Goal: Task Accomplishment & Management: Complete application form

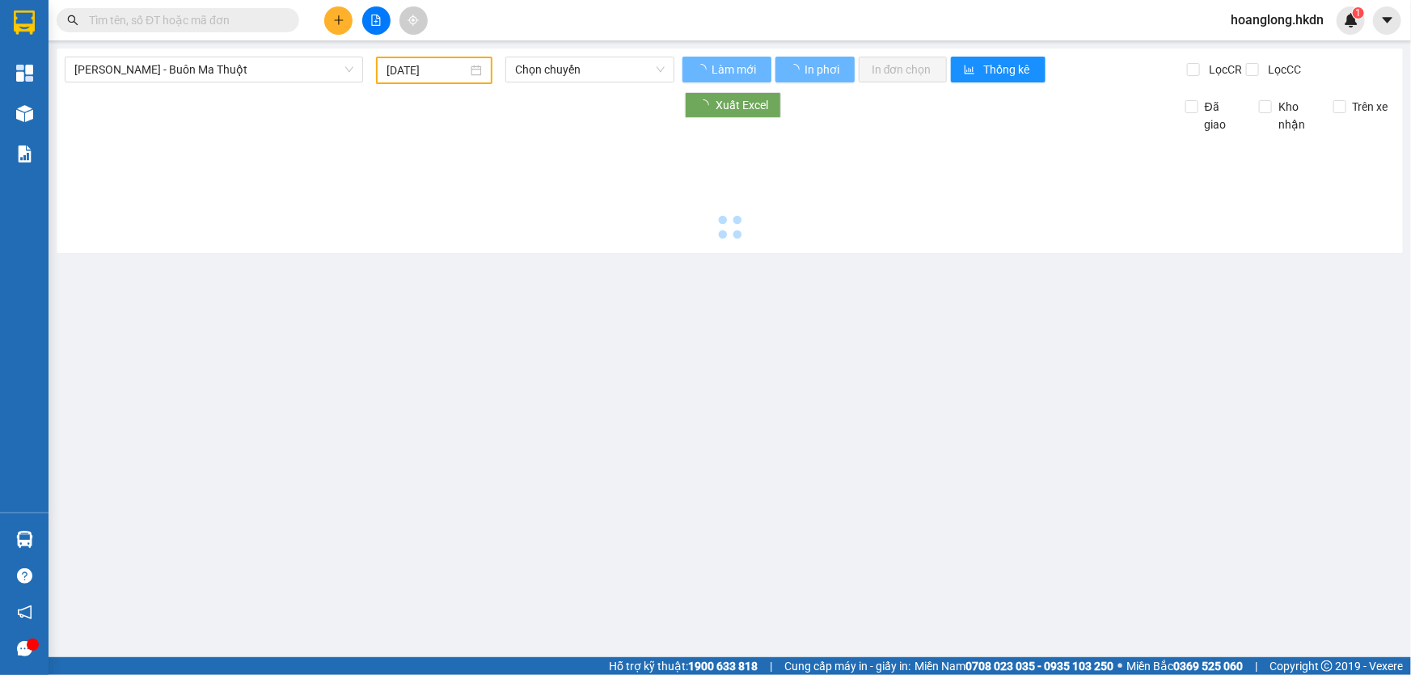
type input "[DATE]"
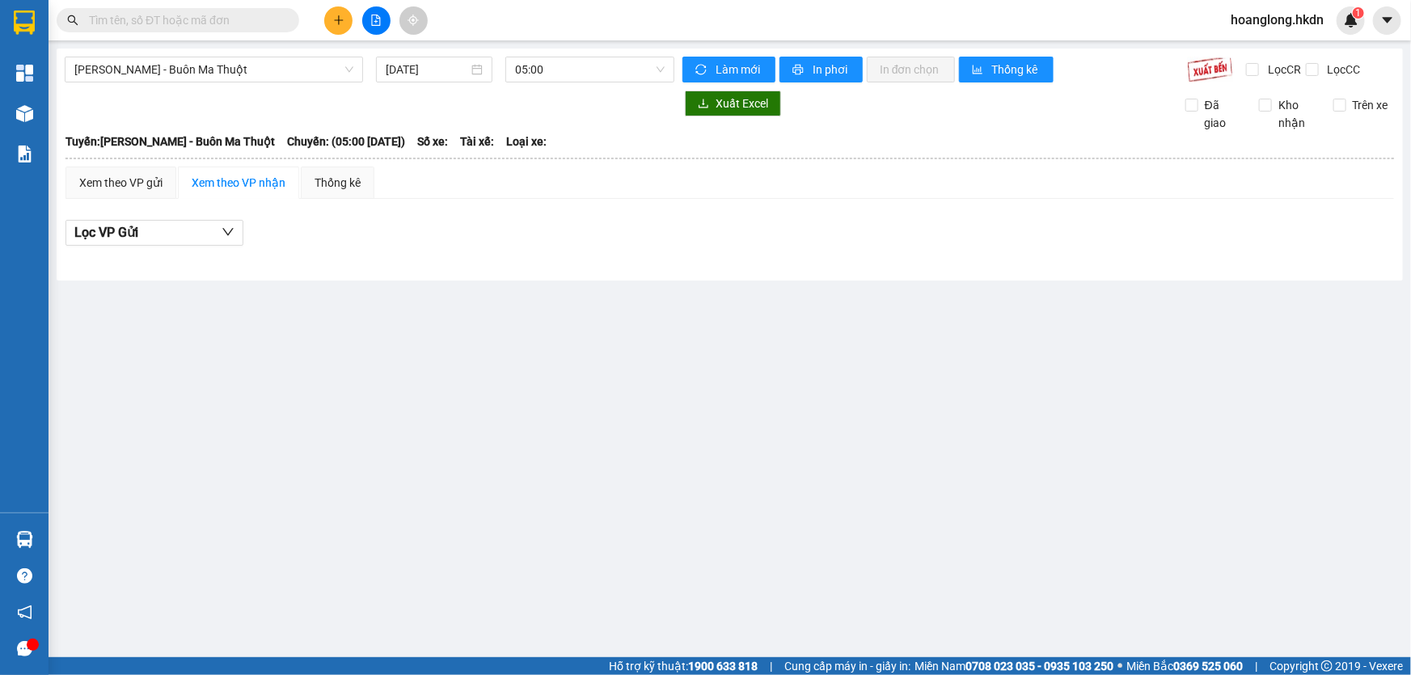
click at [335, 27] on button at bounding box center [338, 20] width 28 height 28
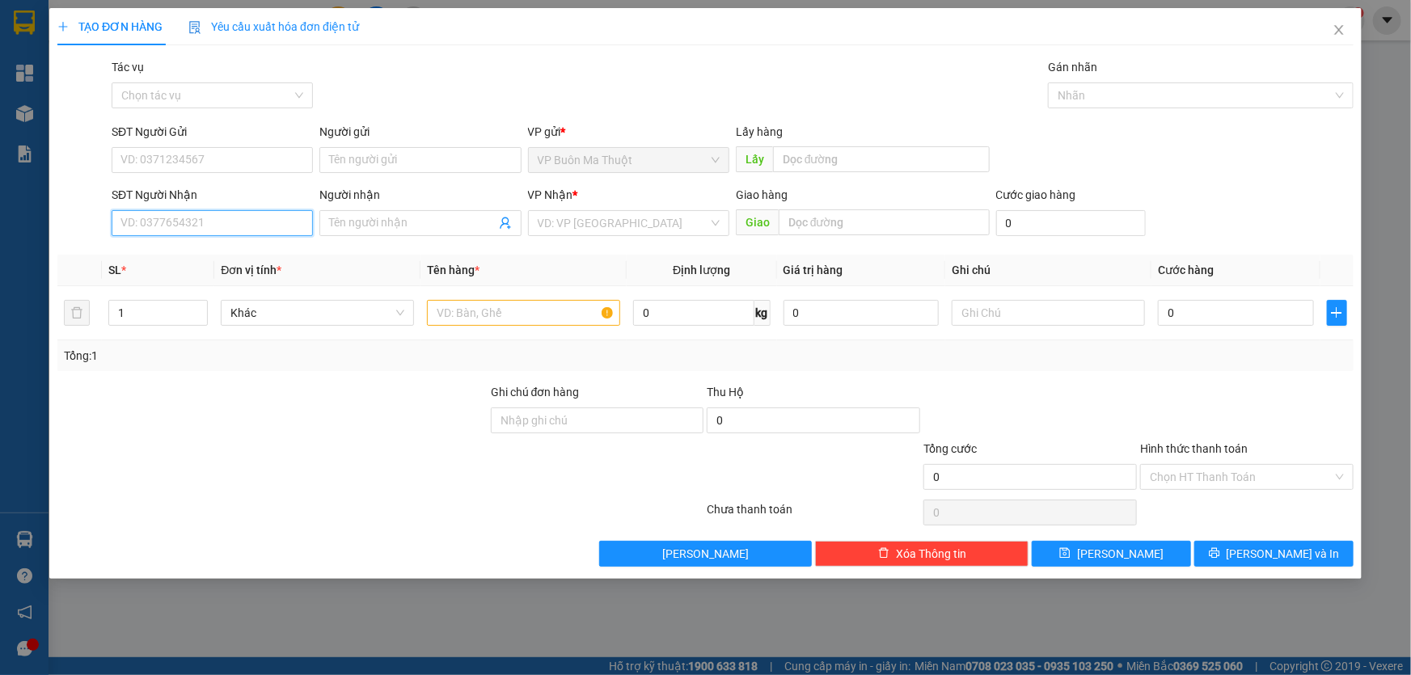
click at [253, 222] on input "SĐT Người Nhận" at bounding box center [212, 223] width 201 height 26
type input "0847471088"
click at [572, 230] on input "search" at bounding box center [623, 223] width 171 height 24
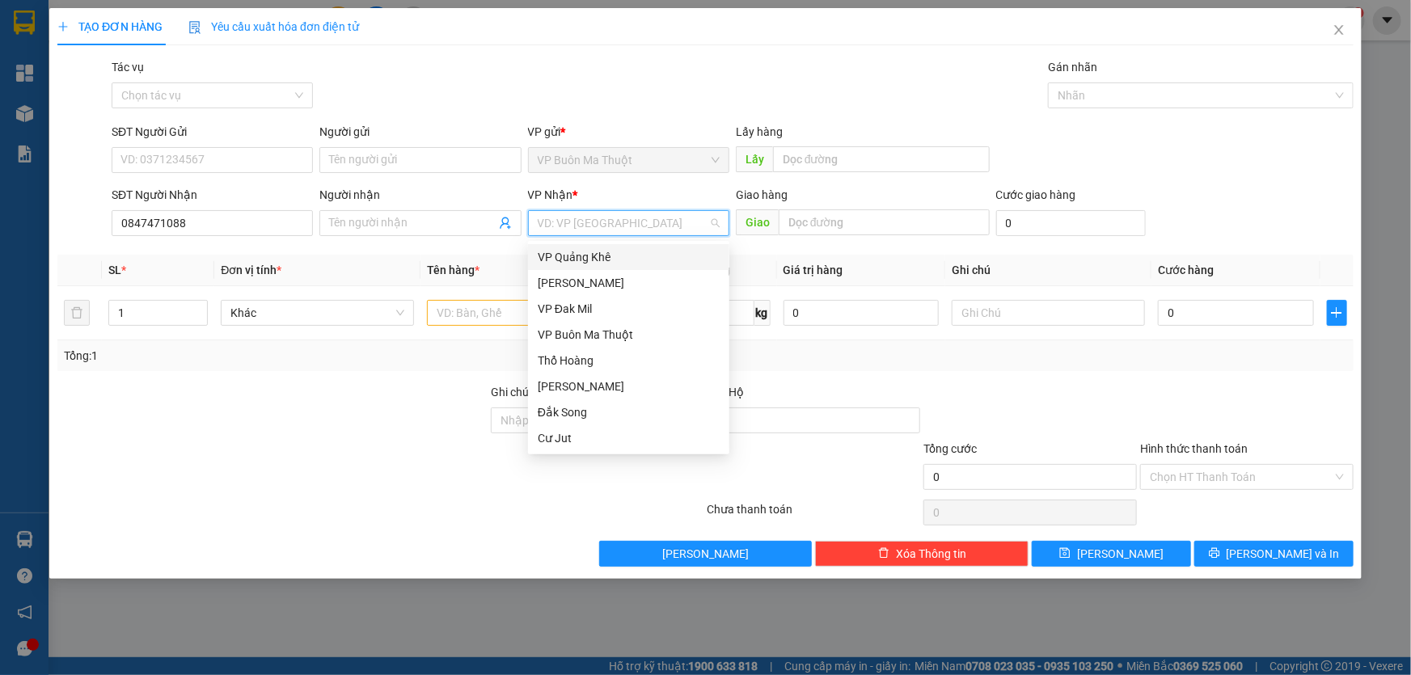
click at [574, 256] on div "VP Quảng Khê" at bounding box center [629, 257] width 182 height 18
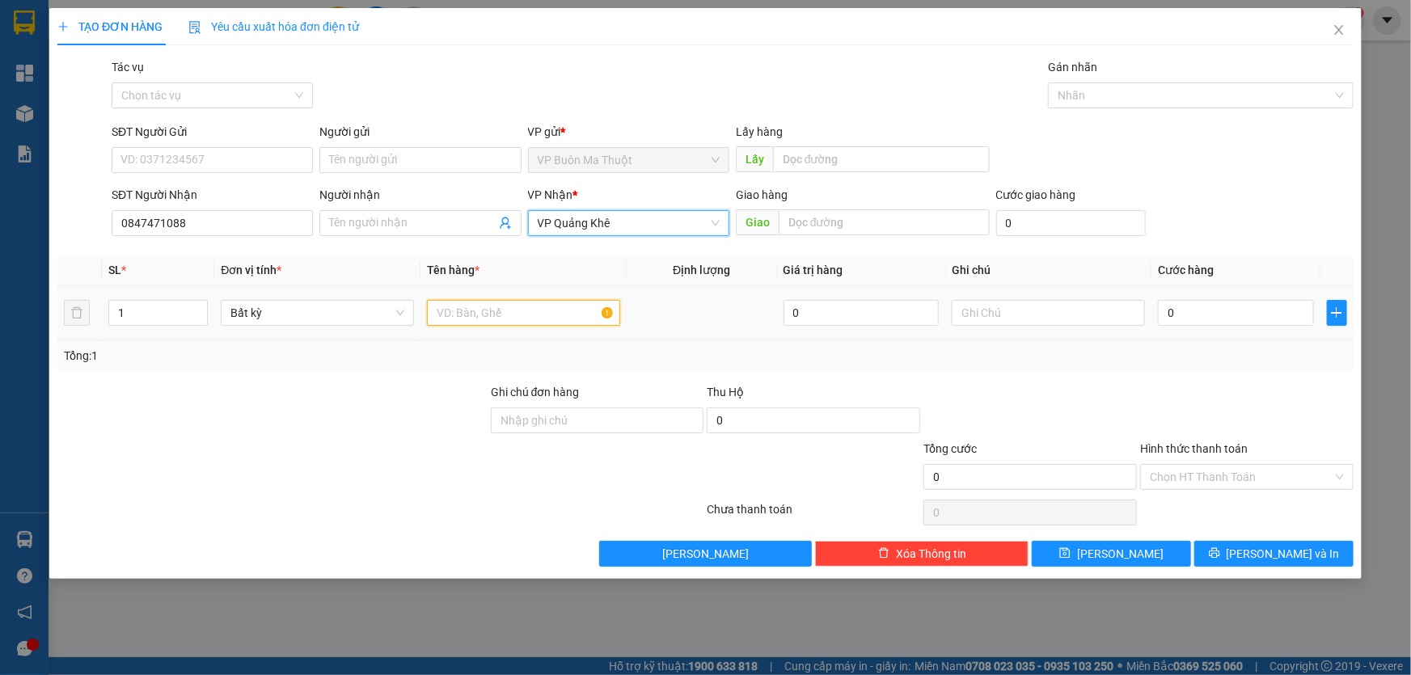
click at [524, 317] on input "text" at bounding box center [523, 313] width 193 height 26
type input "hộp"
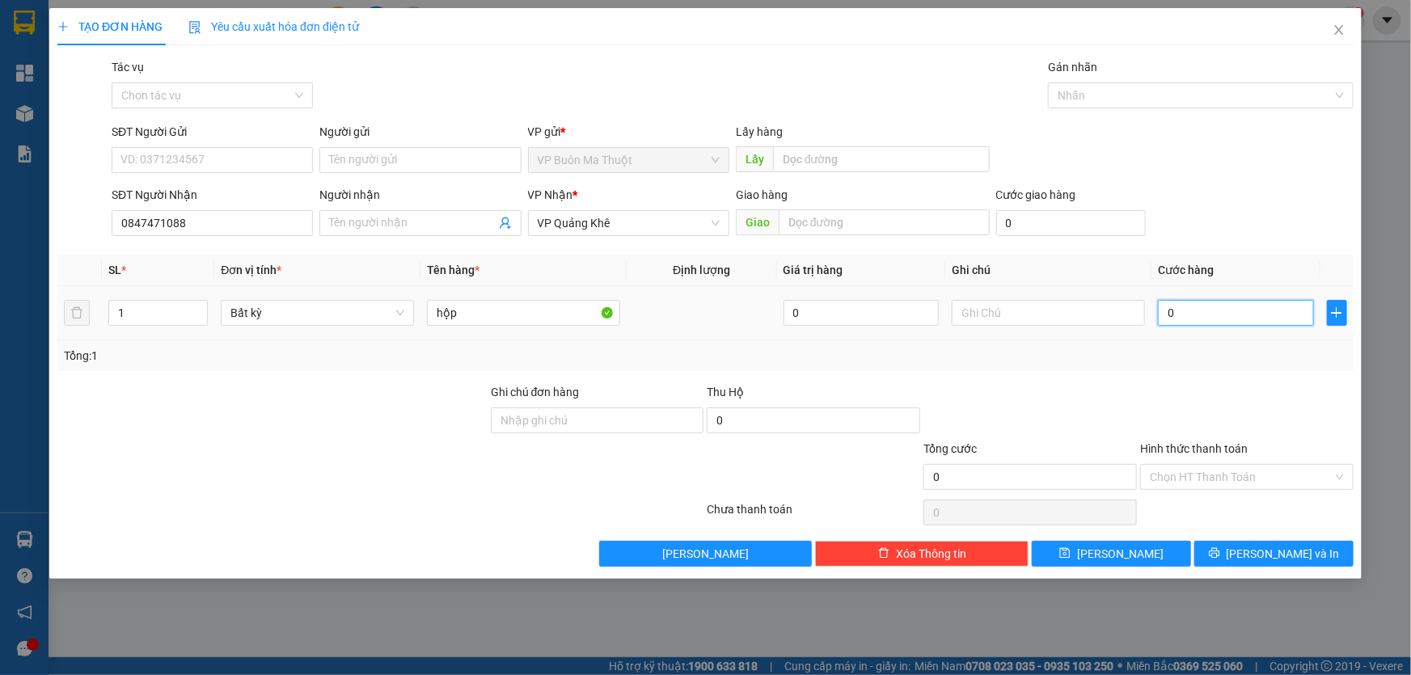
click at [1210, 315] on input "0" at bounding box center [1236, 313] width 156 height 26
type input "3"
type input "30"
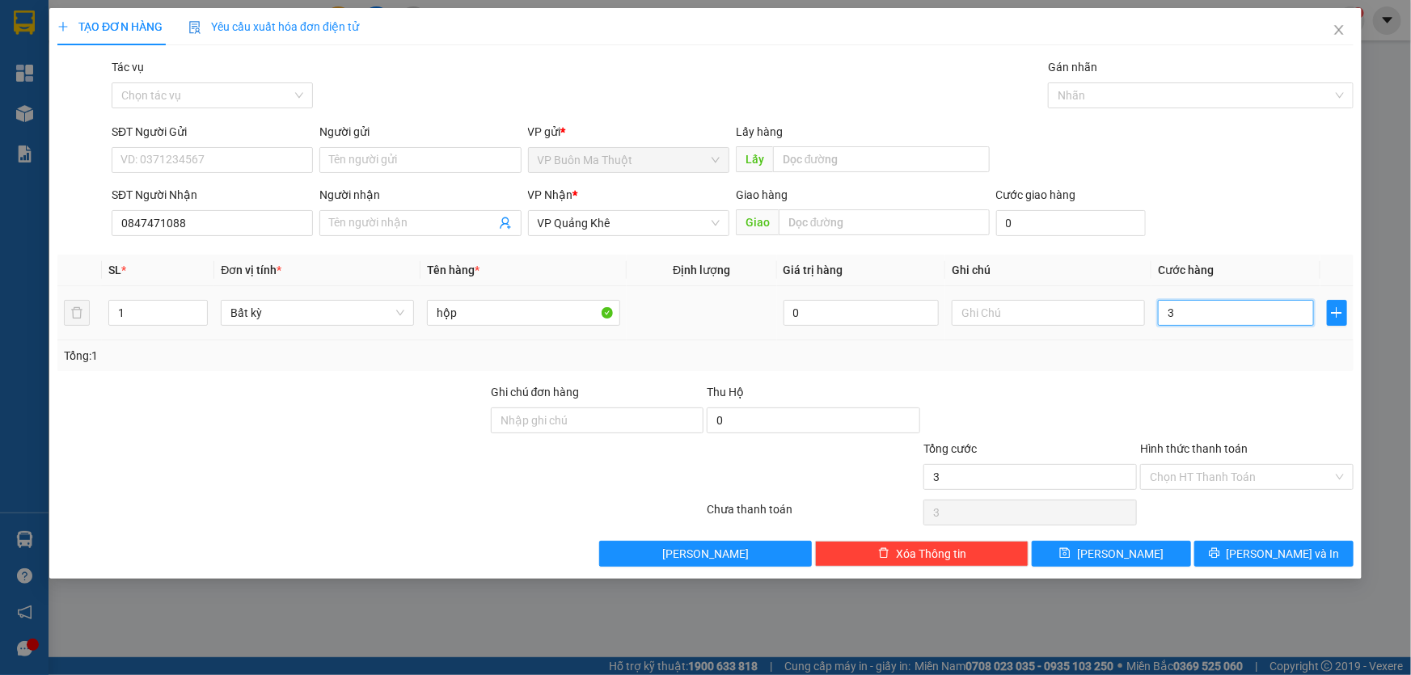
type input "30"
type input "300"
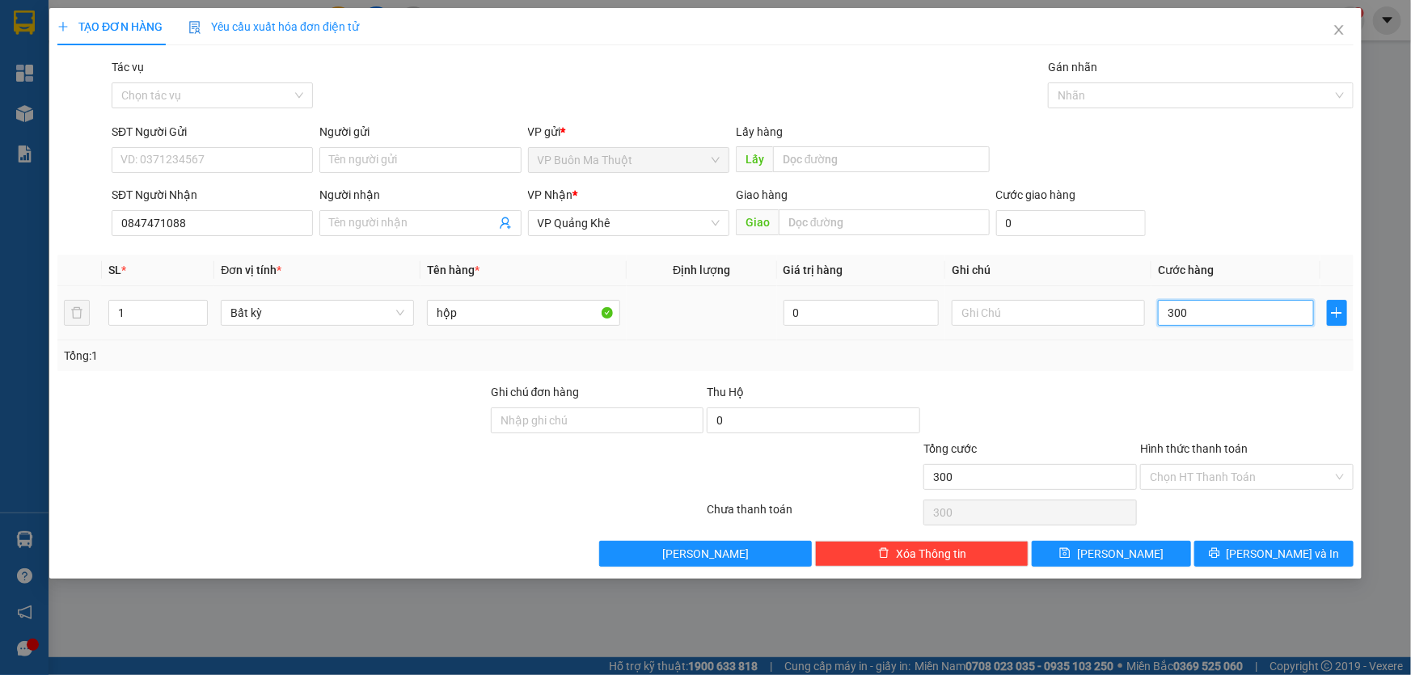
type input "3.000"
type input "30.000"
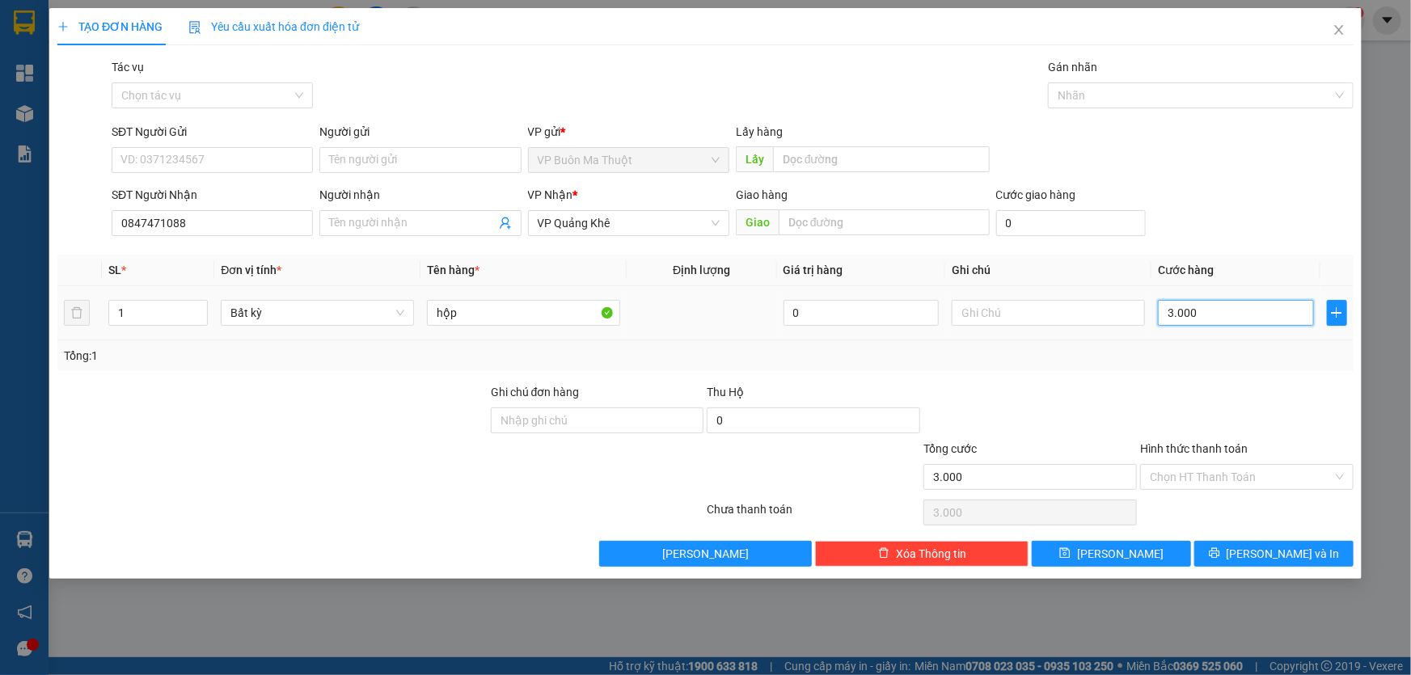
type input "30.000"
click at [1117, 559] on span "[PERSON_NAME]" at bounding box center [1120, 554] width 87 height 18
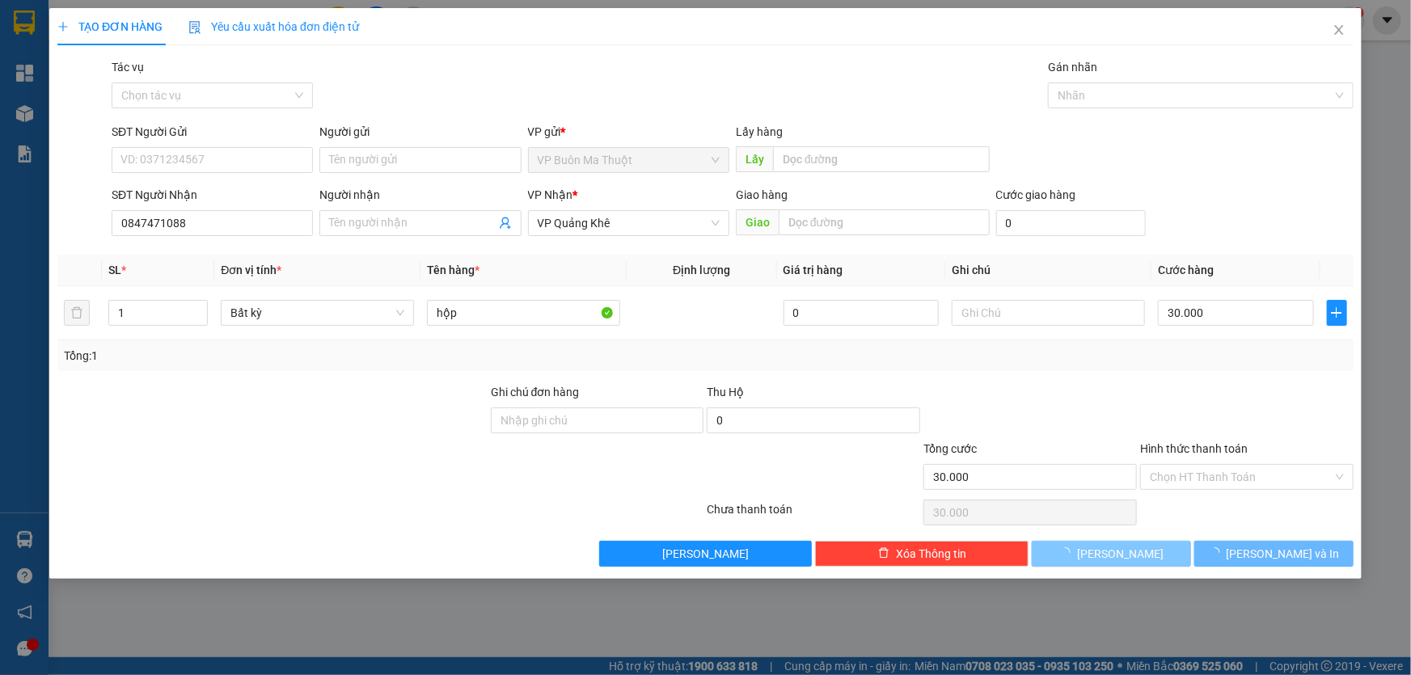
type input "0"
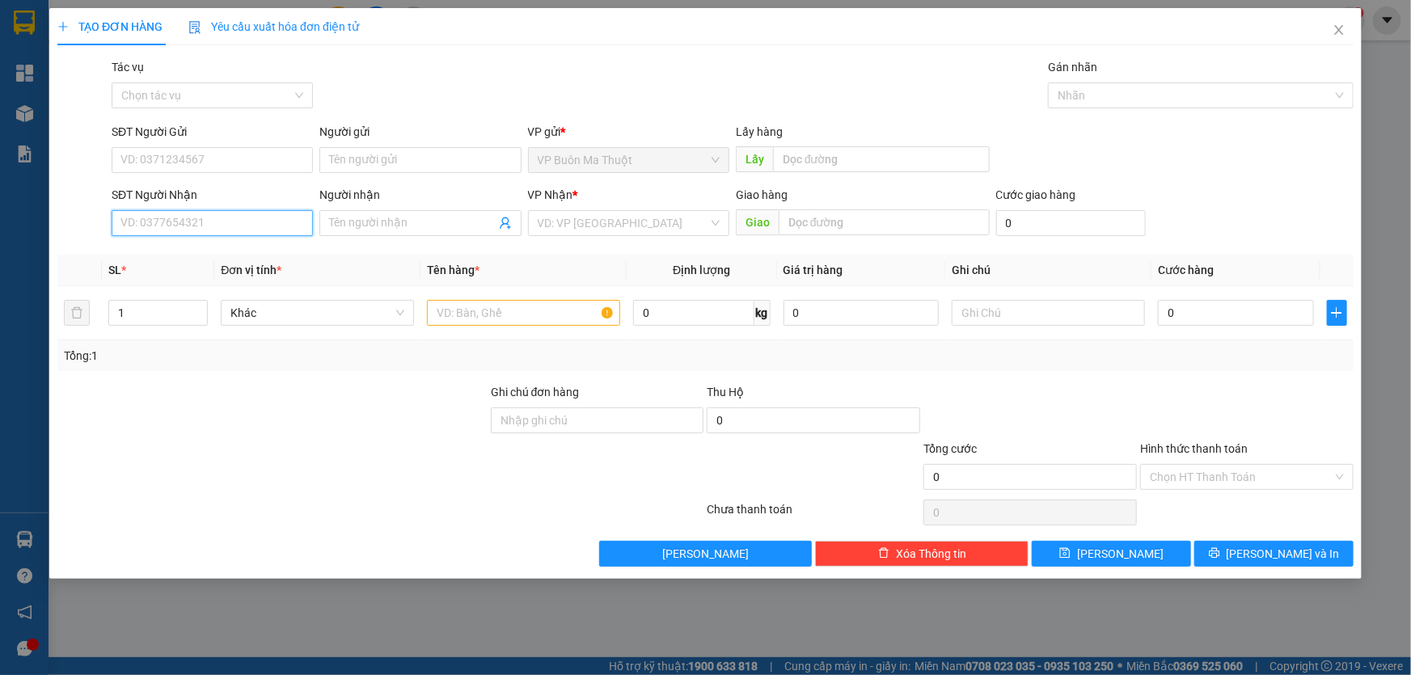
click at [212, 222] on input "SĐT Người Nhận" at bounding box center [212, 223] width 201 height 26
type input "0836447448"
click at [610, 234] on input "search" at bounding box center [623, 223] width 171 height 24
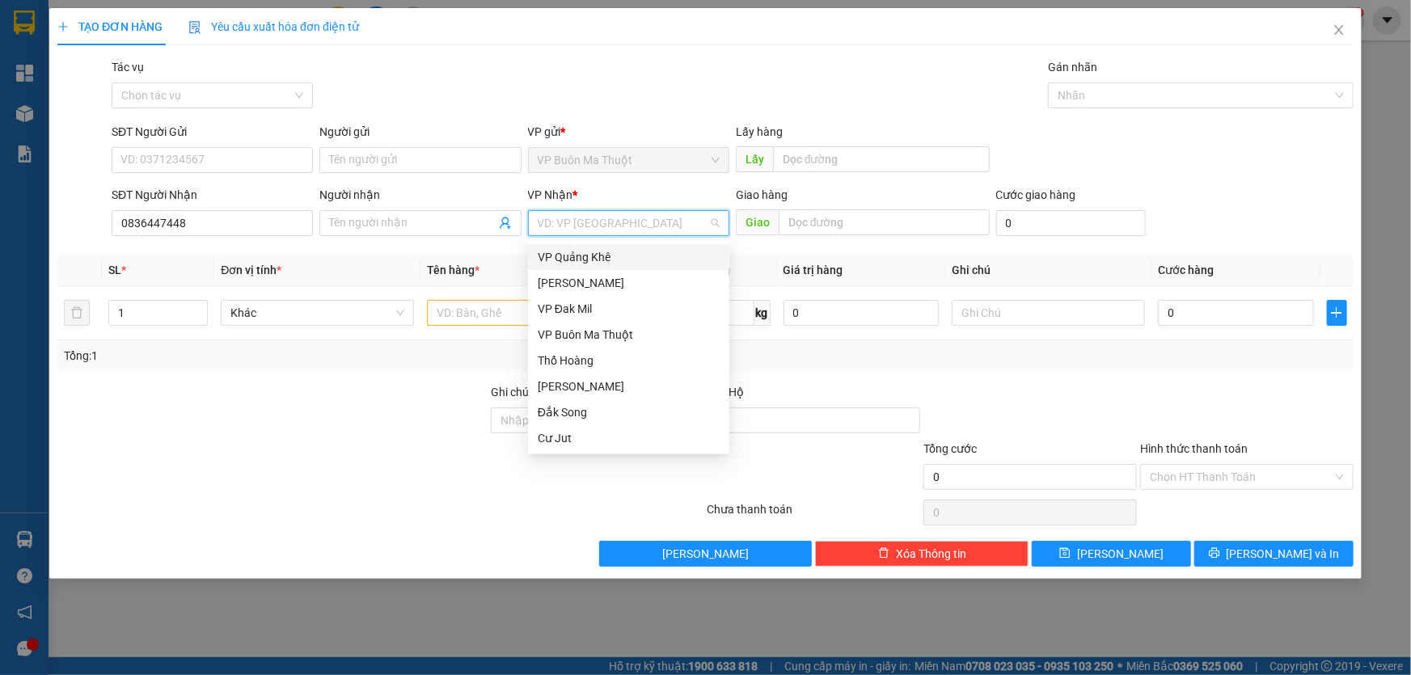
click at [566, 260] on div "VP Quảng Khê" at bounding box center [629, 257] width 182 height 18
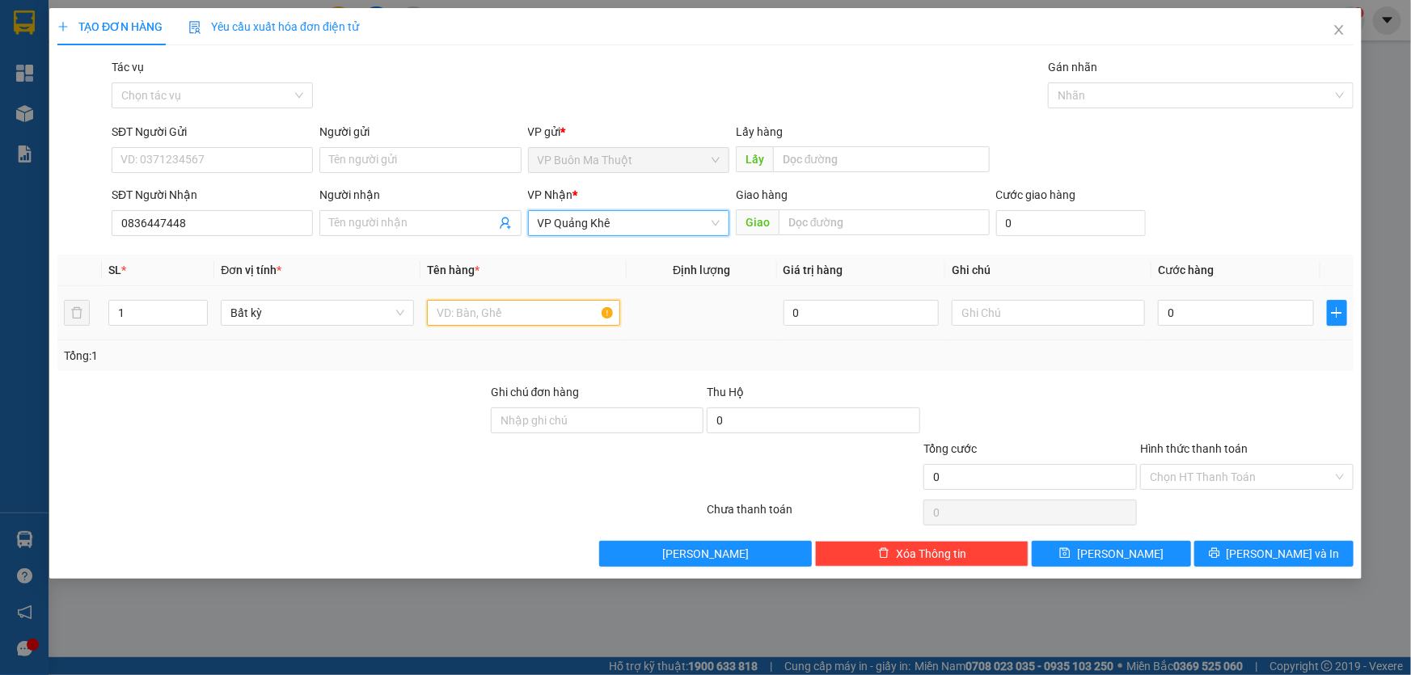
click at [471, 314] on input "text" at bounding box center [523, 313] width 193 height 26
type input "hs"
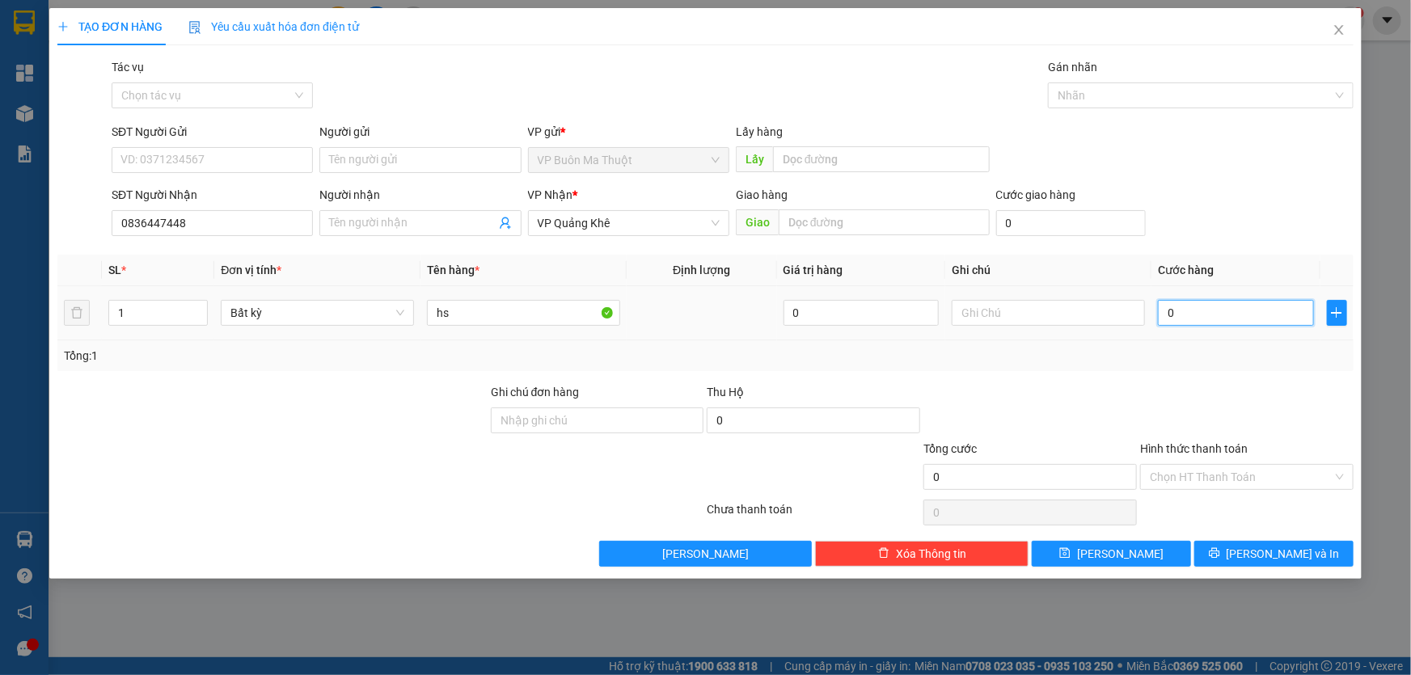
click at [1260, 311] on input "0" at bounding box center [1236, 313] width 156 height 26
type input "3"
type input "30"
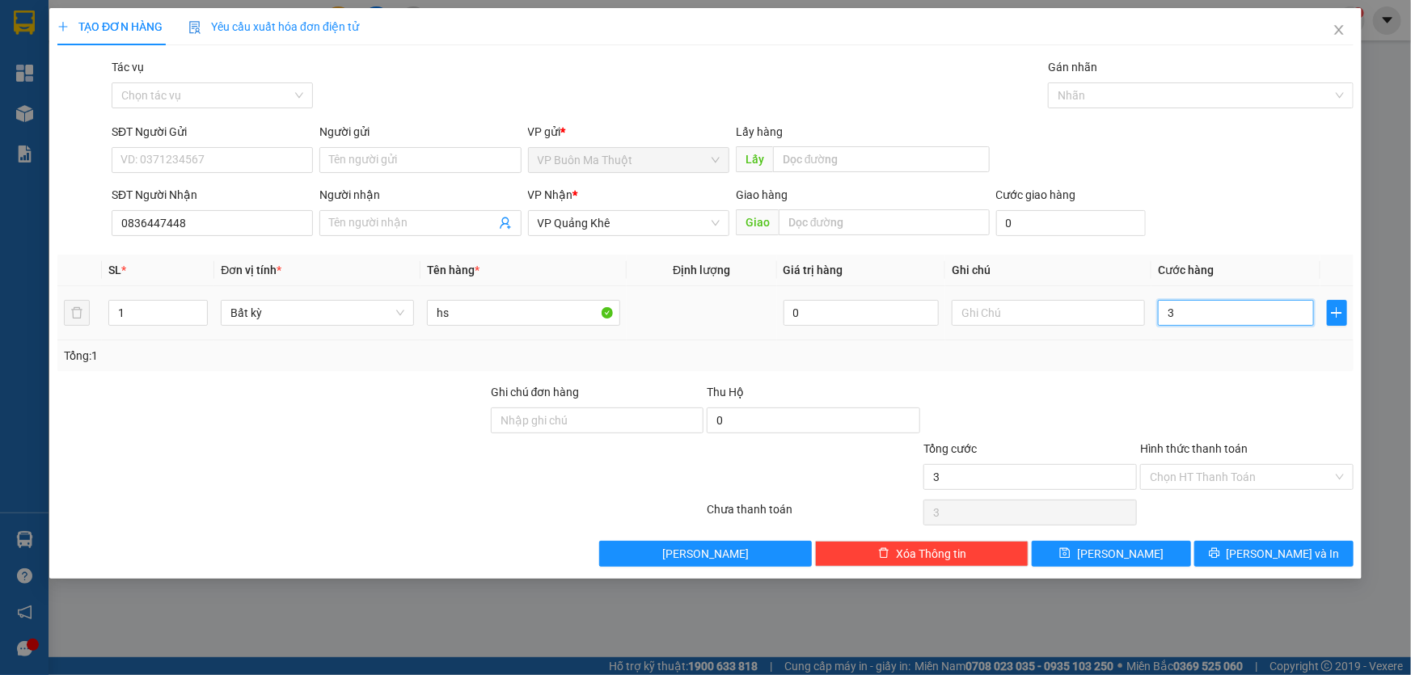
type input "30"
type input "300"
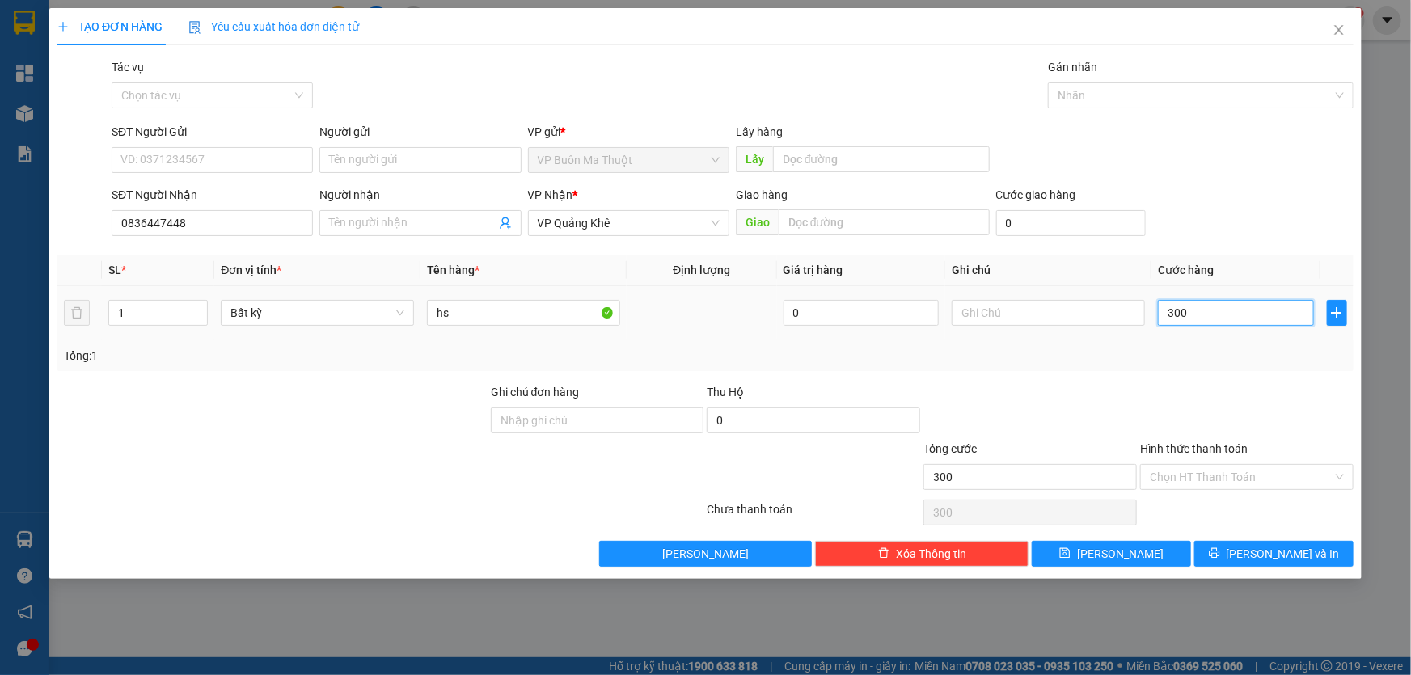
type input "3.000"
type input "30.000"
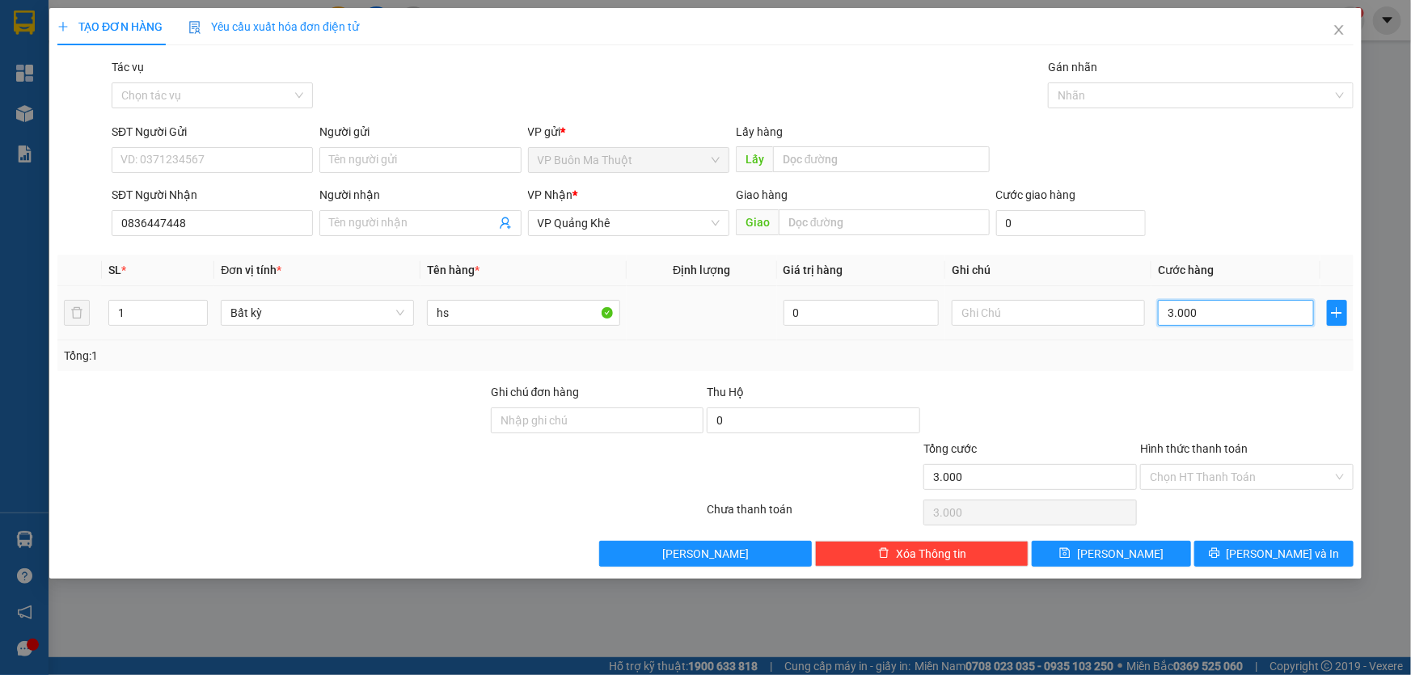
type input "30.000"
click at [1092, 560] on button "[PERSON_NAME]" at bounding box center [1111, 554] width 159 height 26
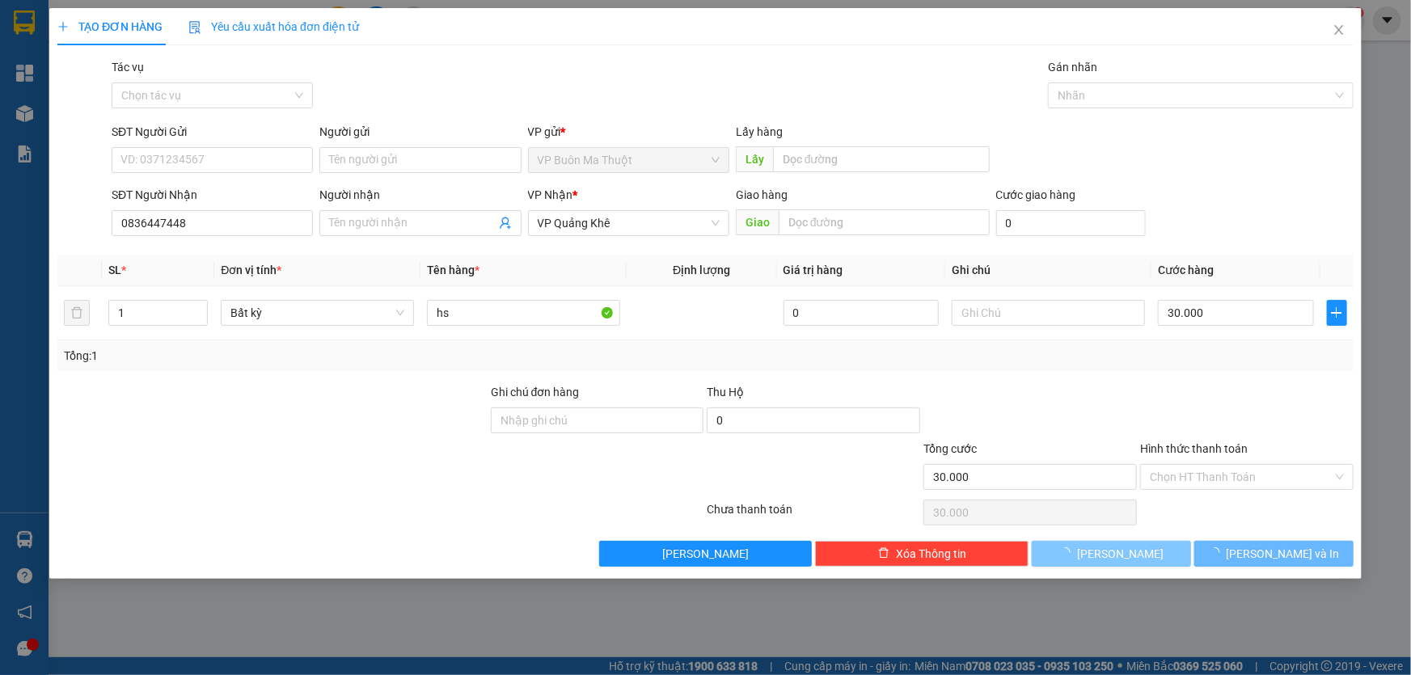
type input "0"
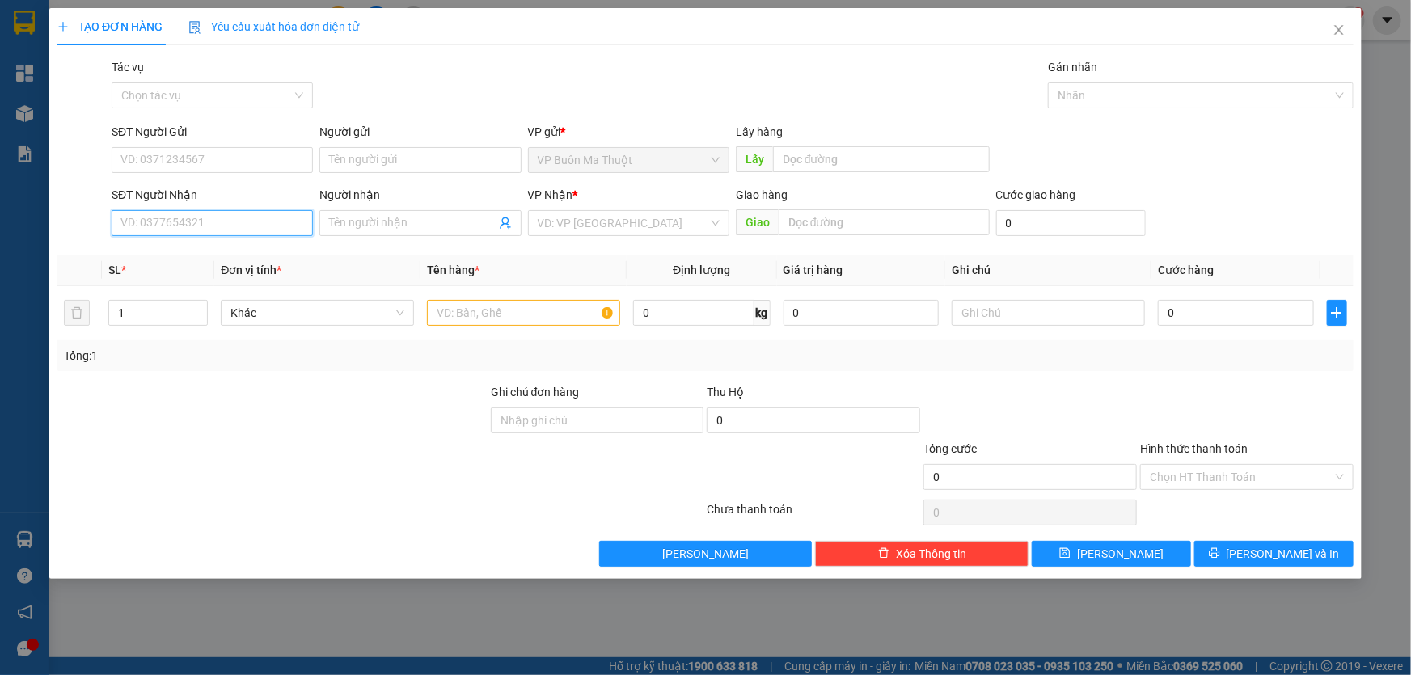
click at [243, 225] on input "SĐT Người Nhận" at bounding box center [212, 223] width 201 height 26
type input "0389644357"
click at [584, 233] on input "search" at bounding box center [623, 223] width 171 height 24
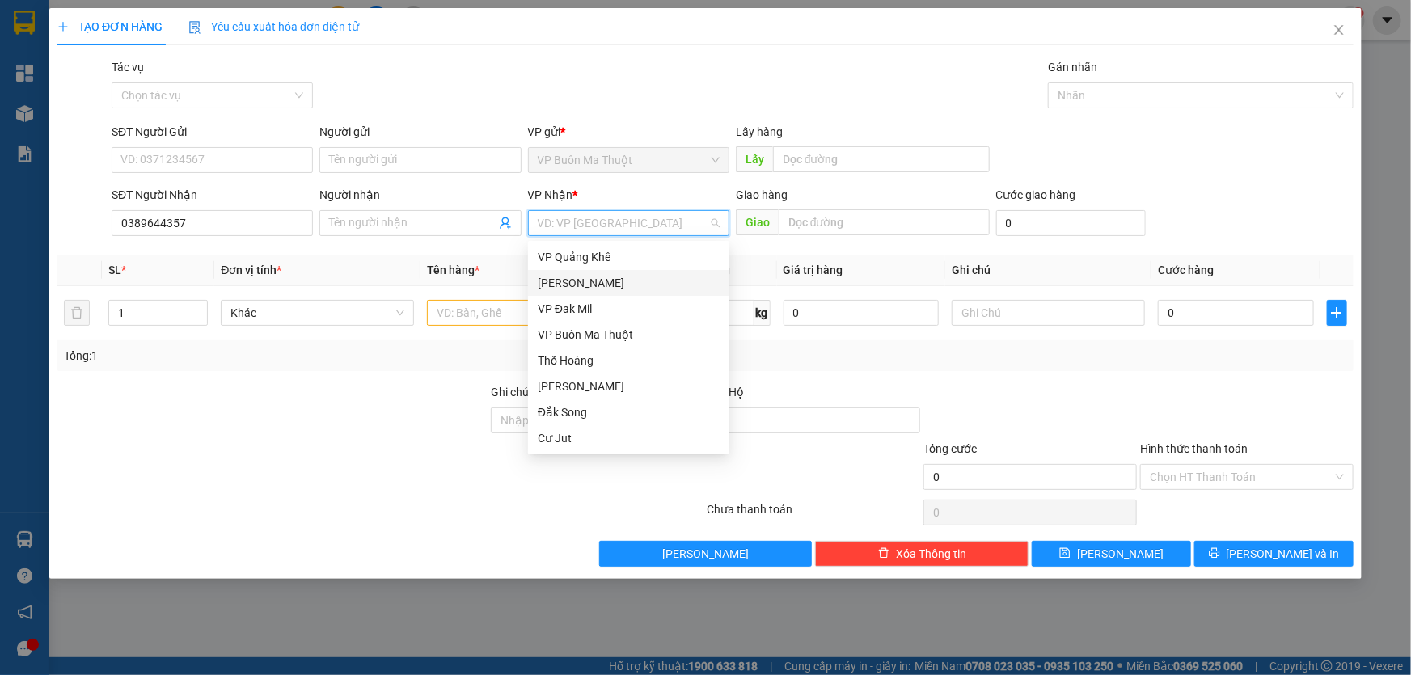
click at [573, 278] on div "[PERSON_NAME]" at bounding box center [629, 283] width 182 height 18
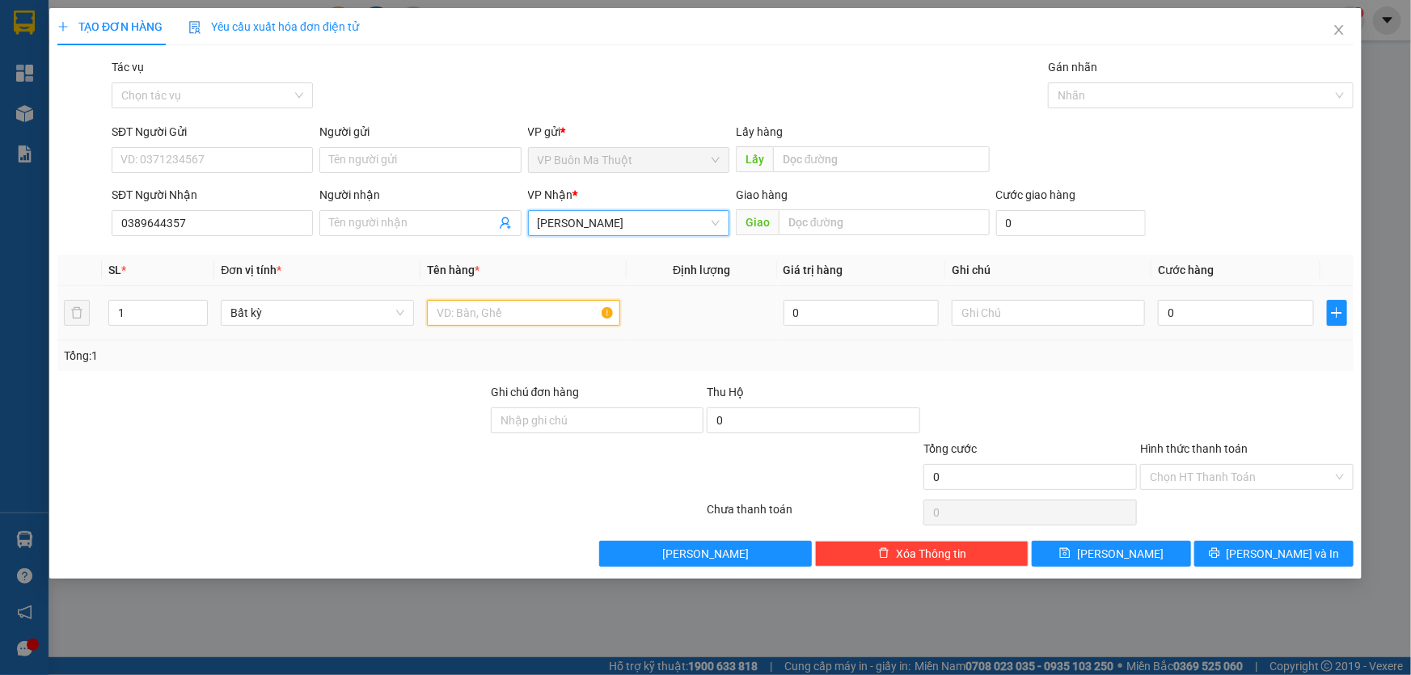
click at [496, 319] on input "text" at bounding box center [523, 313] width 193 height 26
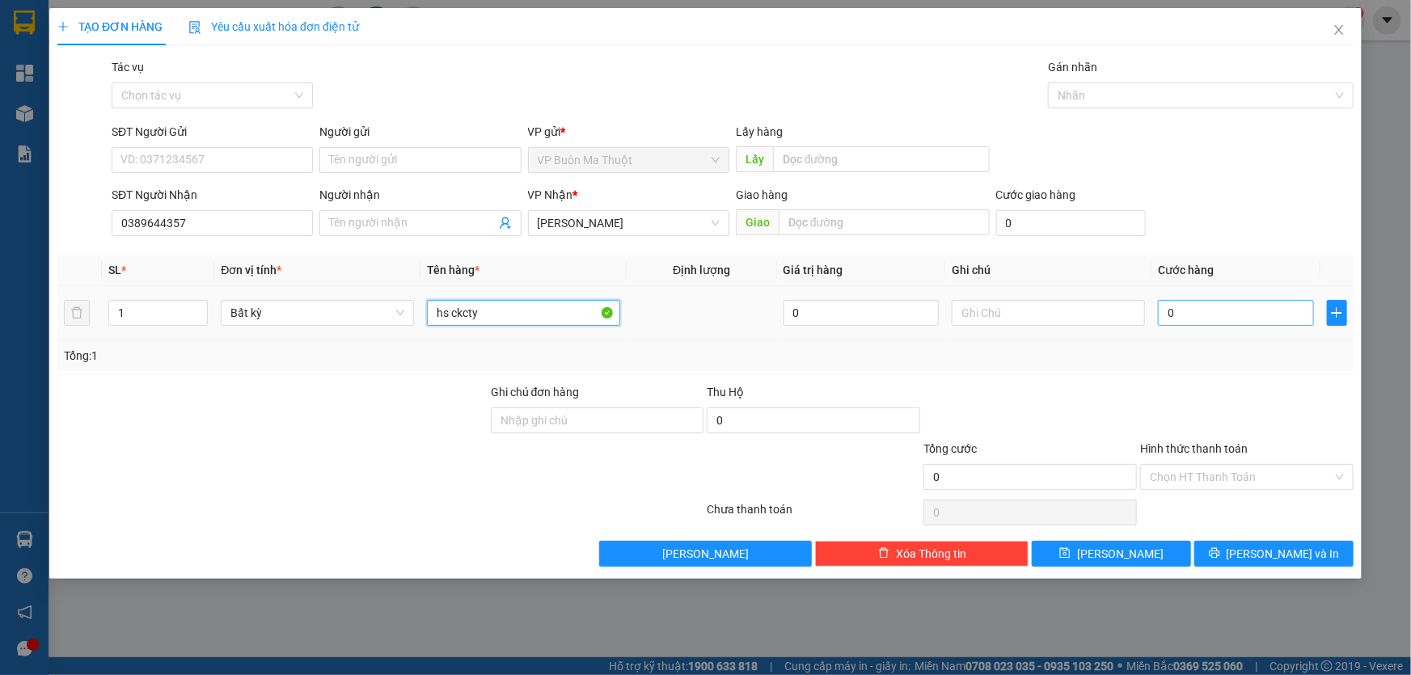
type input "hs ckcty"
click at [1247, 319] on input "0" at bounding box center [1236, 313] width 156 height 26
type input "3"
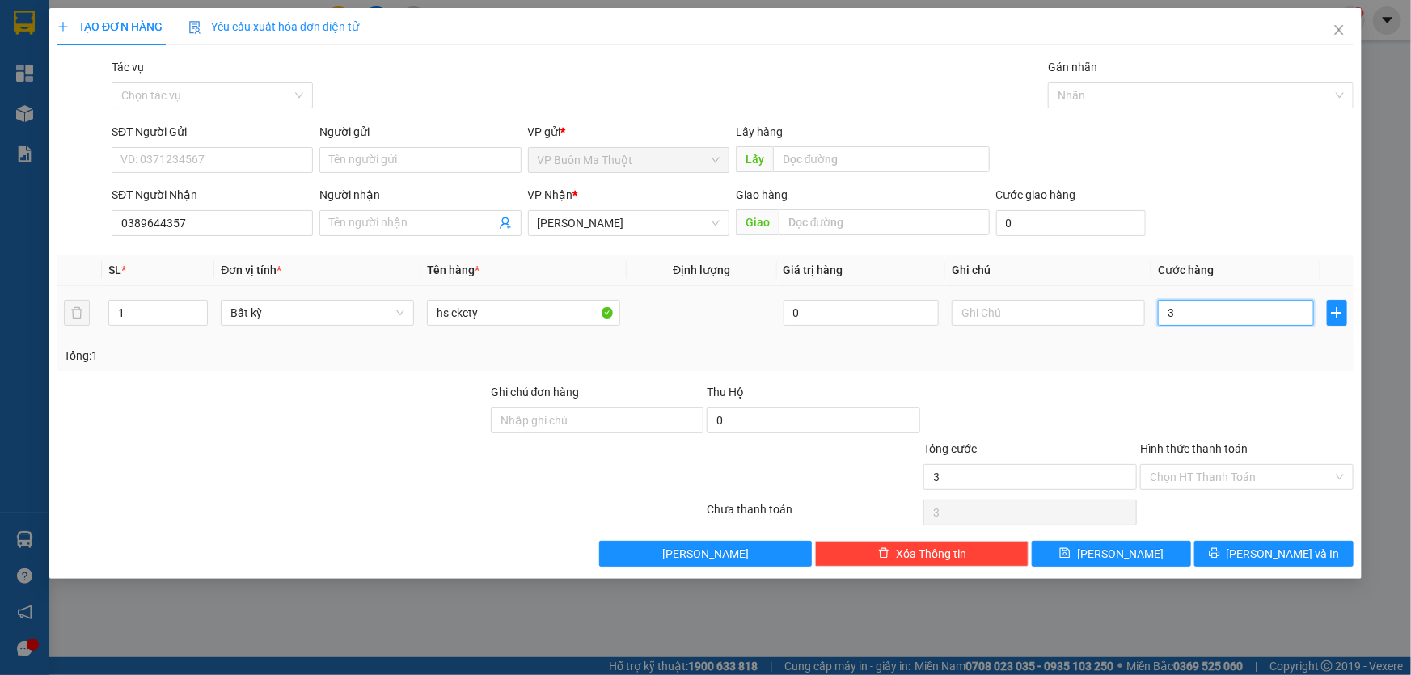
type input "30"
type input "300"
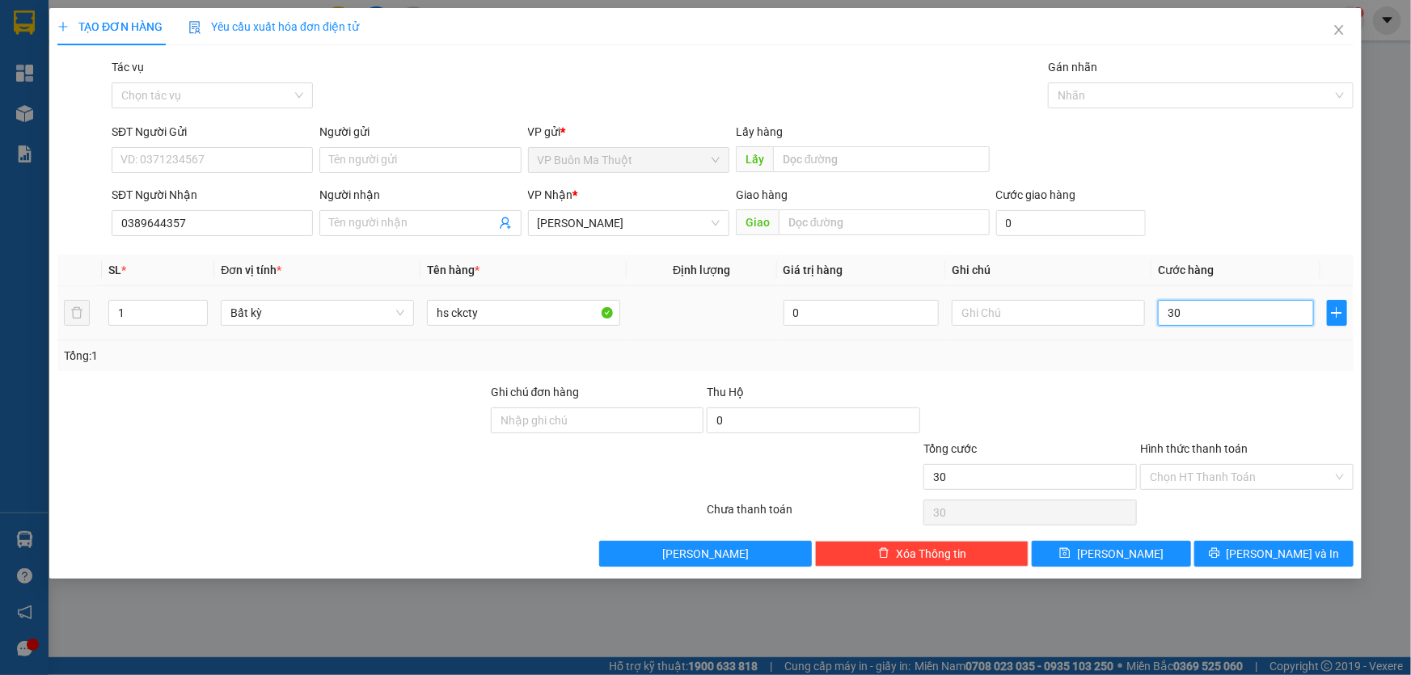
type input "300"
type input "3.000"
type input "30.000"
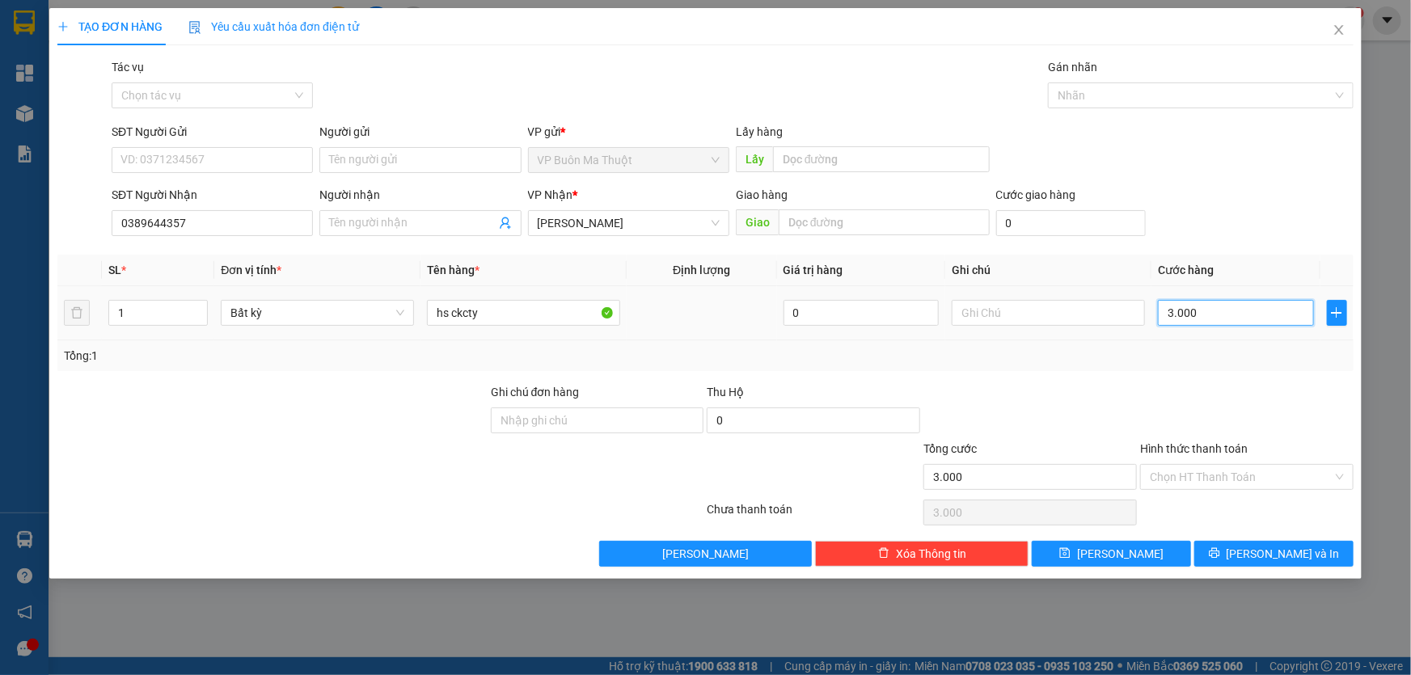
type input "30.000"
click at [1217, 474] on input "Hình thức thanh toán" at bounding box center [1241, 477] width 183 height 24
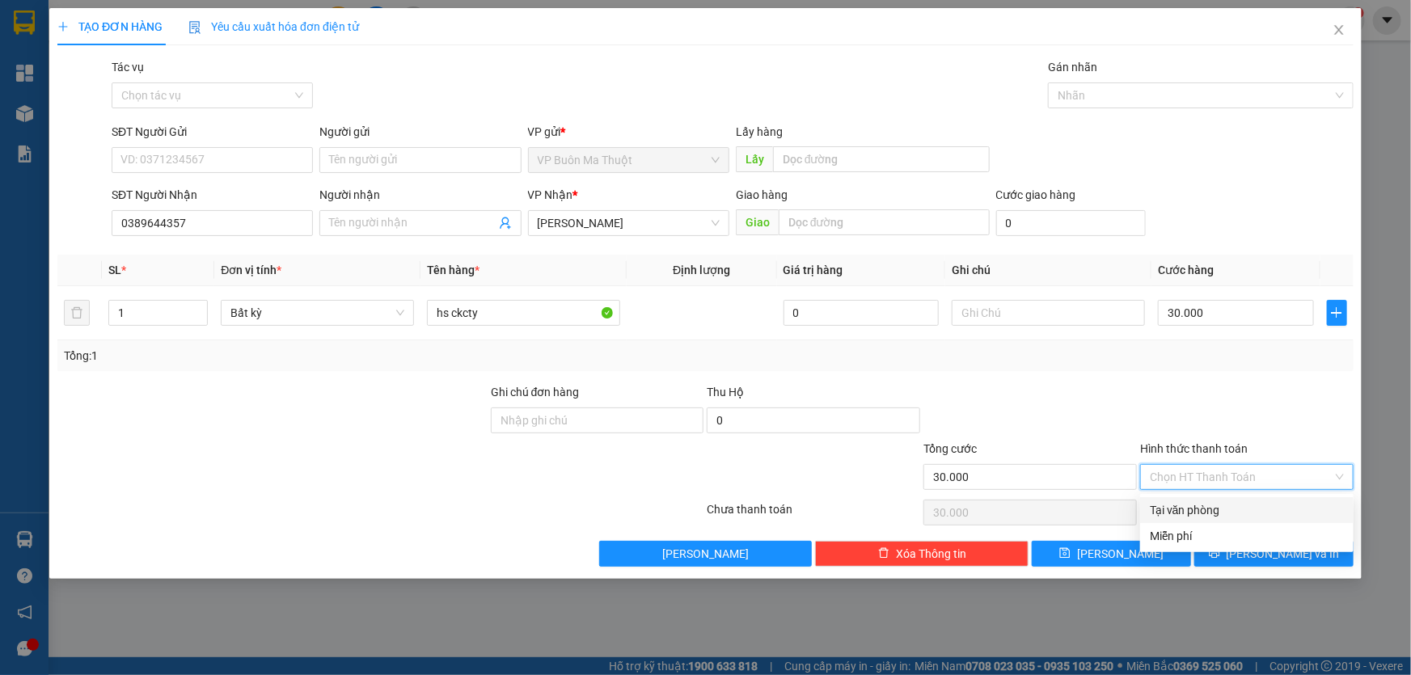
click at [1175, 510] on div "Tại văn phòng" at bounding box center [1247, 510] width 194 height 18
type input "0"
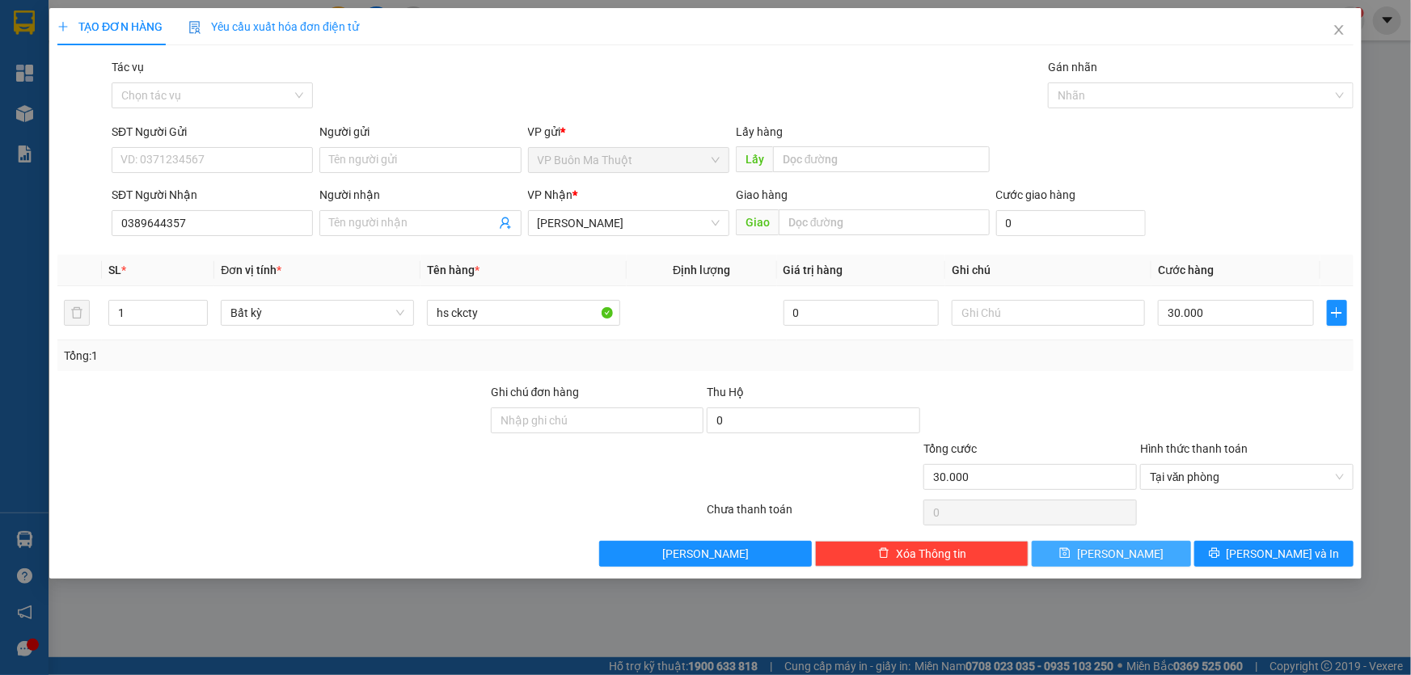
click at [1155, 553] on button "[PERSON_NAME]" at bounding box center [1111, 554] width 159 height 26
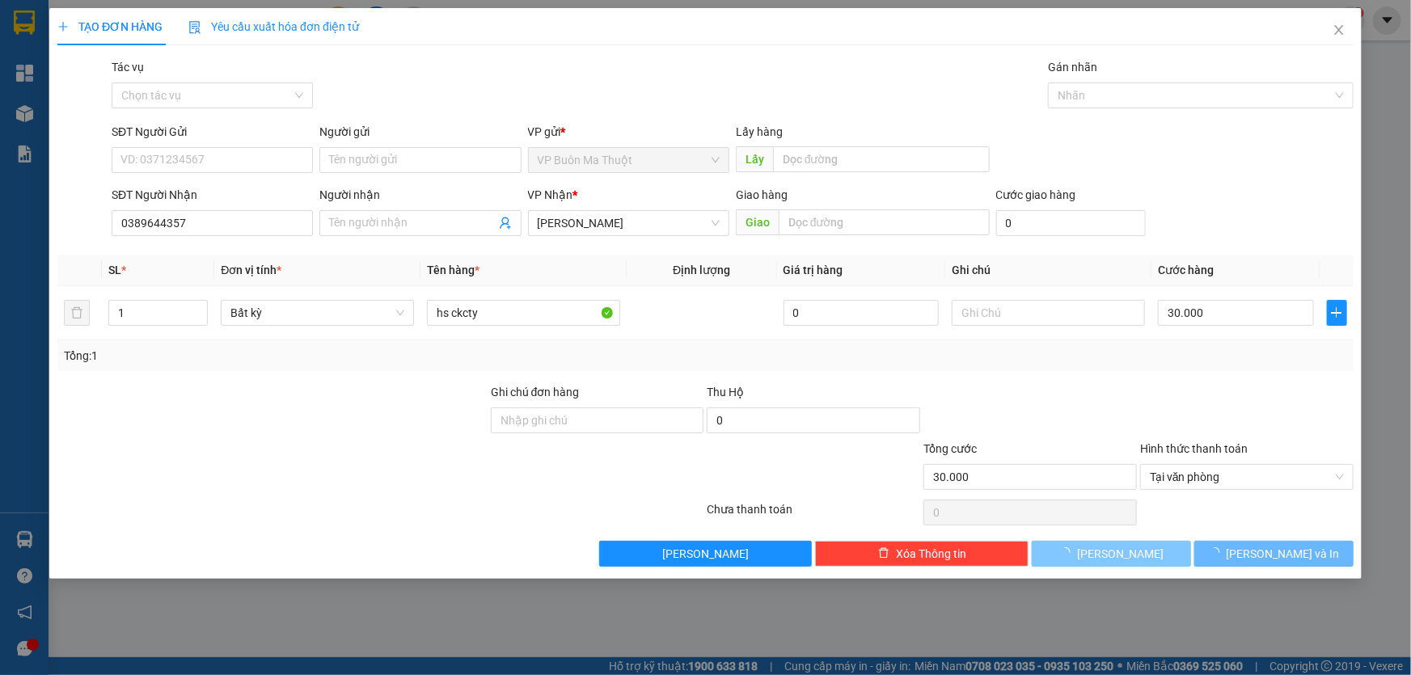
type input "0"
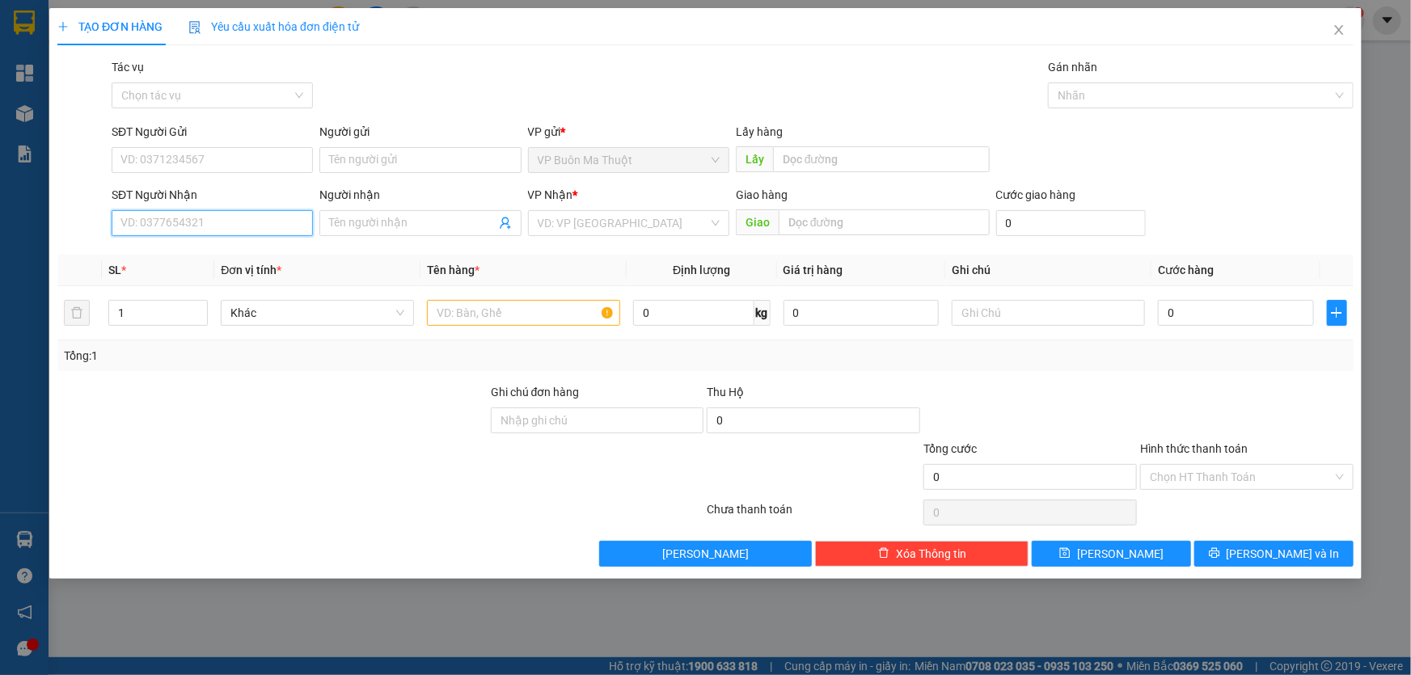
click at [181, 233] on input "SĐT Người Nhận" at bounding box center [212, 223] width 201 height 26
type input "0963613192"
click at [577, 232] on input "search" at bounding box center [623, 223] width 171 height 24
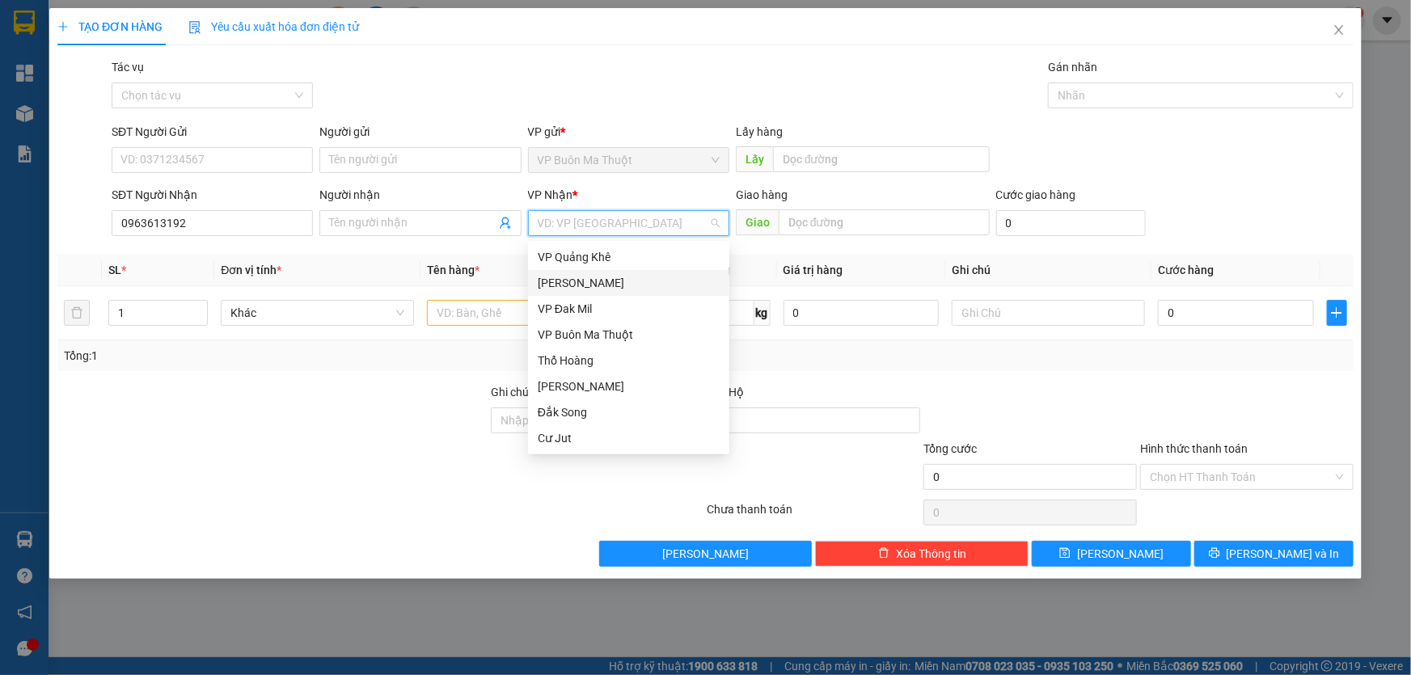
click at [600, 281] on div "[PERSON_NAME]" at bounding box center [629, 283] width 182 height 18
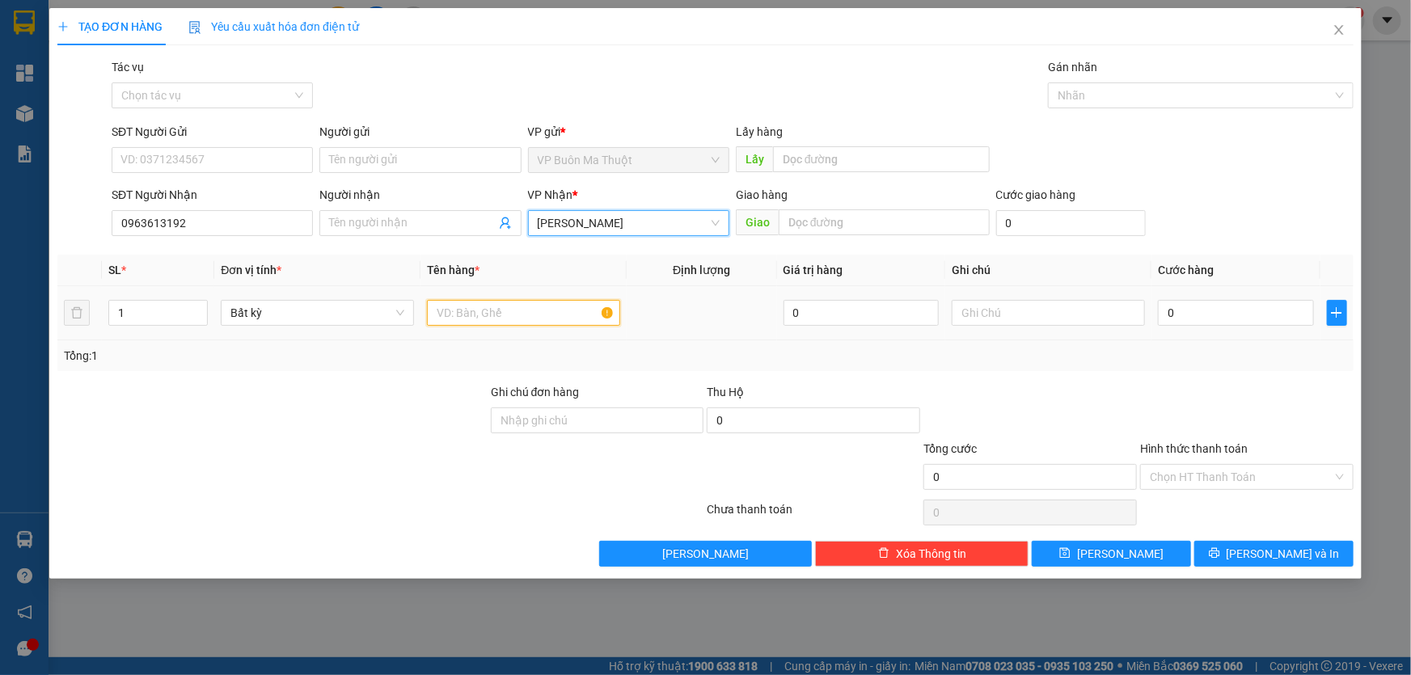
click at [501, 312] on input "text" at bounding box center [523, 313] width 193 height 26
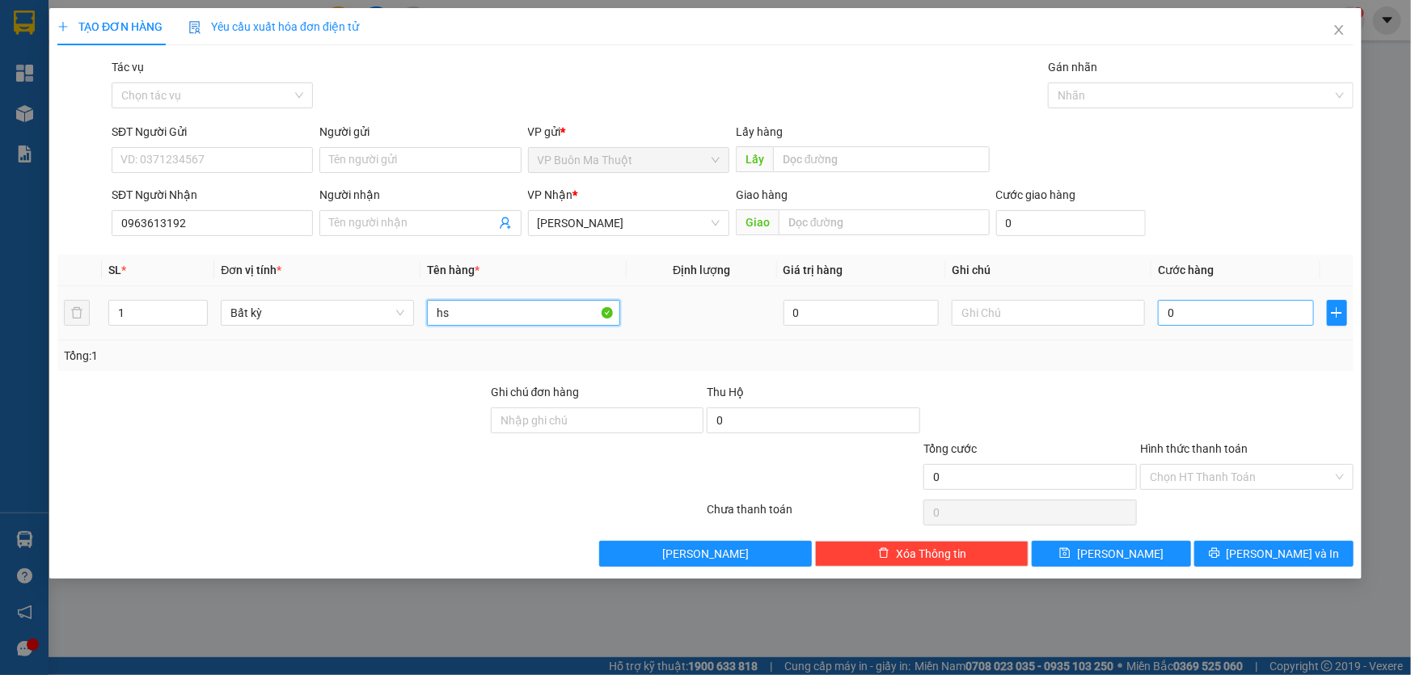
type input "hs"
click at [1178, 309] on input "0" at bounding box center [1236, 313] width 156 height 26
type input "3"
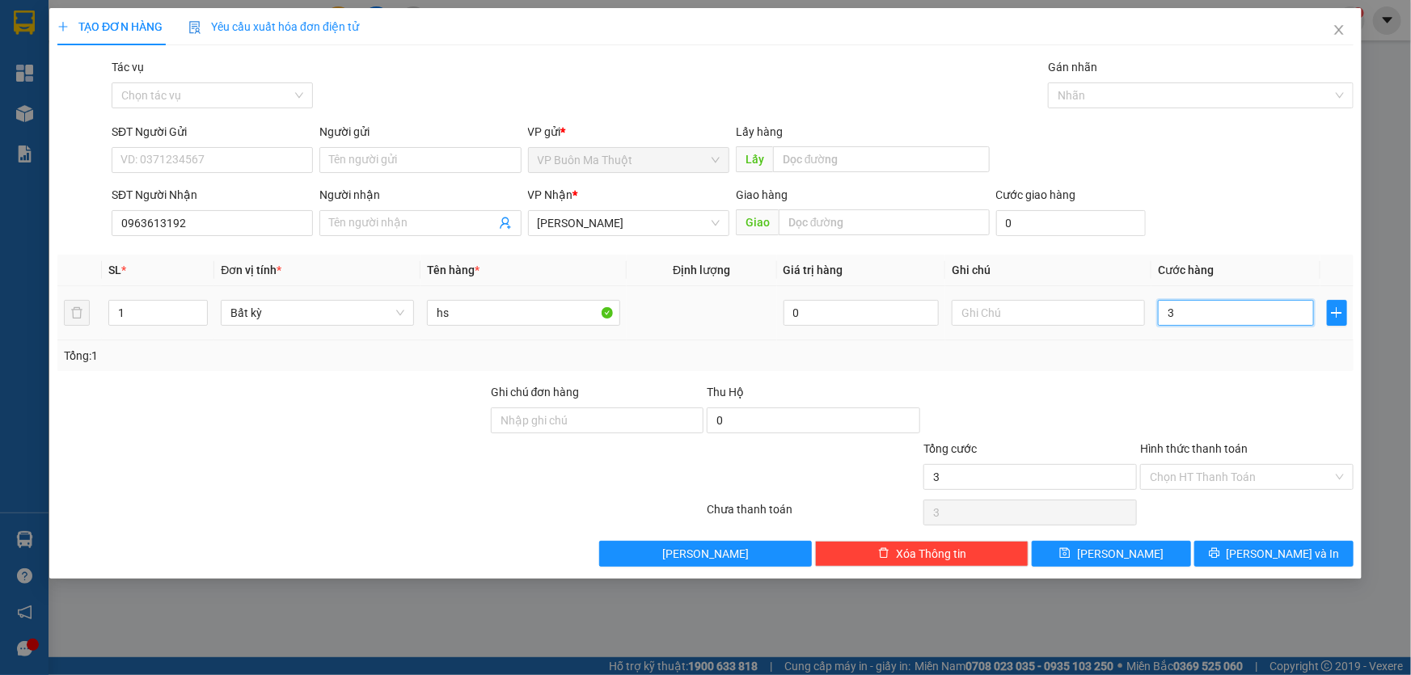
type input "30"
type input "300"
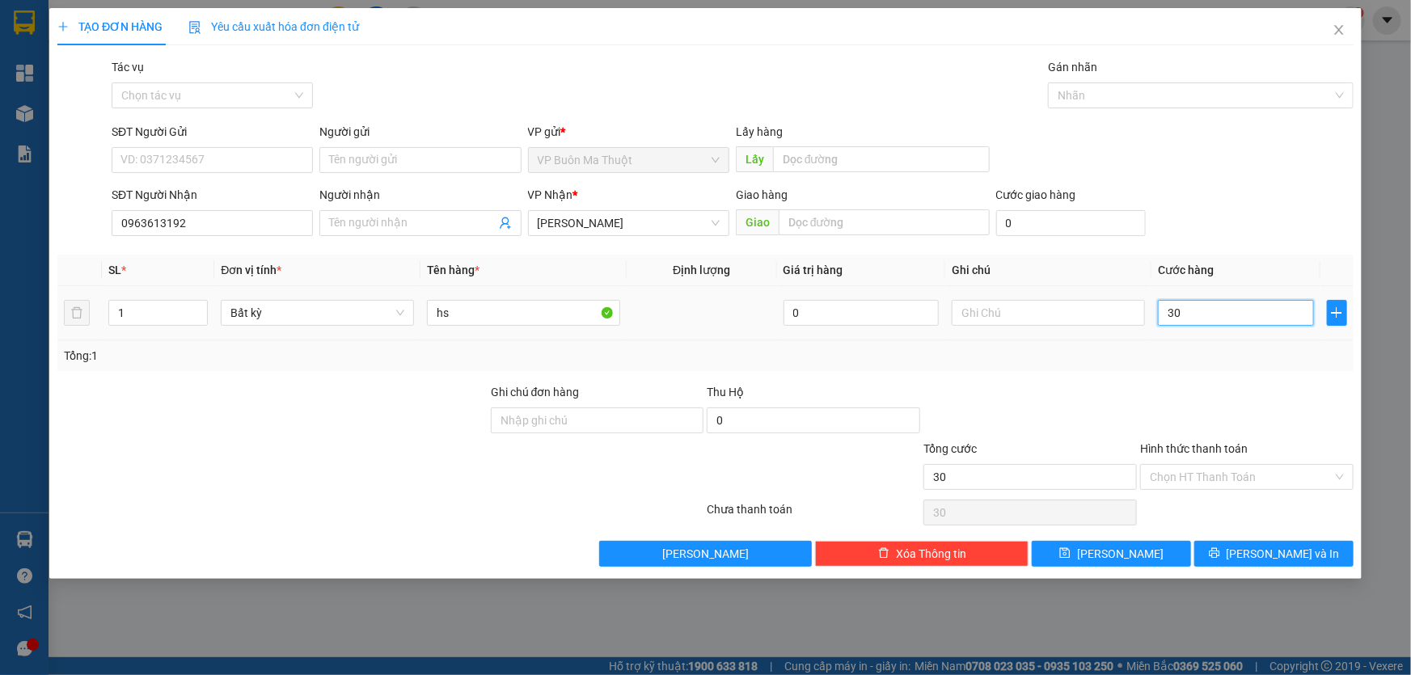
type input "300"
type input "3.000"
type input "30.000"
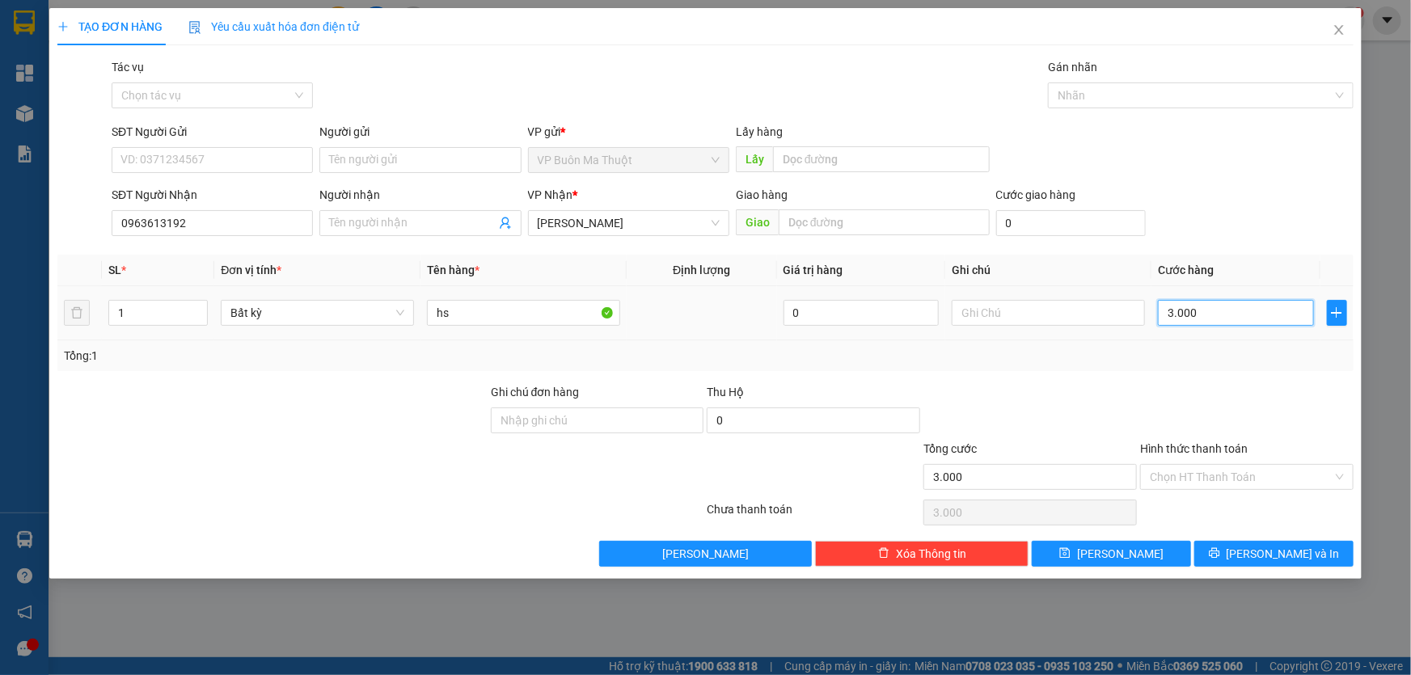
type input "30.000"
click at [1172, 468] on input "Hình thức thanh toán" at bounding box center [1241, 477] width 183 height 24
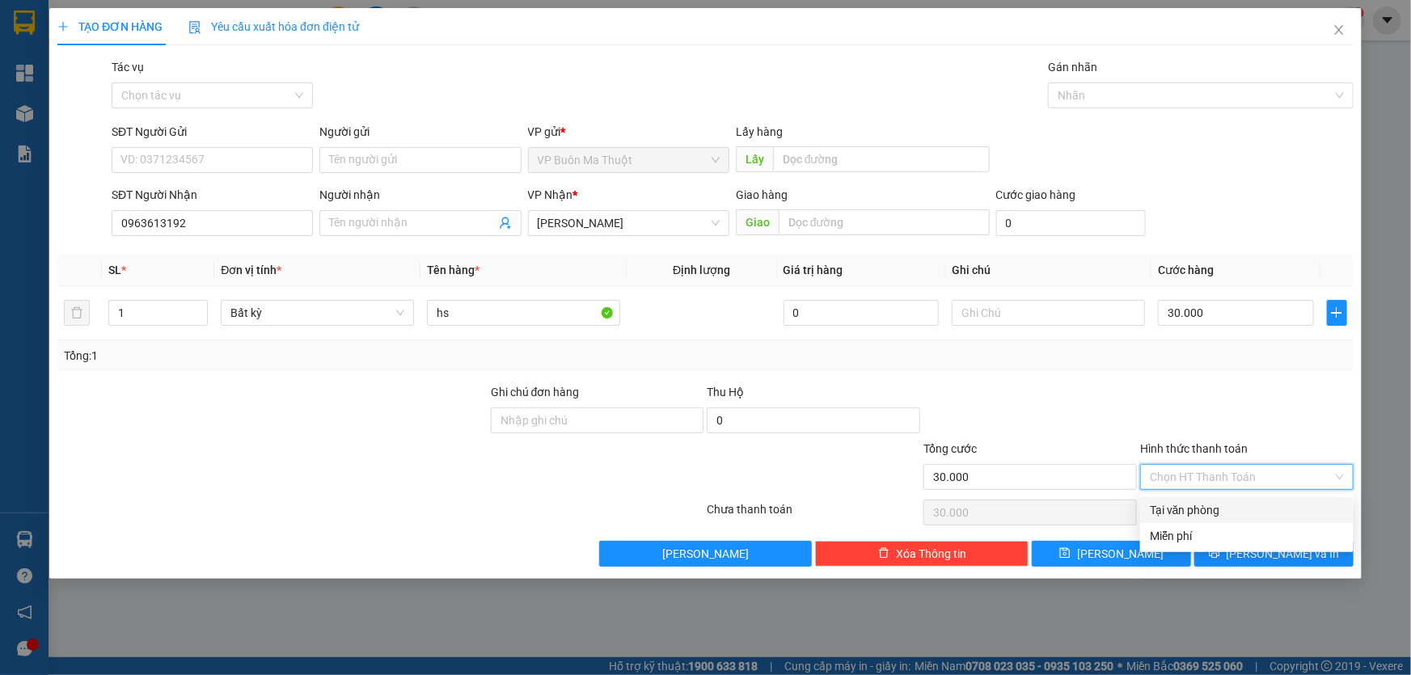
click at [1169, 504] on div "Tại văn phòng" at bounding box center [1247, 510] width 194 height 18
type input "0"
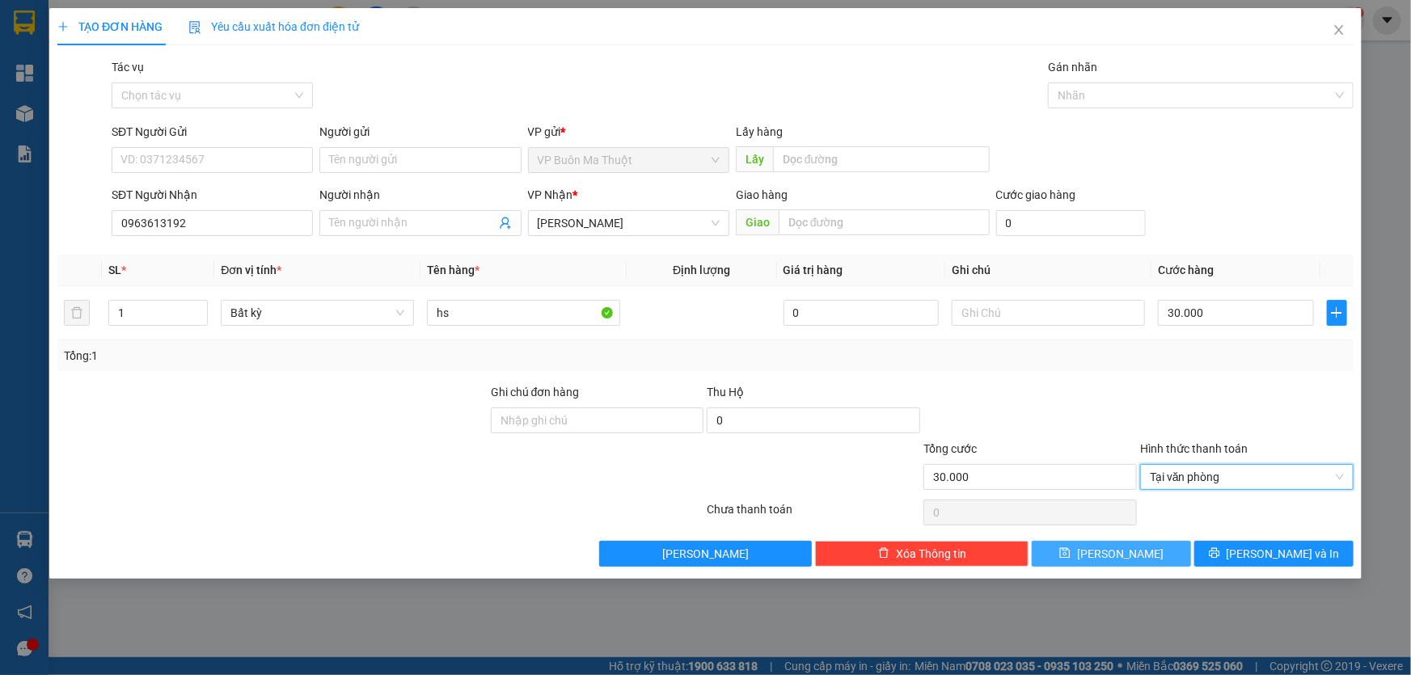
click at [1146, 551] on button "[PERSON_NAME]" at bounding box center [1111, 554] width 159 height 26
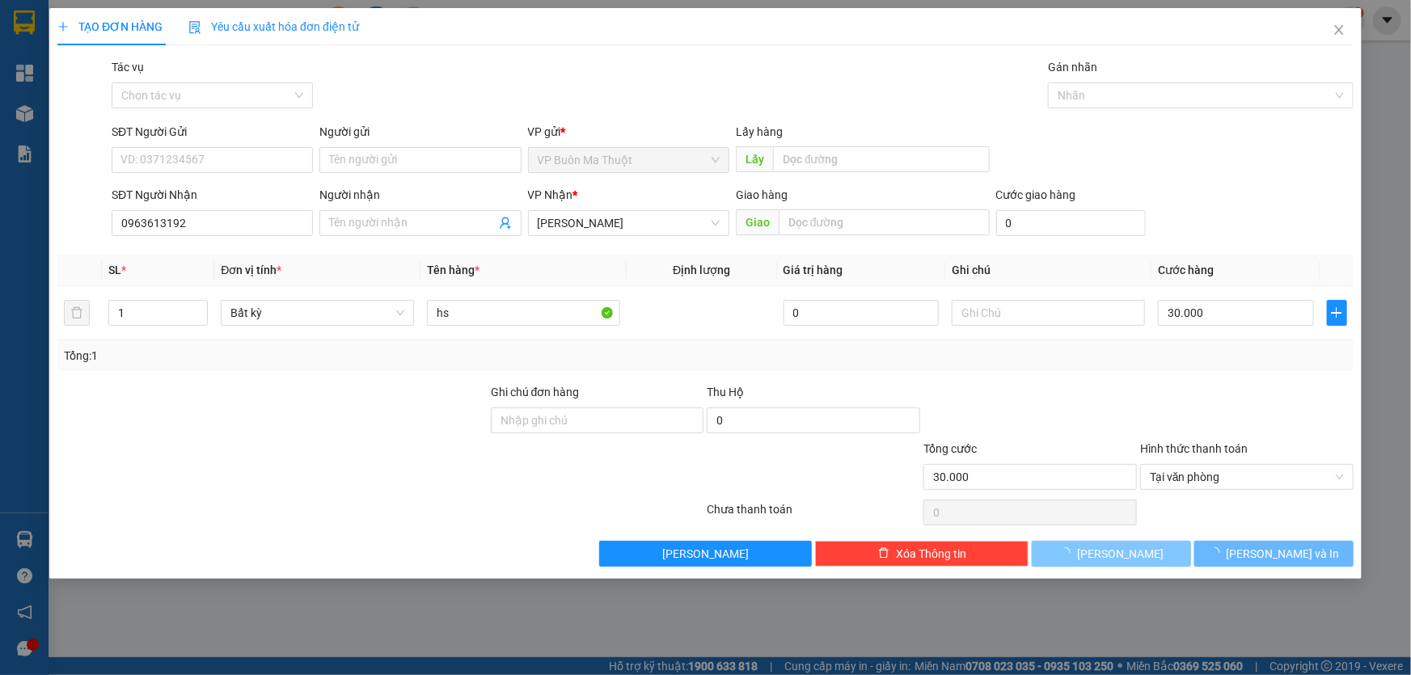
type input "0"
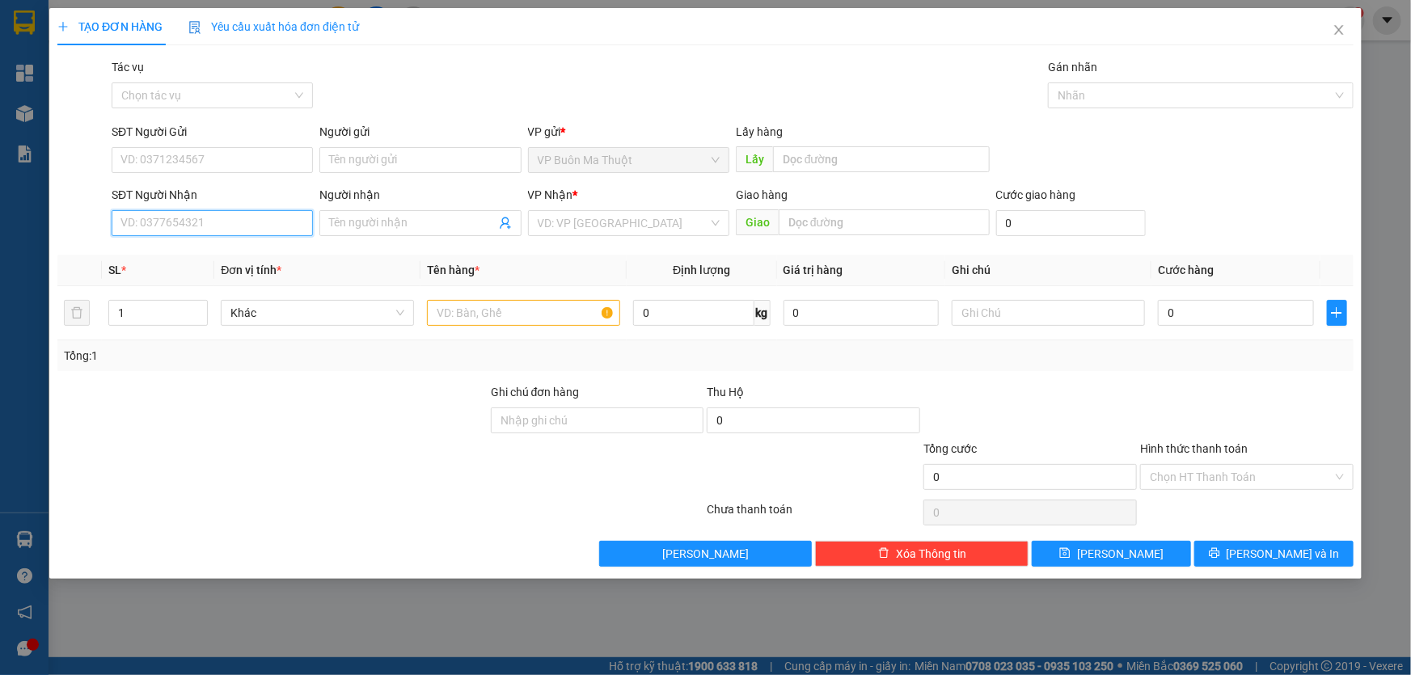
click at [286, 228] on input "SĐT Người Nhận" at bounding box center [212, 223] width 201 height 26
type input "0986949448"
click at [630, 234] on input "search" at bounding box center [623, 223] width 171 height 24
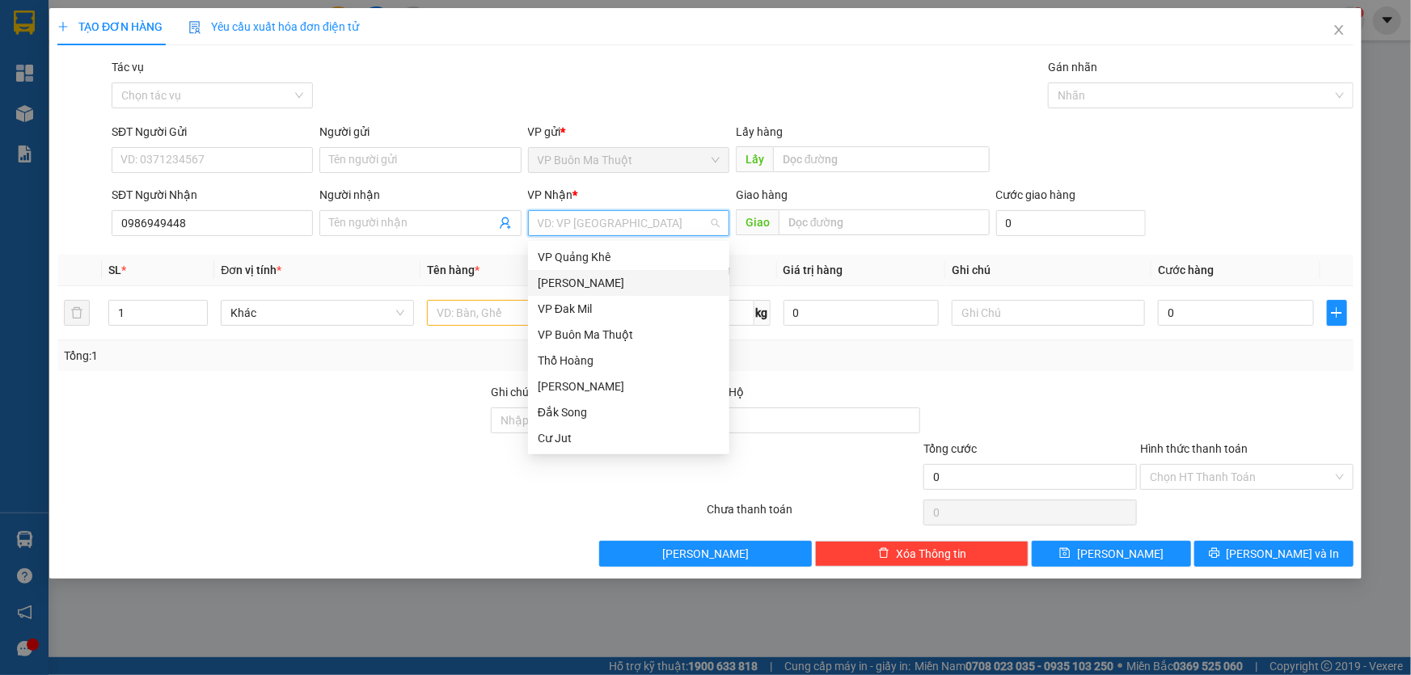
click at [576, 284] on div "[PERSON_NAME]" at bounding box center [629, 283] width 182 height 18
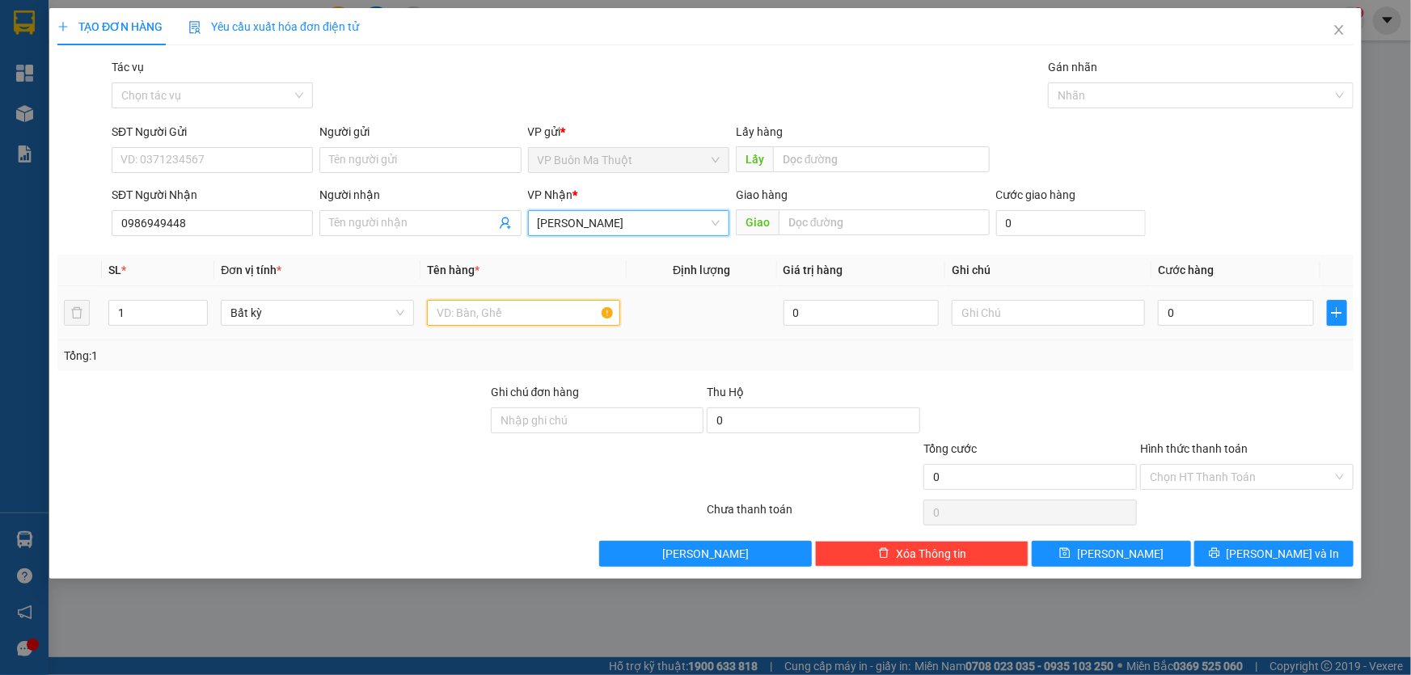
click at [505, 313] on input "text" at bounding box center [523, 313] width 193 height 26
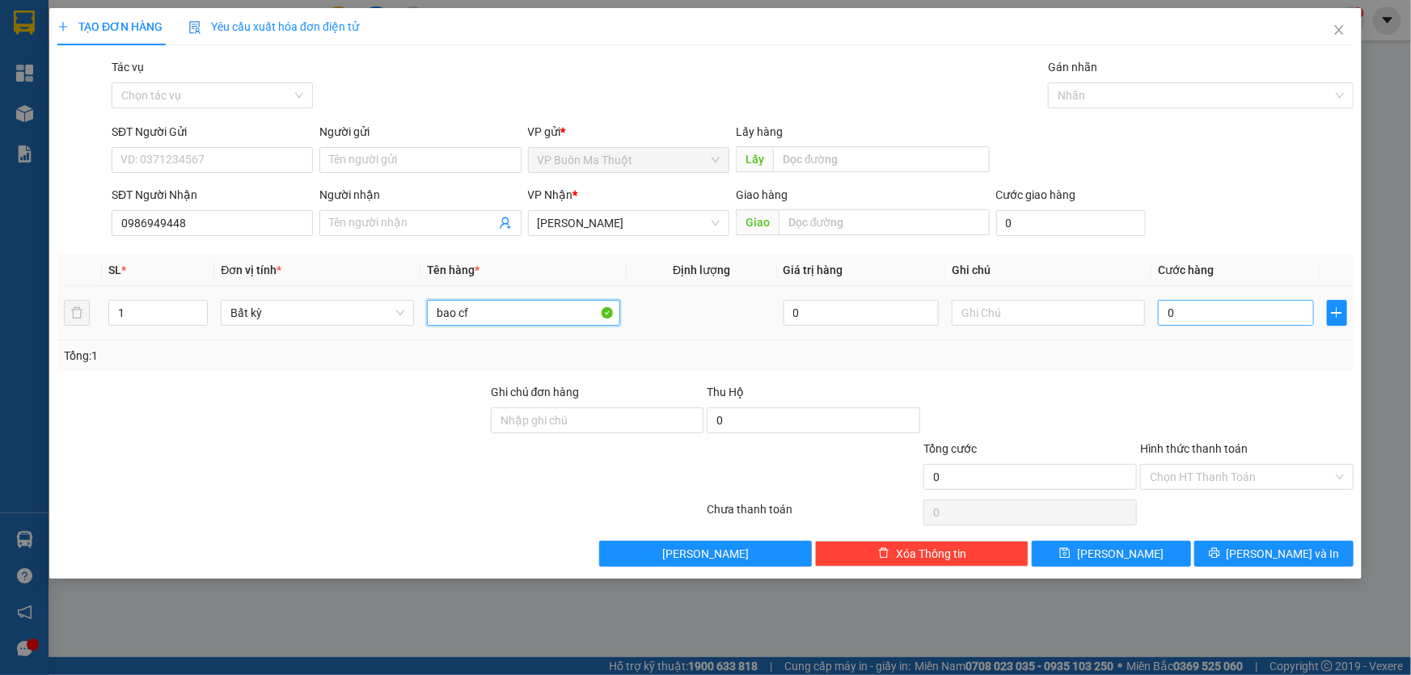
type input "bao cf"
click at [1189, 310] on input "0" at bounding box center [1236, 313] width 156 height 26
type input "6"
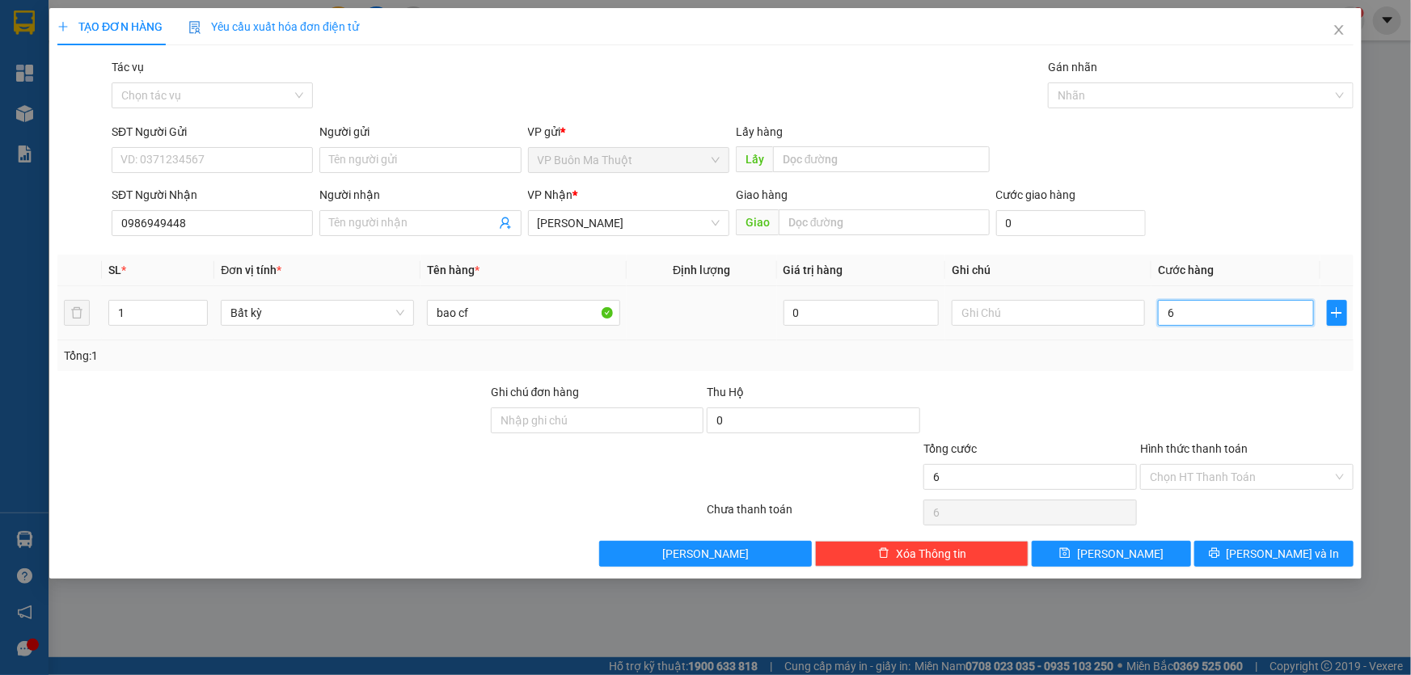
type input "60"
type input "600"
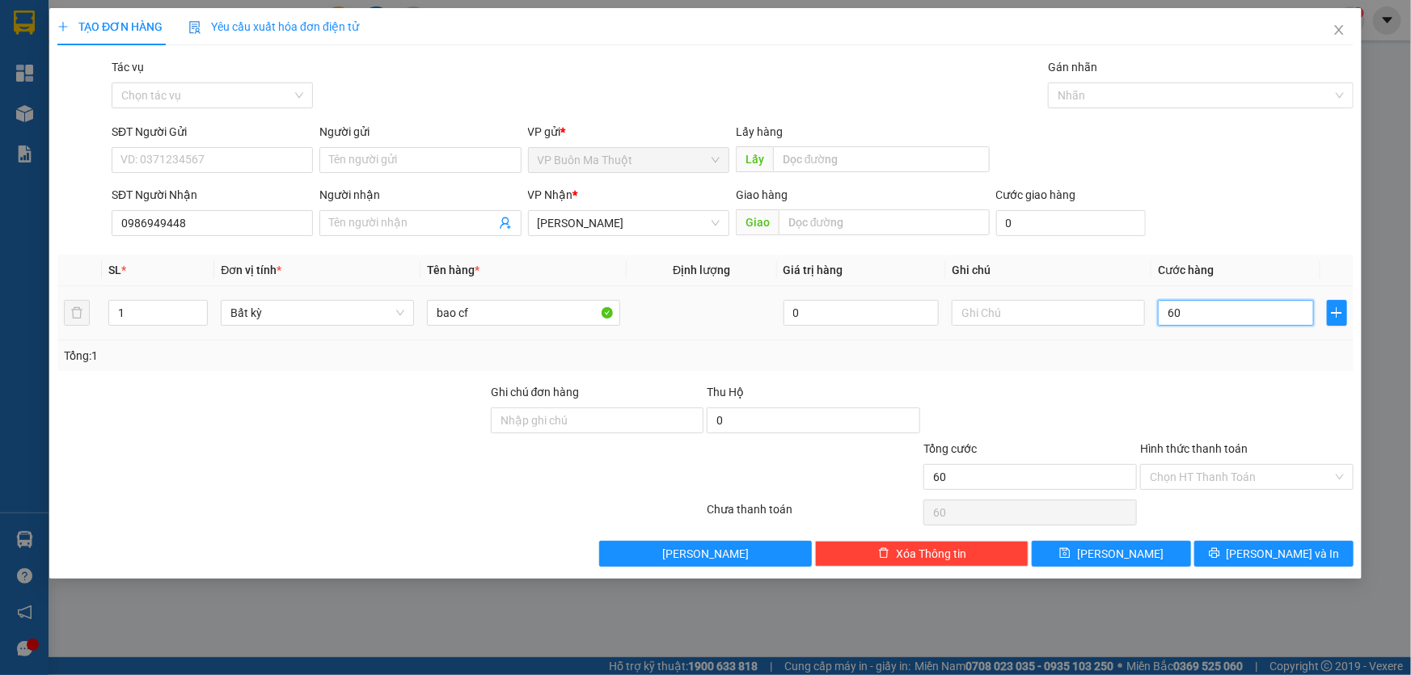
type input "600"
type input "6.000"
type input "60.000"
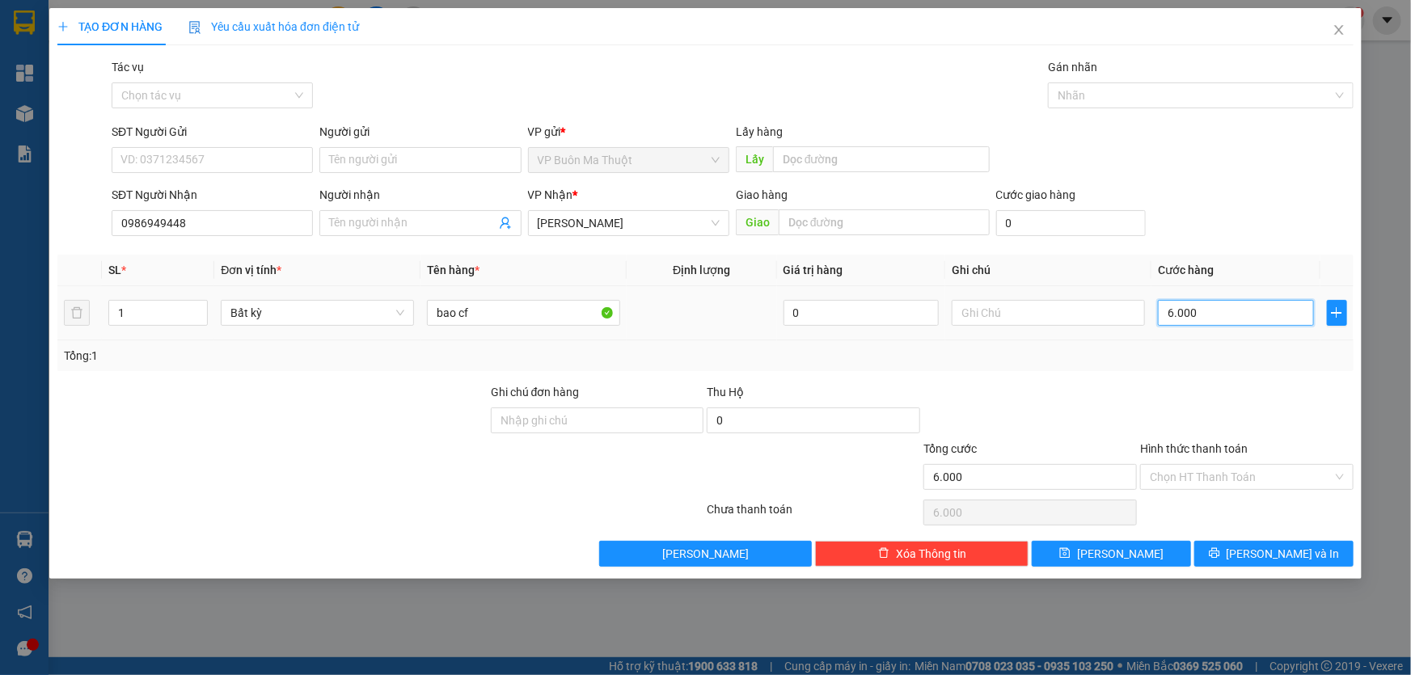
type input "60.000"
click at [1149, 552] on button "[PERSON_NAME]" at bounding box center [1111, 554] width 159 height 26
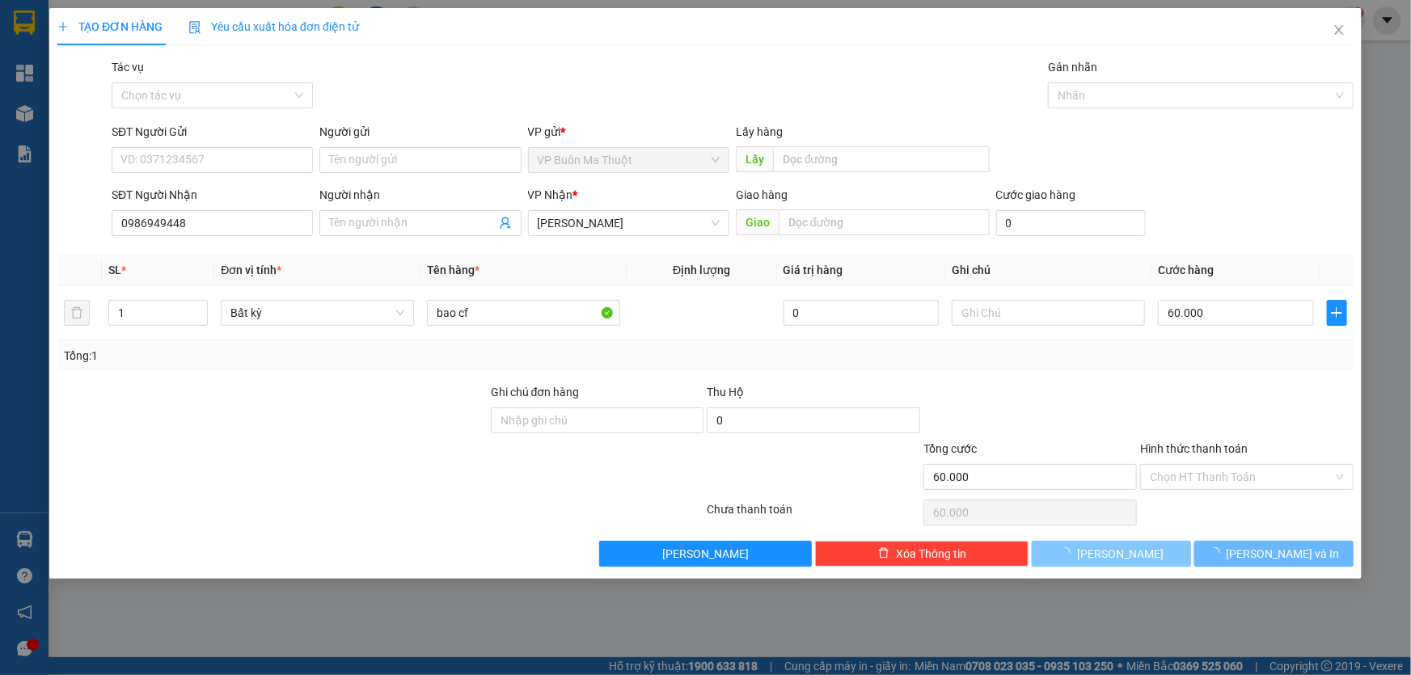
type input "0"
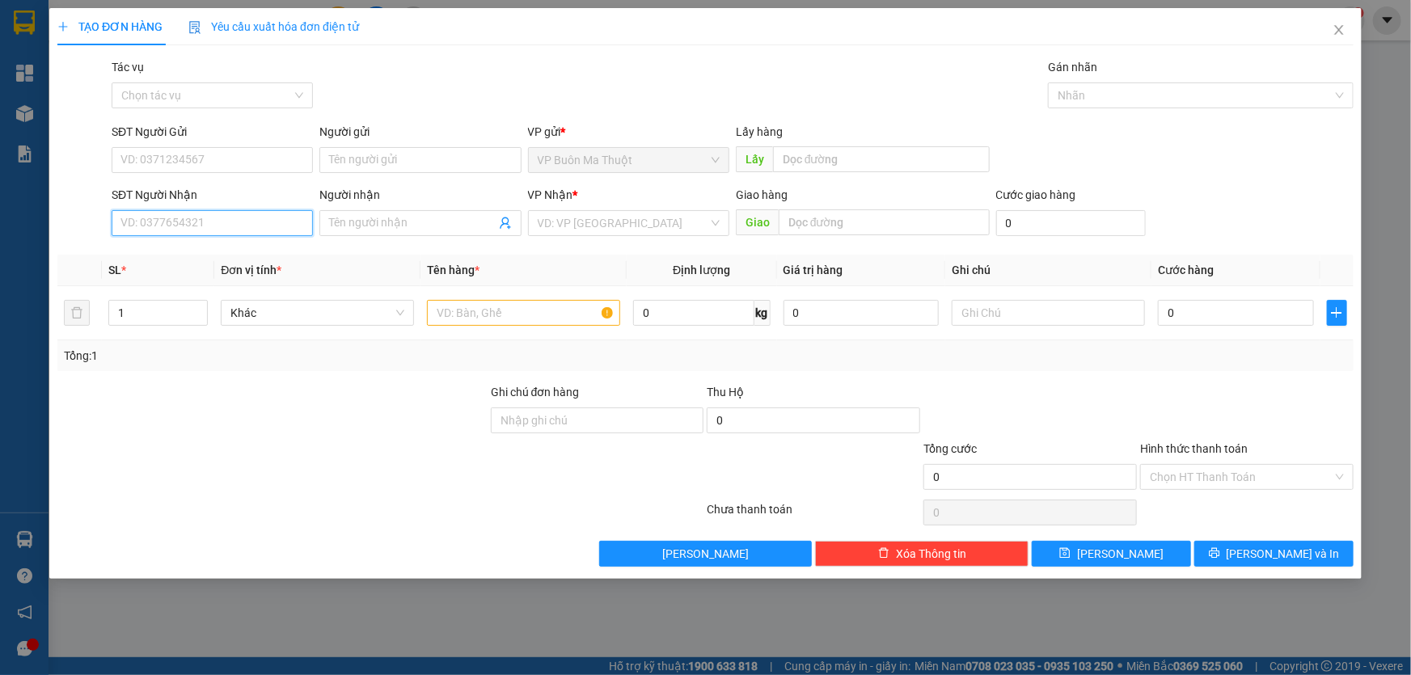
click at [254, 228] on input "SĐT Người Nhận" at bounding box center [212, 223] width 201 height 26
type input "0974343430"
click at [608, 234] on input "search" at bounding box center [623, 223] width 171 height 24
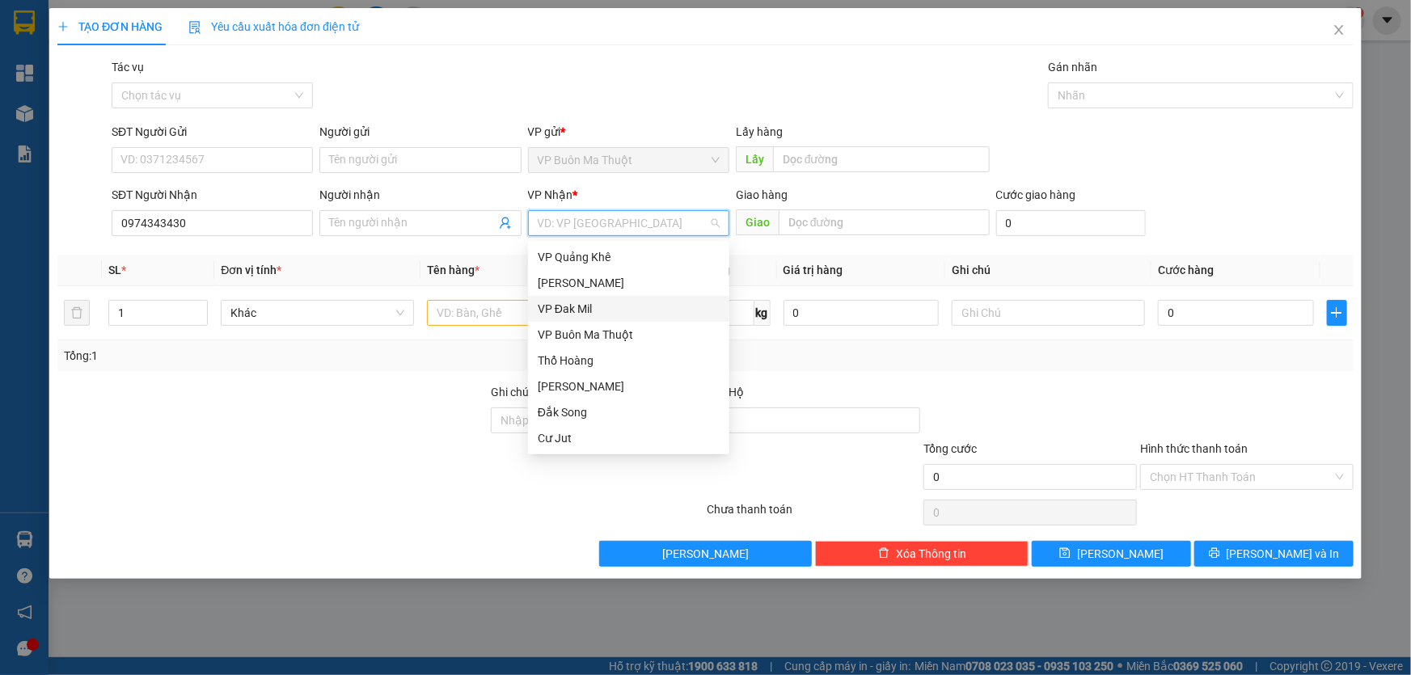
click at [584, 312] on div "VP Đak Mil" at bounding box center [629, 309] width 182 height 18
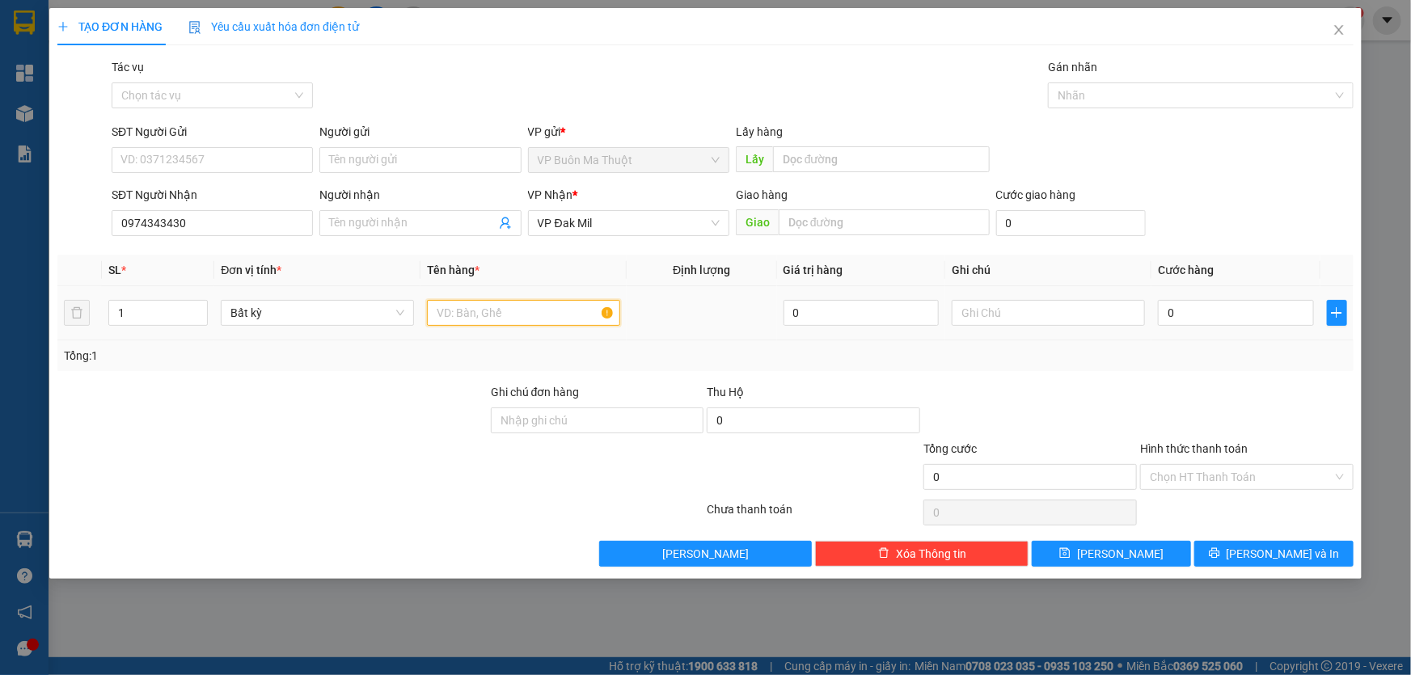
click at [501, 321] on input "text" at bounding box center [523, 313] width 193 height 26
type input "vợt"
click at [1274, 317] on input "0" at bounding box center [1236, 313] width 156 height 26
type input "3"
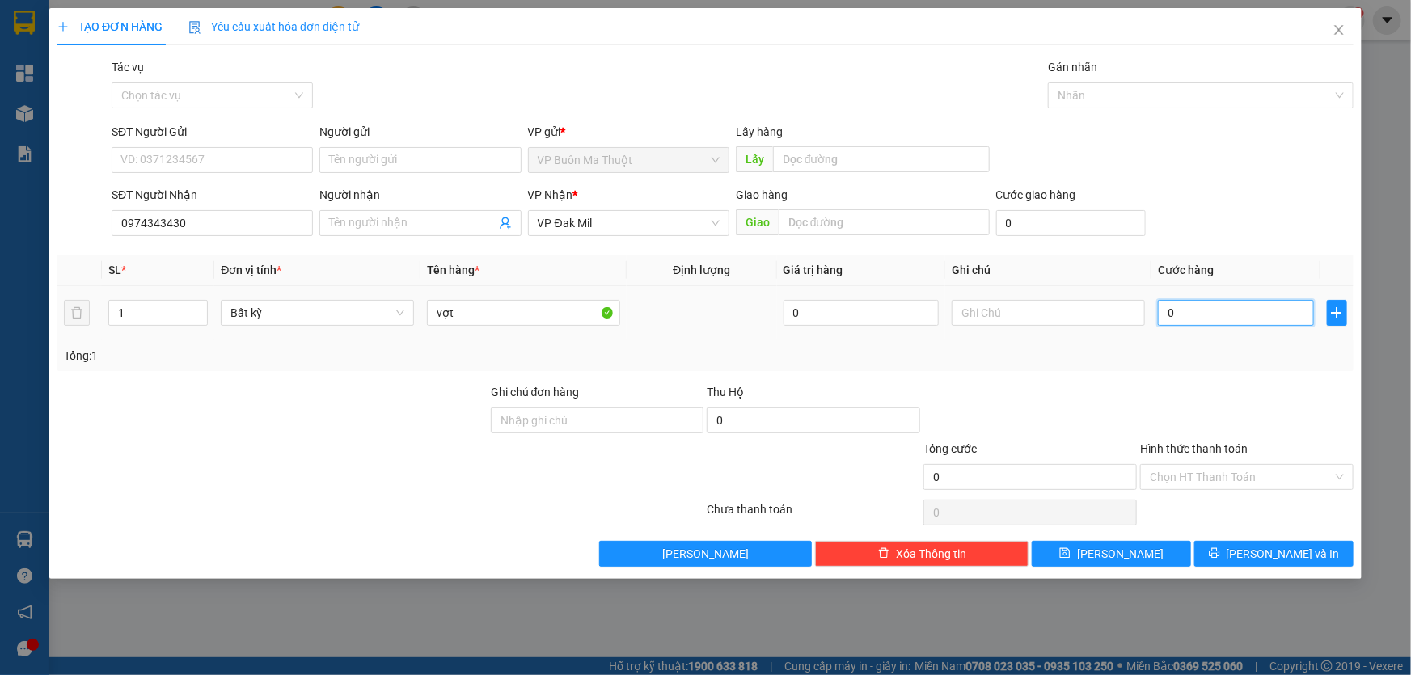
type input "3"
type input "30"
type input "300"
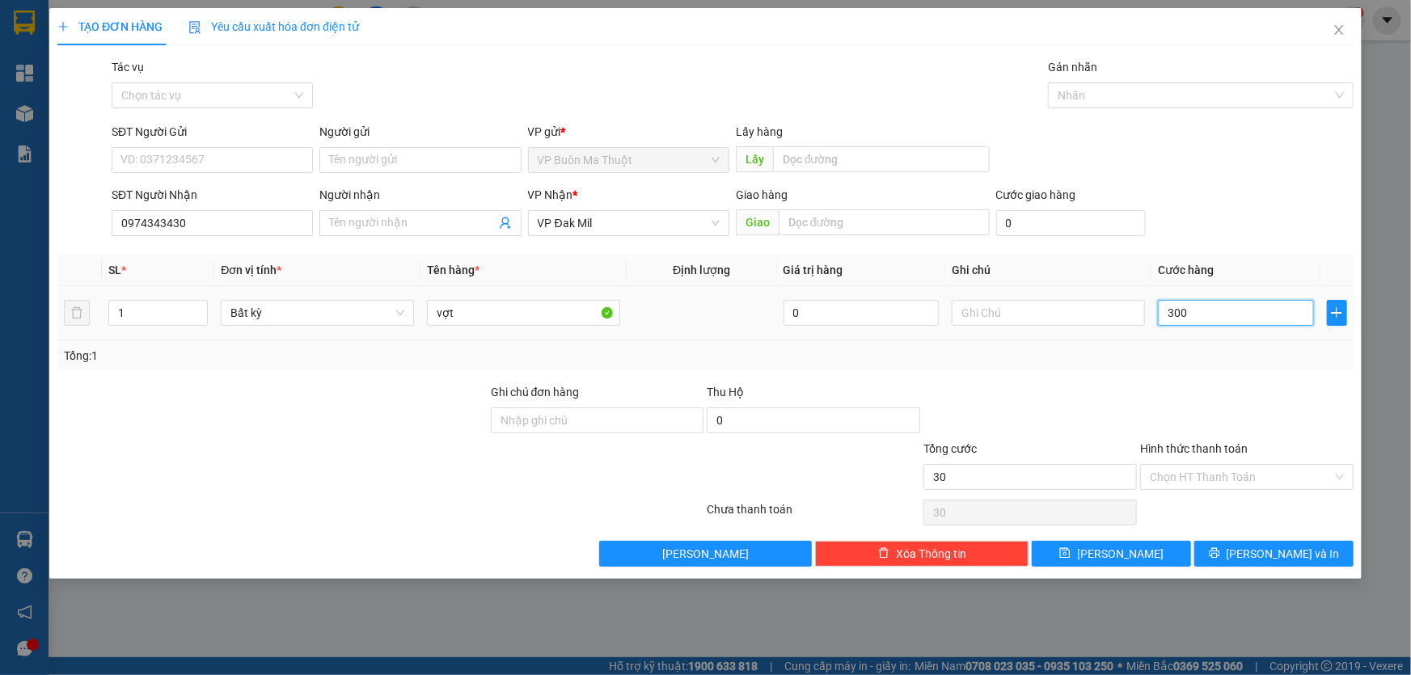
type input "300"
type input "3.000"
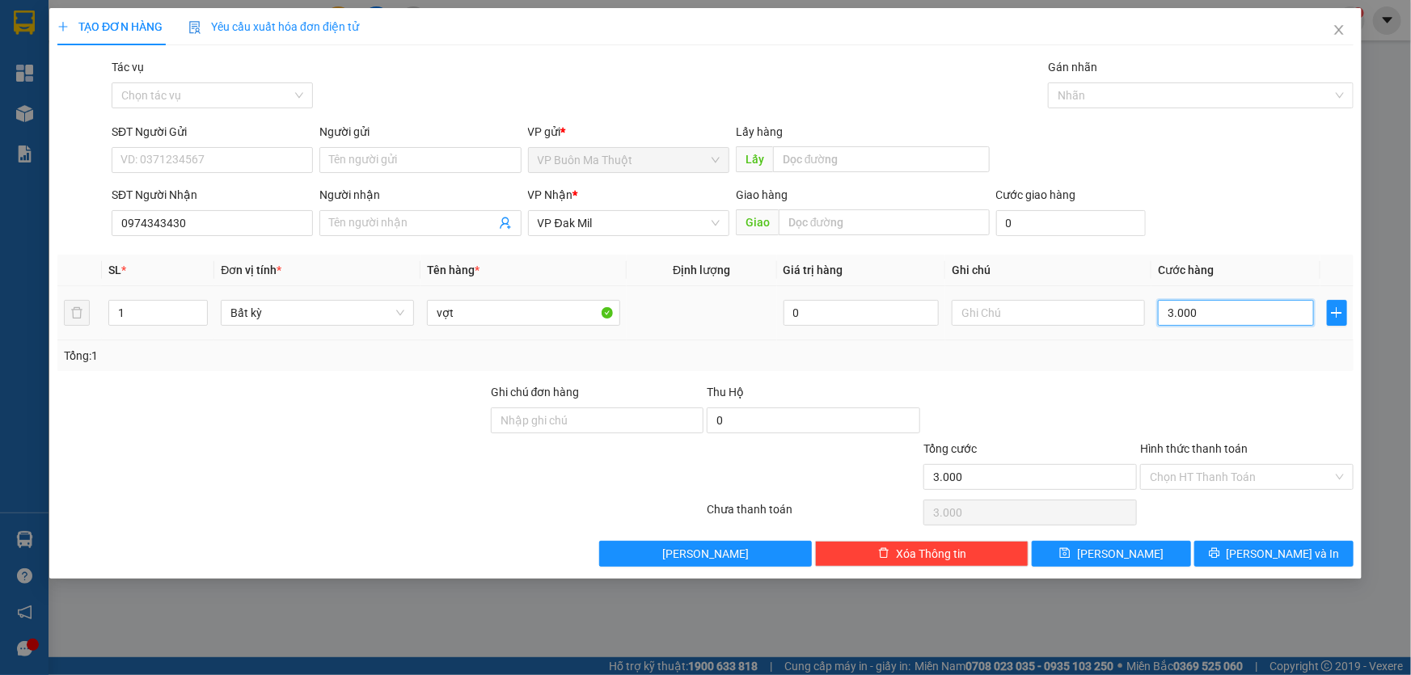
type input "30.000"
click at [1148, 560] on button "[PERSON_NAME]" at bounding box center [1111, 554] width 159 height 26
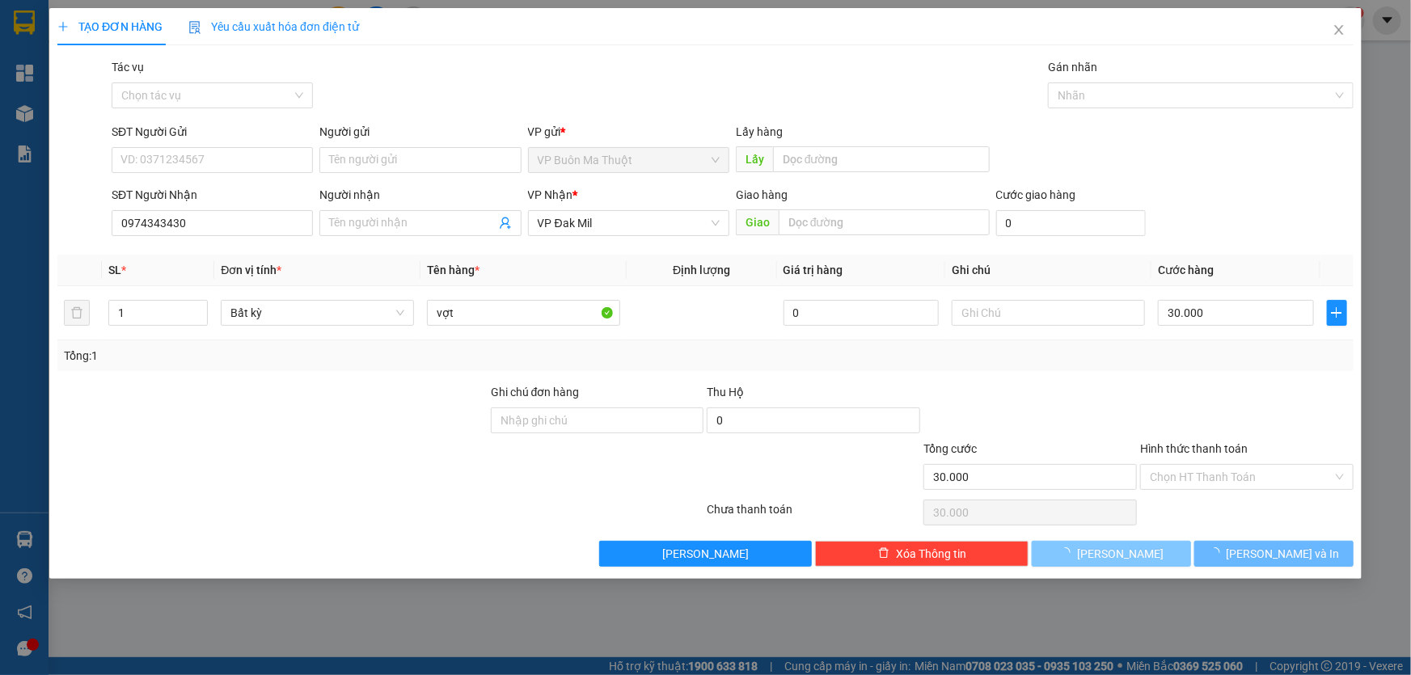
type input "0"
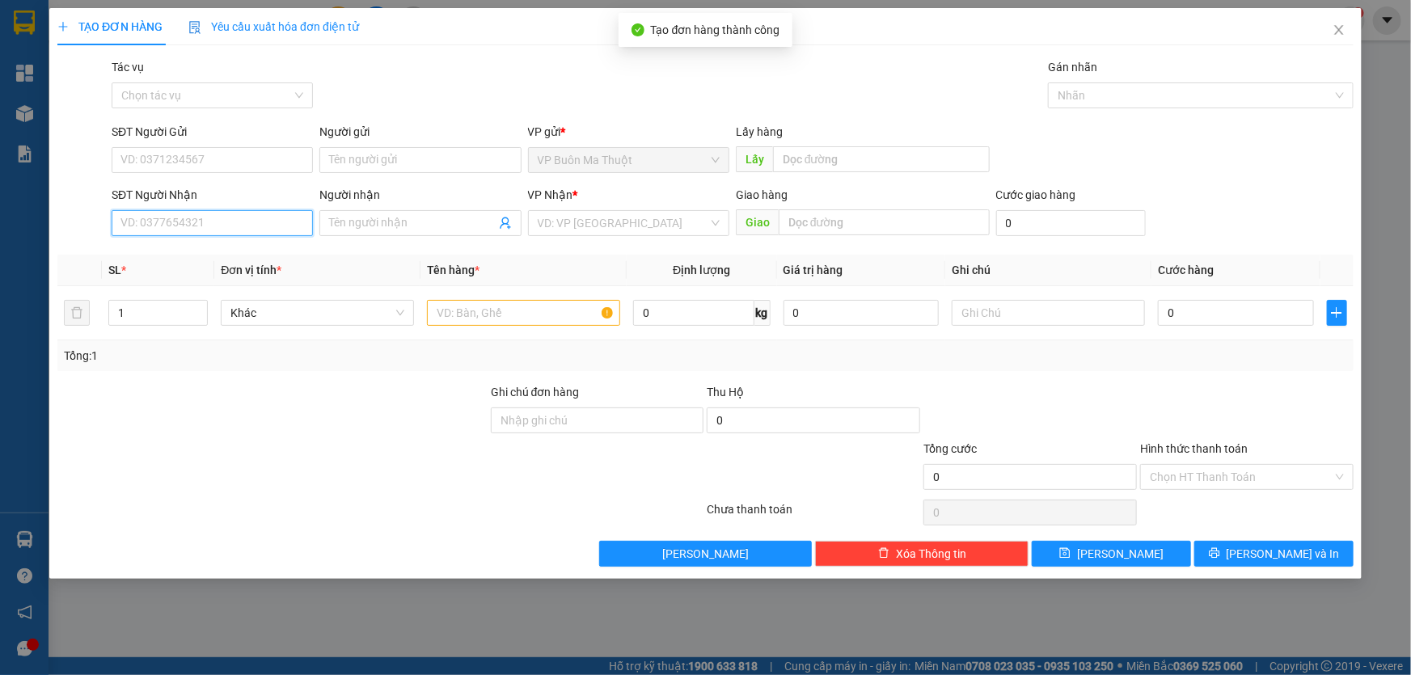
click at [279, 217] on input "SĐT Người Nhận" at bounding box center [212, 223] width 201 height 26
type input "0961679148"
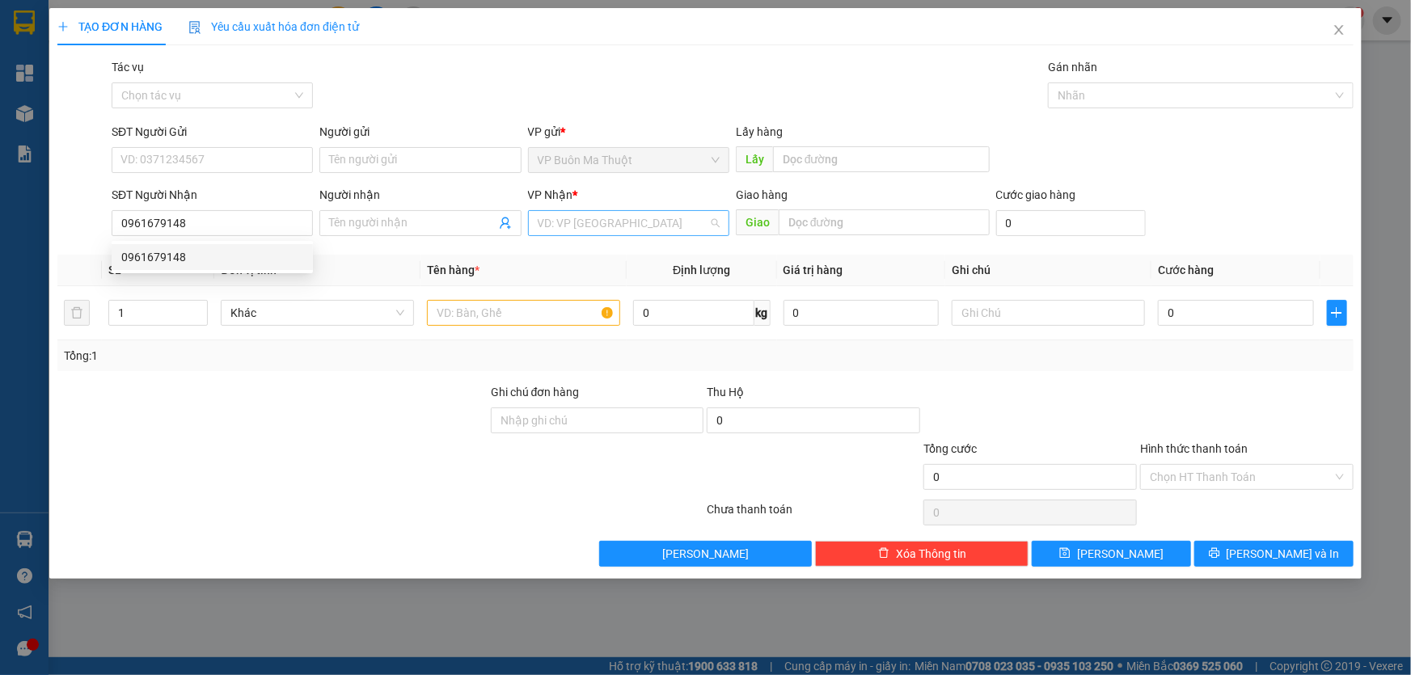
click at [589, 230] on input "search" at bounding box center [623, 223] width 171 height 24
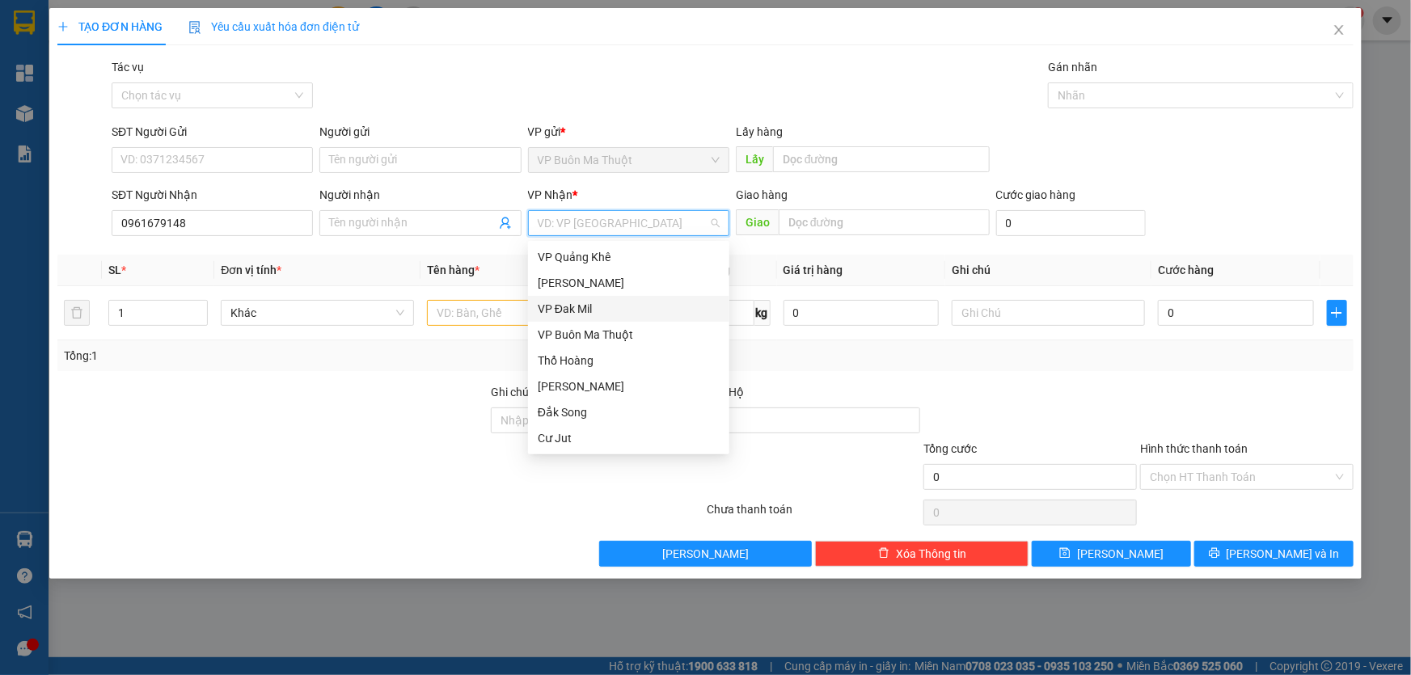
click at [590, 310] on div "VP Đak Mil" at bounding box center [629, 309] width 182 height 18
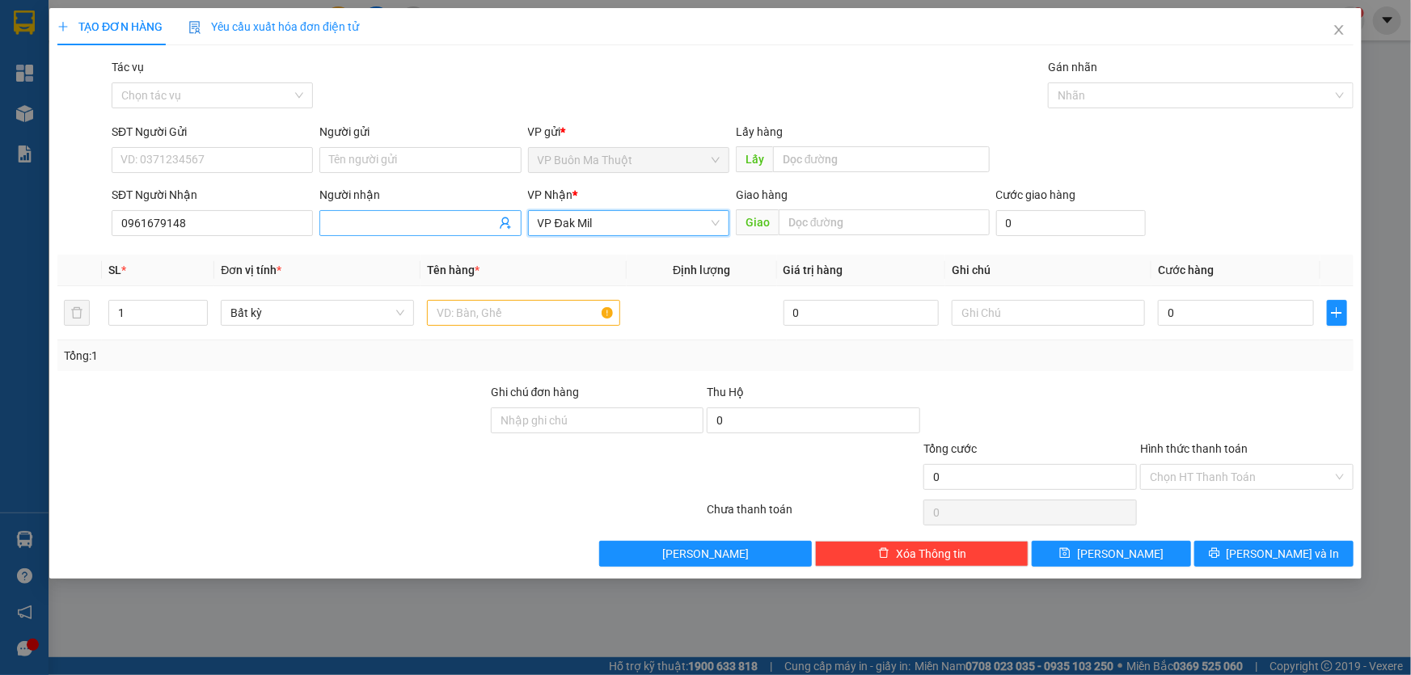
click at [373, 215] on input "Người nhận" at bounding box center [412, 223] width 166 height 18
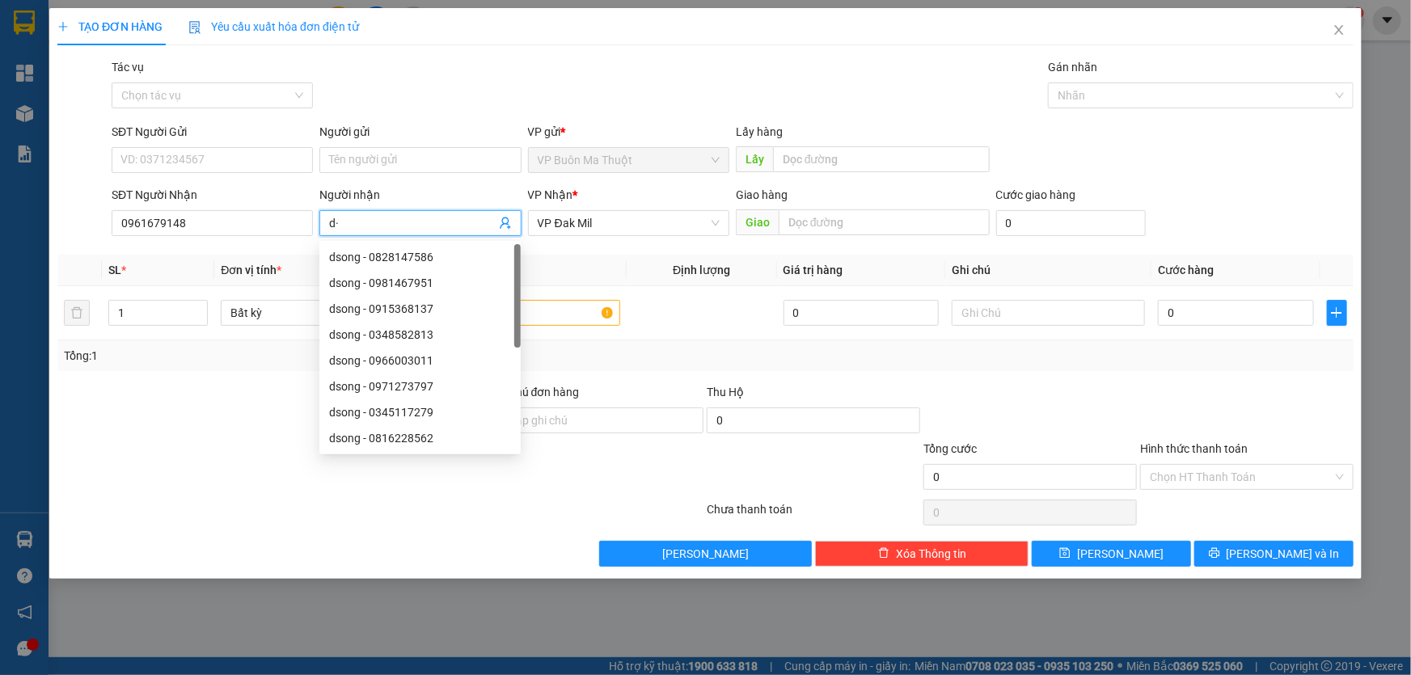
type input "d"
type input "đmạnh"
click at [544, 319] on input "text" at bounding box center [523, 313] width 193 height 26
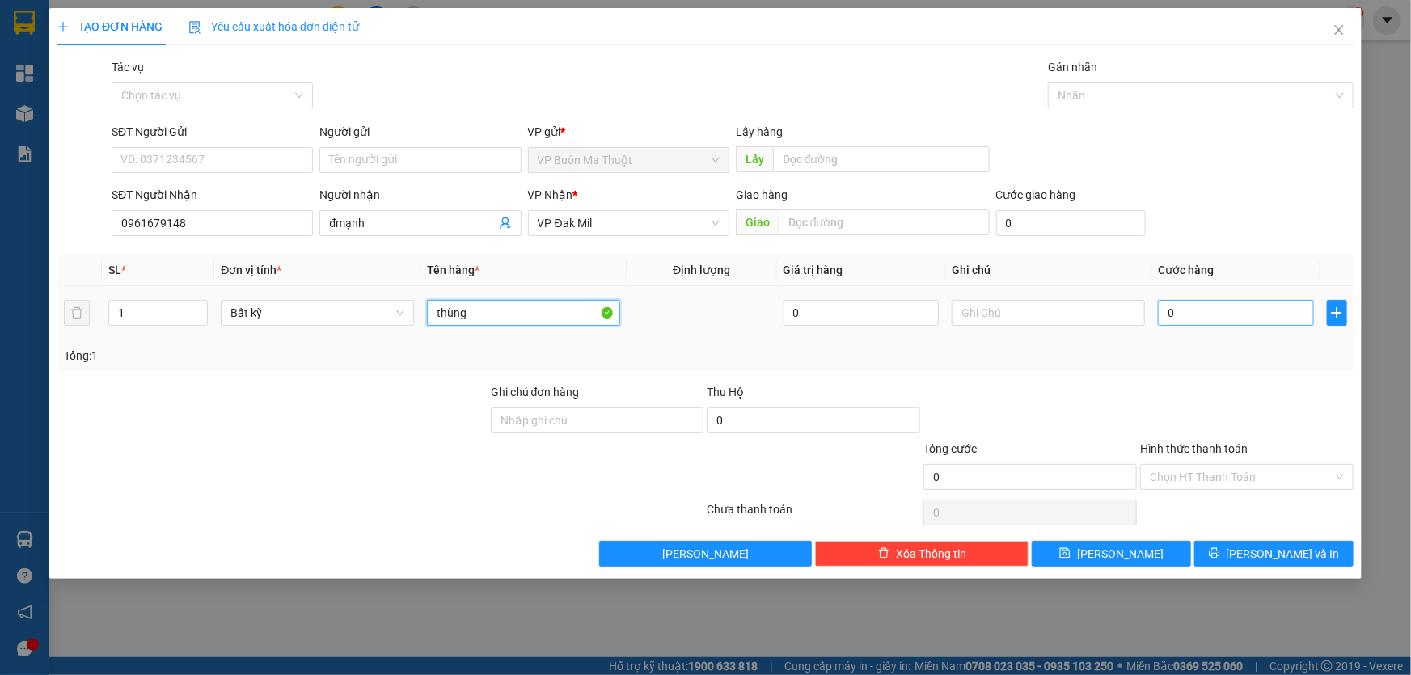
type input "thùng"
click at [1225, 313] on input "0" at bounding box center [1236, 313] width 156 height 26
type input "6"
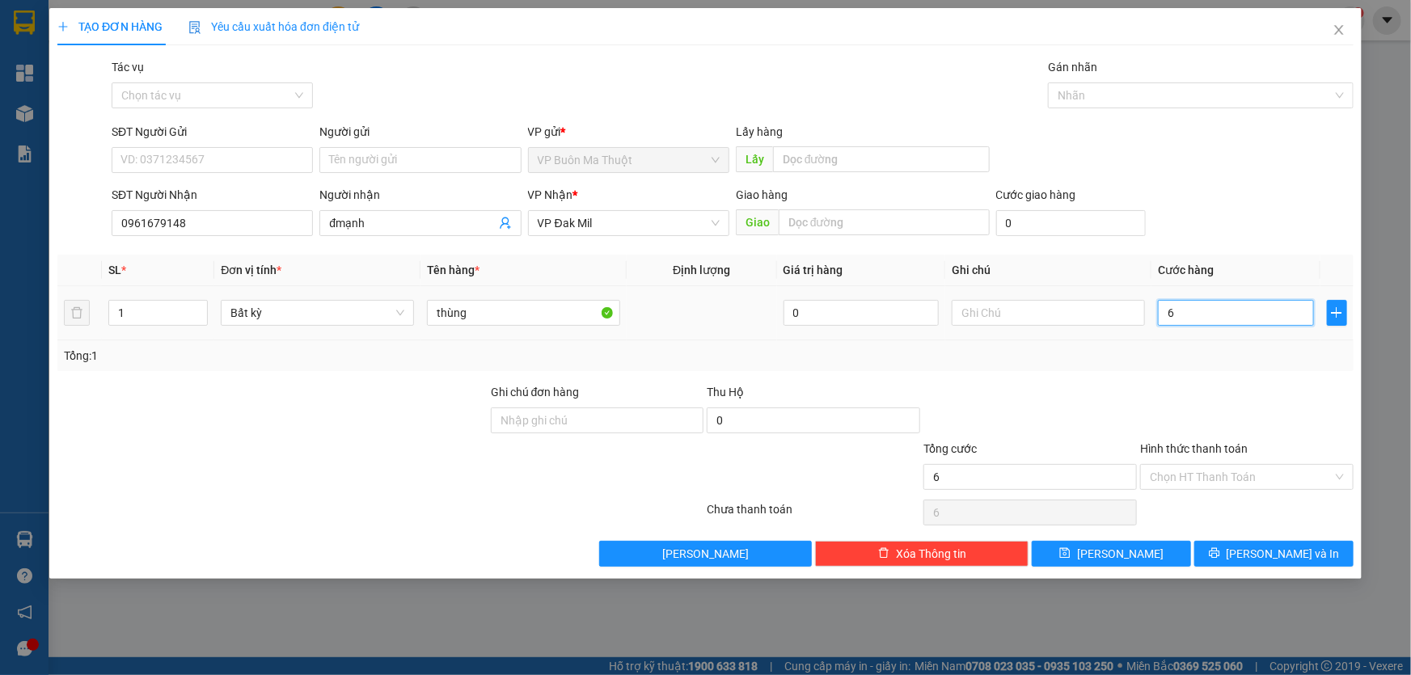
type input "60"
type input "600"
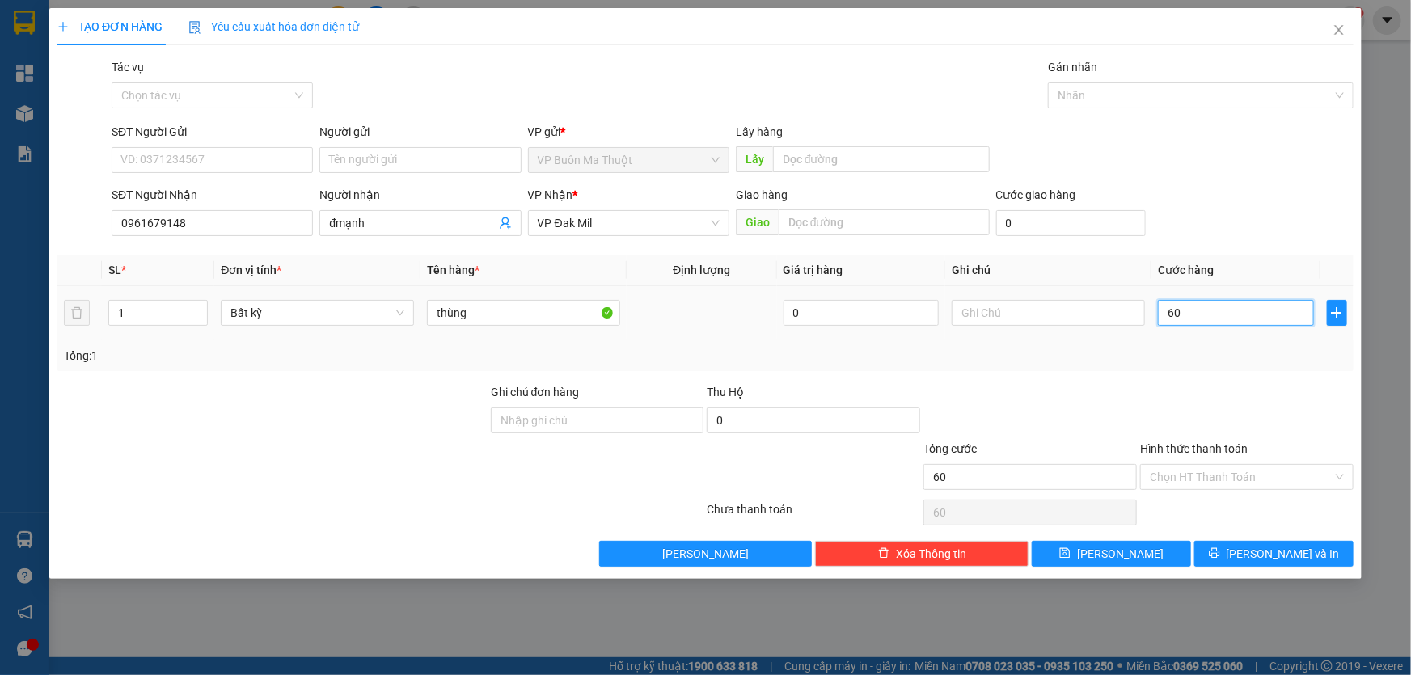
type input "600"
type input "6.000"
type input "60.000"
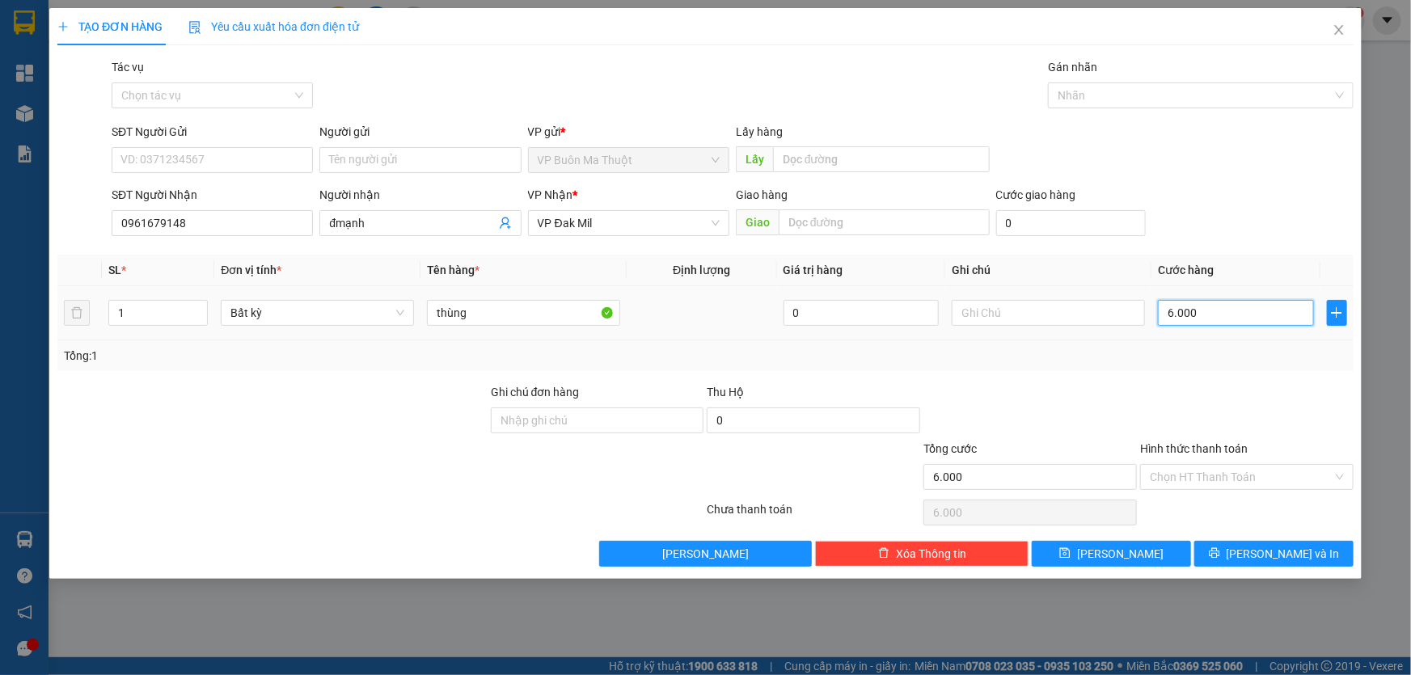
type input "60.000"
click at [1204, 484] on input "Hình thức thanh toán" at bounding box center [1241, 477] width 183 height 24
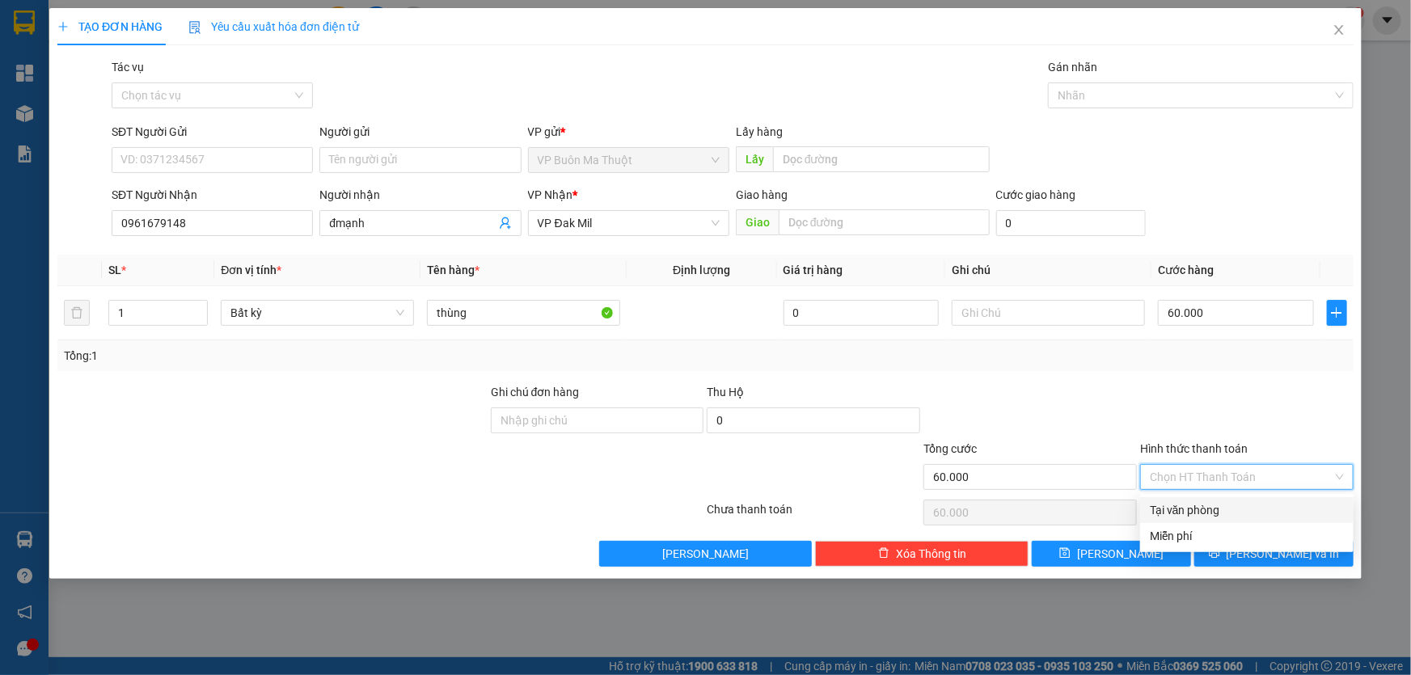
click at [1160, 513] on div "Tại văn phòng" at bounding box center [1247, 510] width 194 height 18
type input "0"
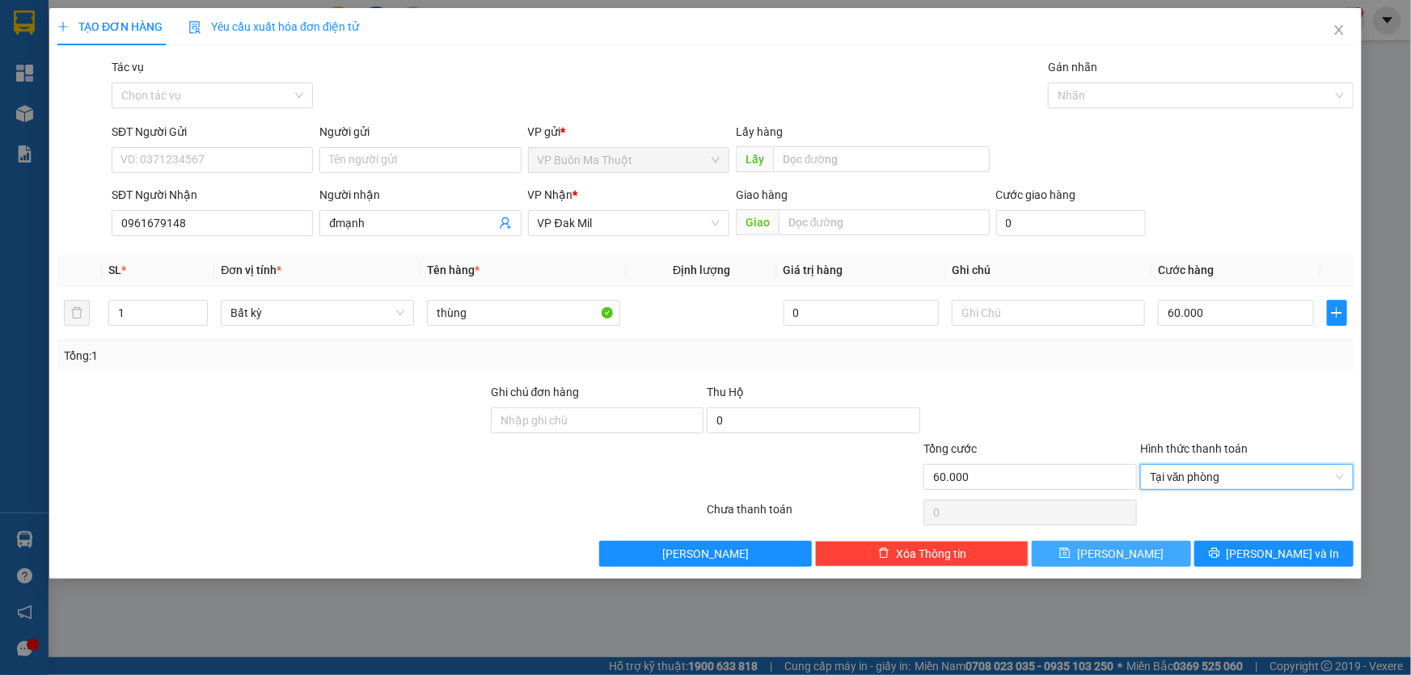
click at [1140, 550] on button "[PERSON_NAME]" at bounding box center [1111, 554] width 159 height 26
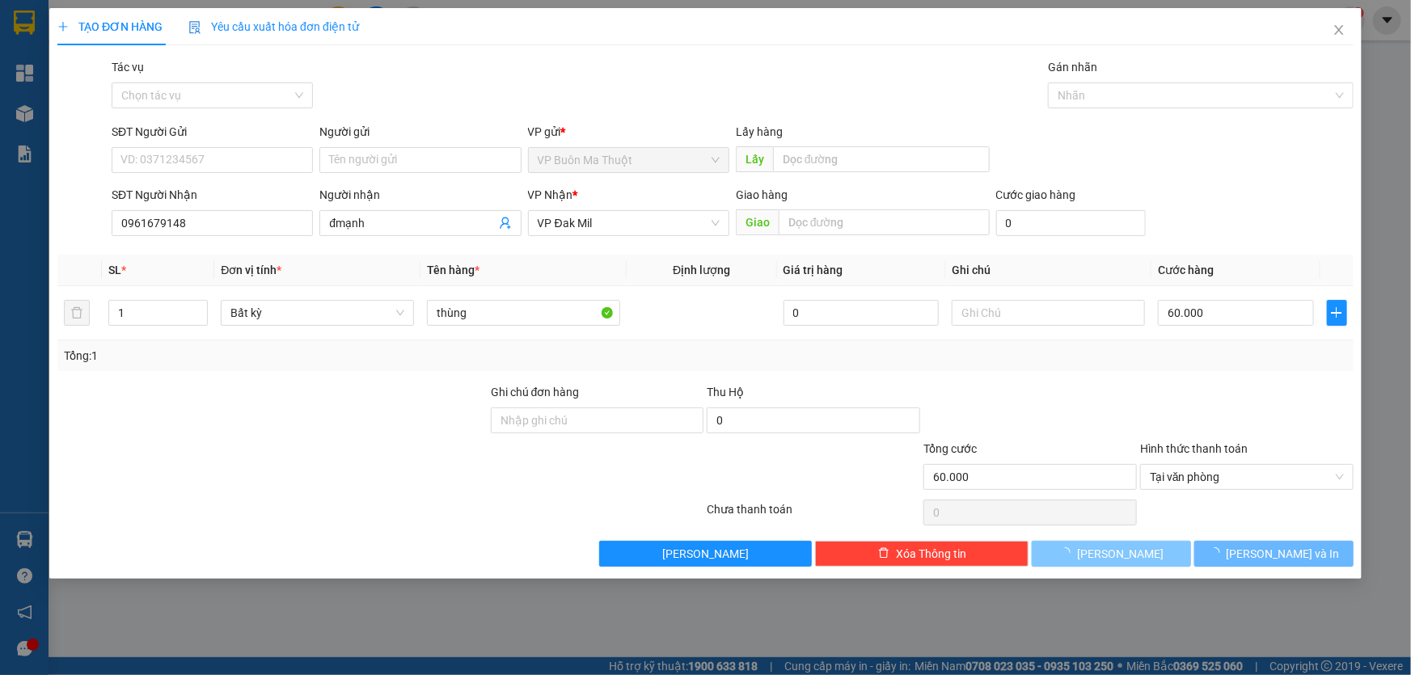
type input "0"
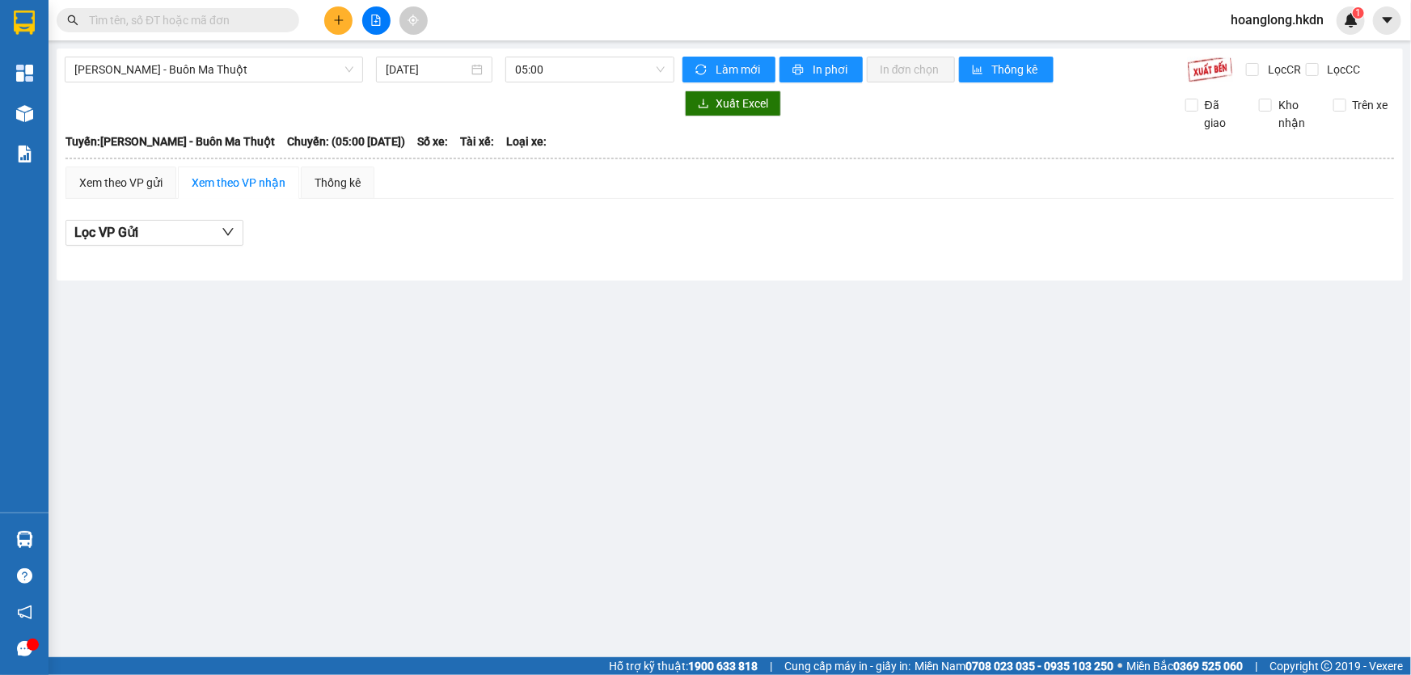
click at [43, 27] on div at bounding box center [24, 26] width 49 height 53
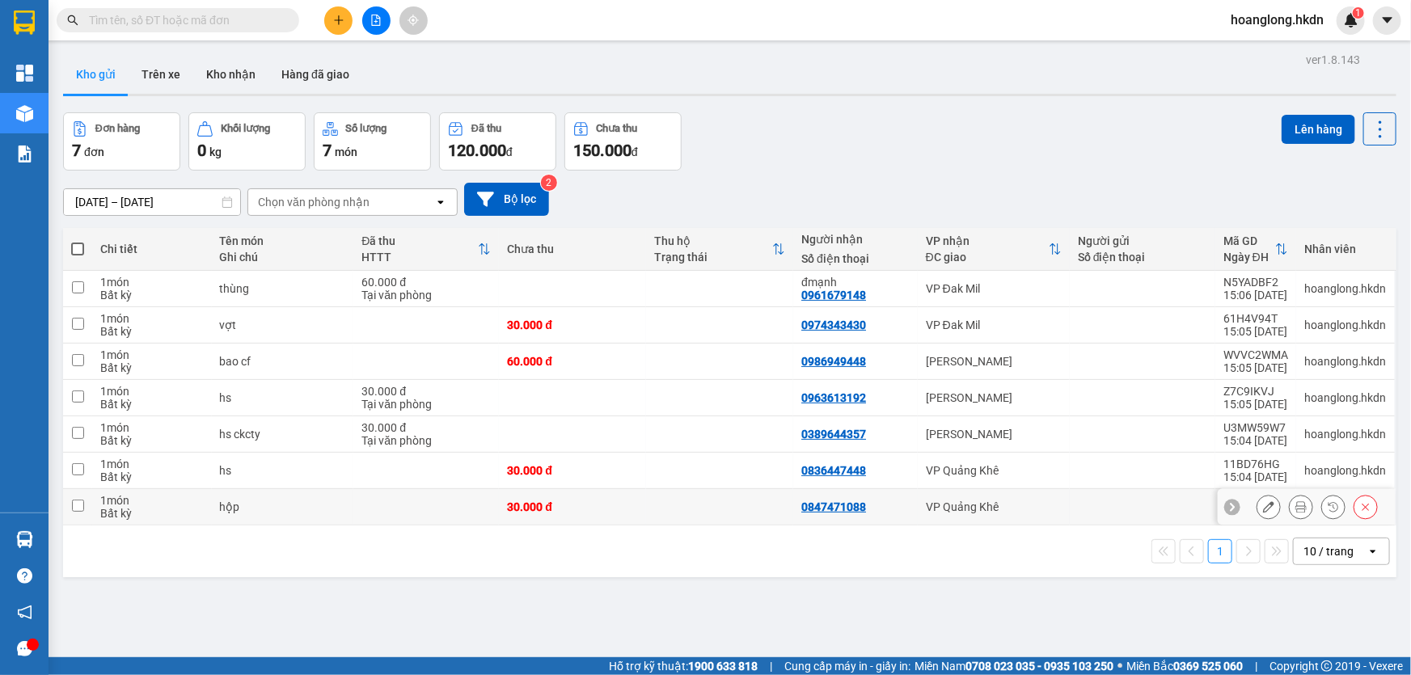
drag, startPoint x: 697, startPoint y: 515, endPoint x: 700, endPoint y: 506, distance: 9.5
click at [697, 516] on td at bounding box center [719, 507] width 147 height 36
checkbox input "true"
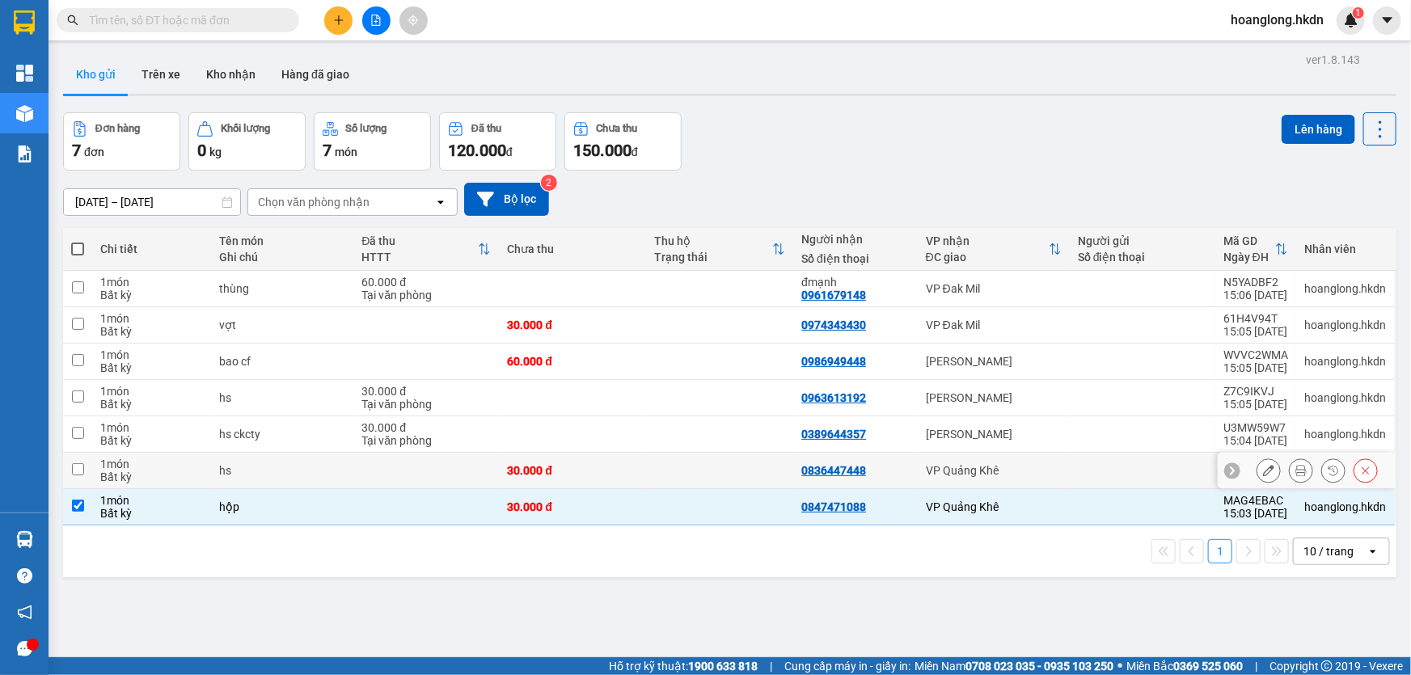
click at [703, 486] on td at bounding box center [719, 471] width 147 height 36
checkbox input "true"
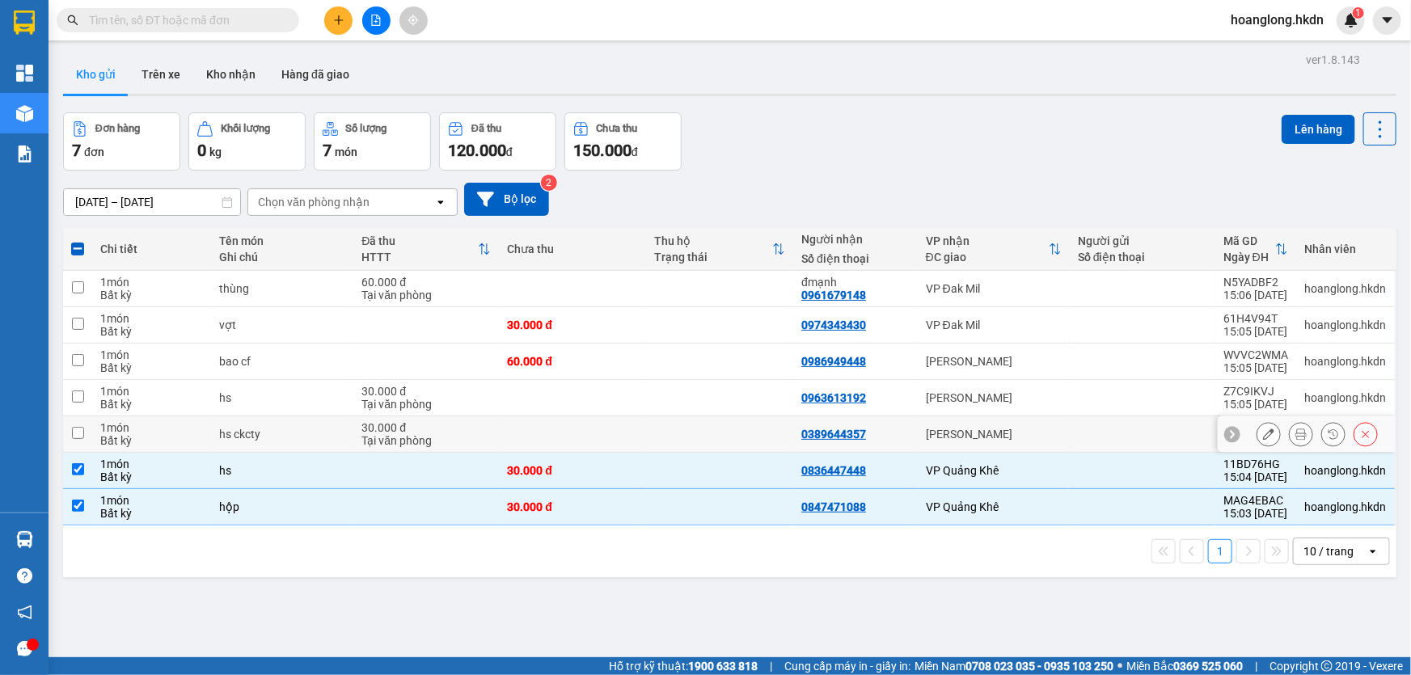
click at [722, 450] on td at bounding box center [719, 434] width 147 height 36
checkbox input "true"
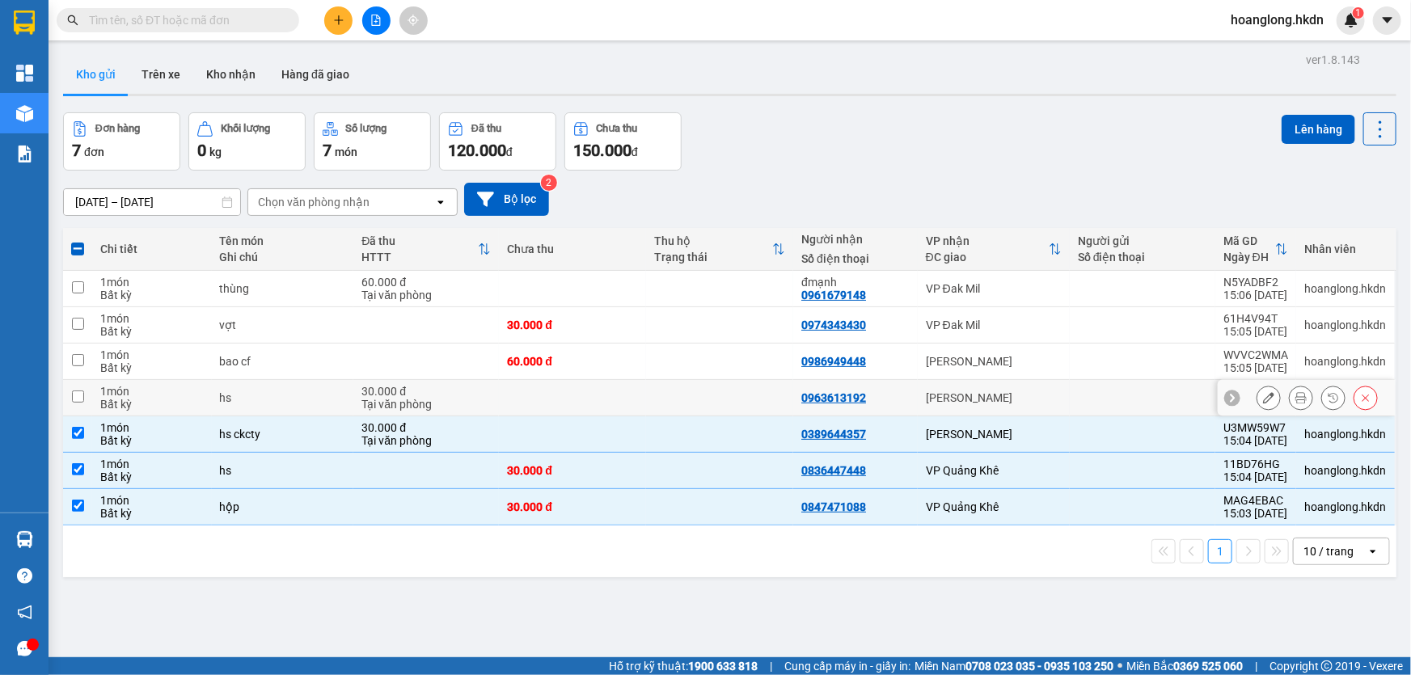
drag, startPoint x: 754, startPoint y: 417, endPoint x: 753, endPoint y: 384, distance: 33.2
click at [754, 413] on td at bounding box center [719, 398] width 147 height 36
checkbox input "true"
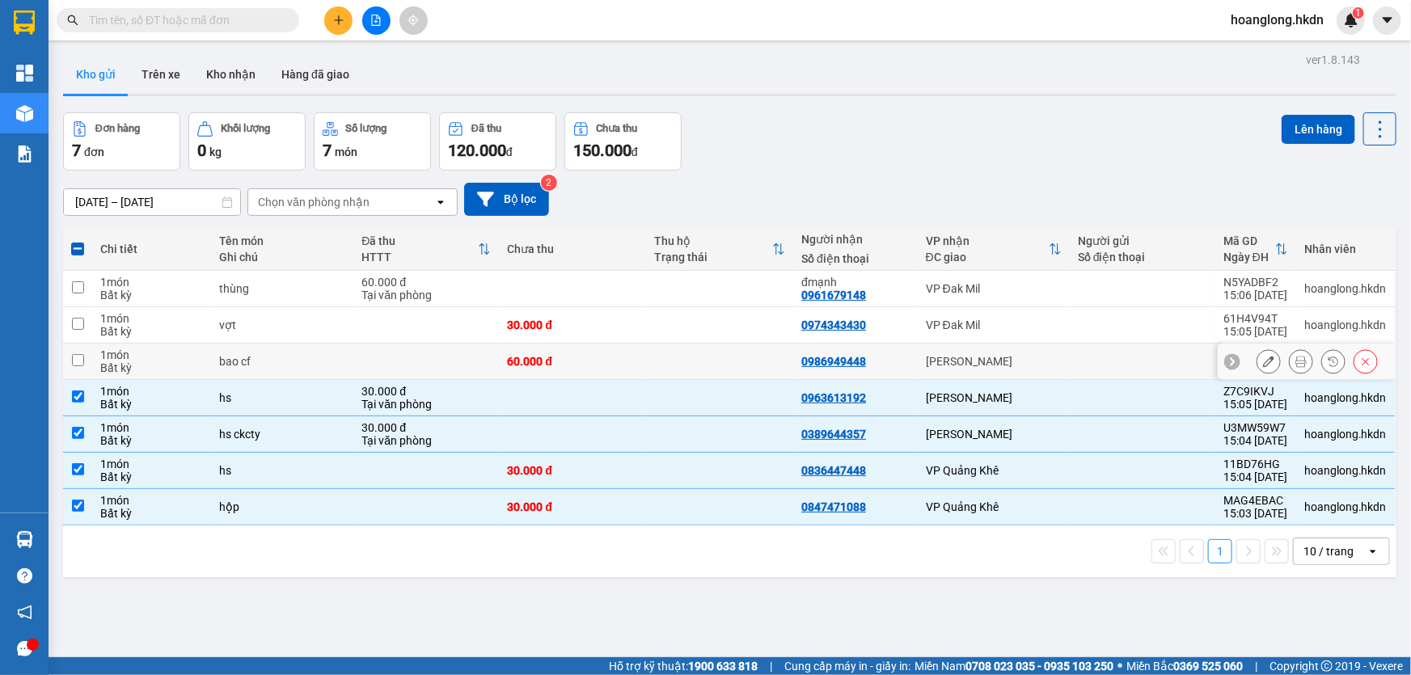
click at [750, 374] on td at bounding box center [719, 362] width 147 height 36
checkbox input "true"
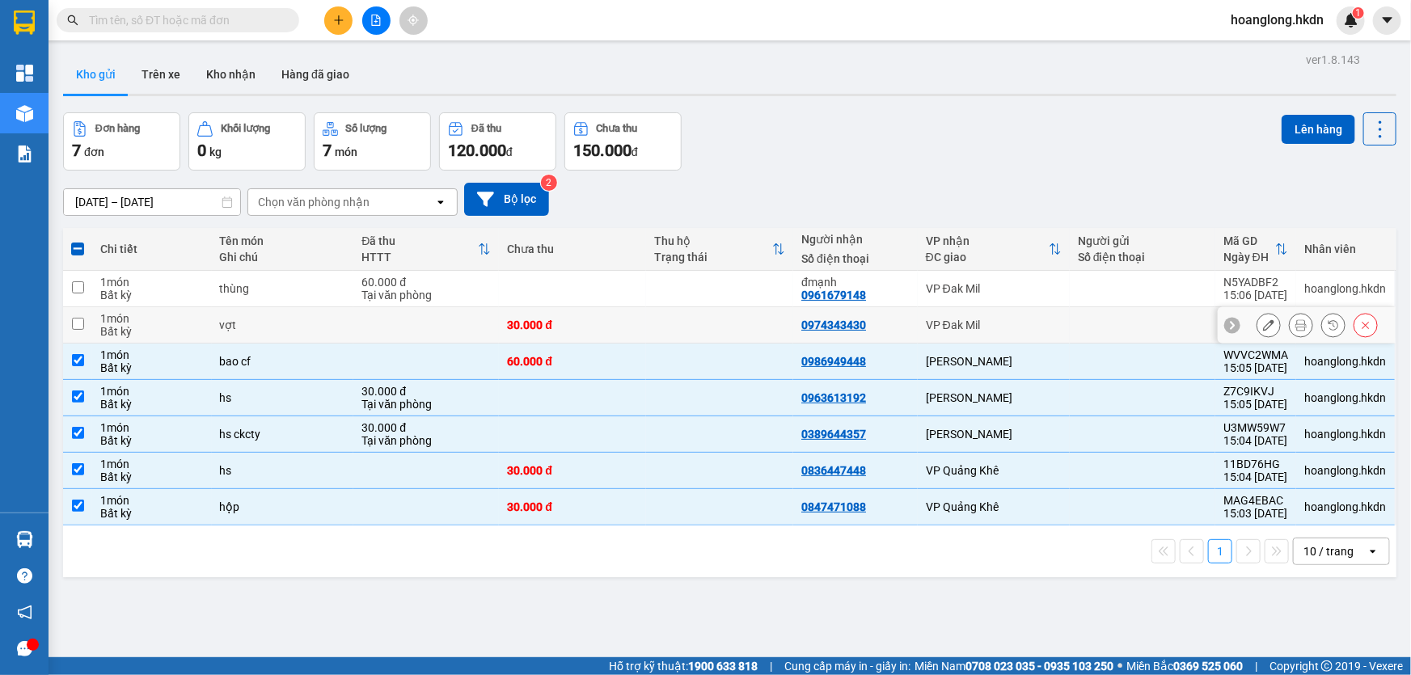
click at [754, 341] on td at bounding box center [719, 325] width 147 height 36
checkbox input "true"
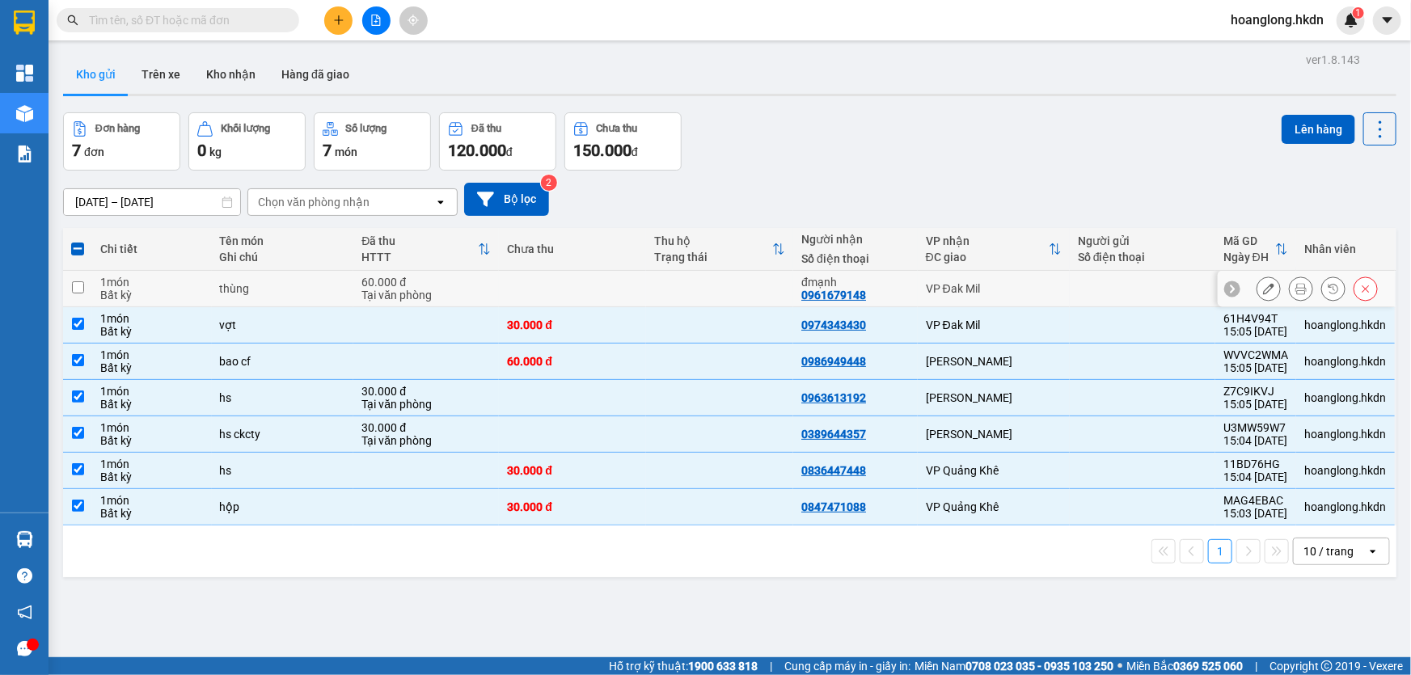
click at [767, 306] on td at bounding box center [719, 289] width 147 height 36
checkbox input "true"
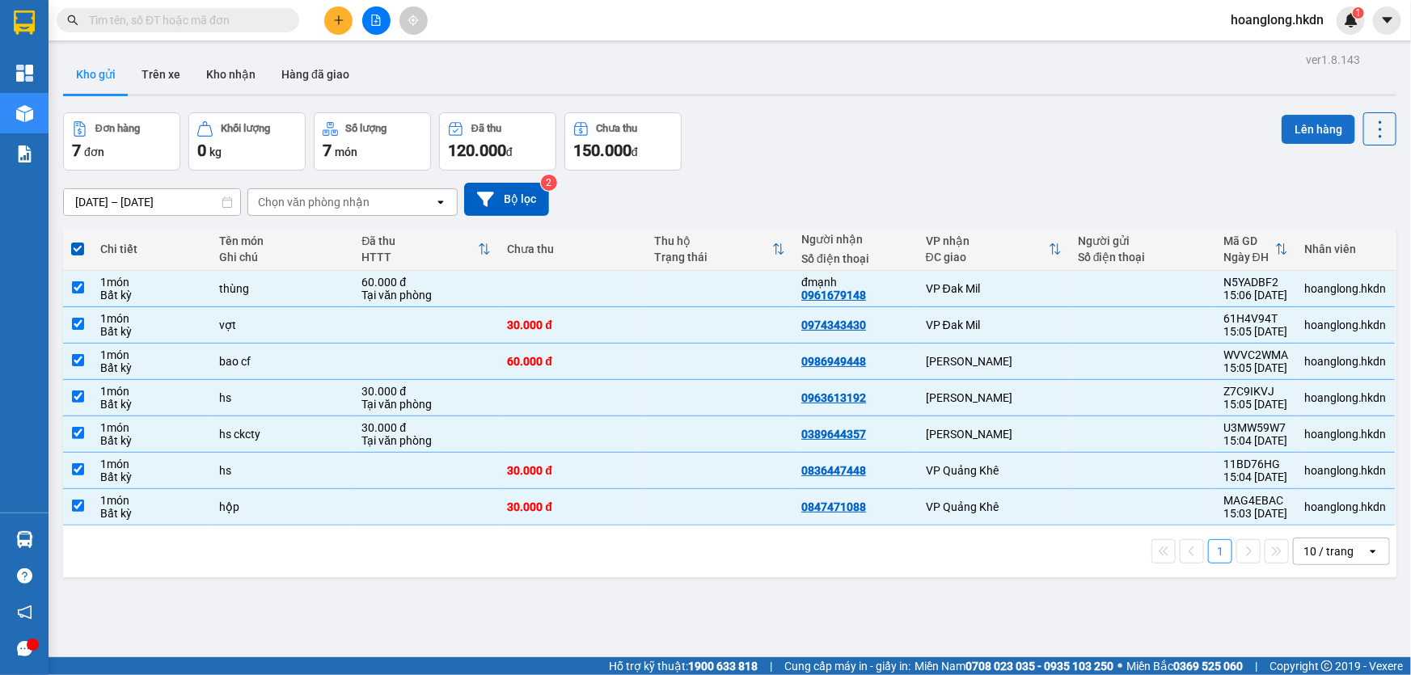
click at [1282, 124] on button "Lên hàng" at bounding box center [1319, 129] width 74 height 29
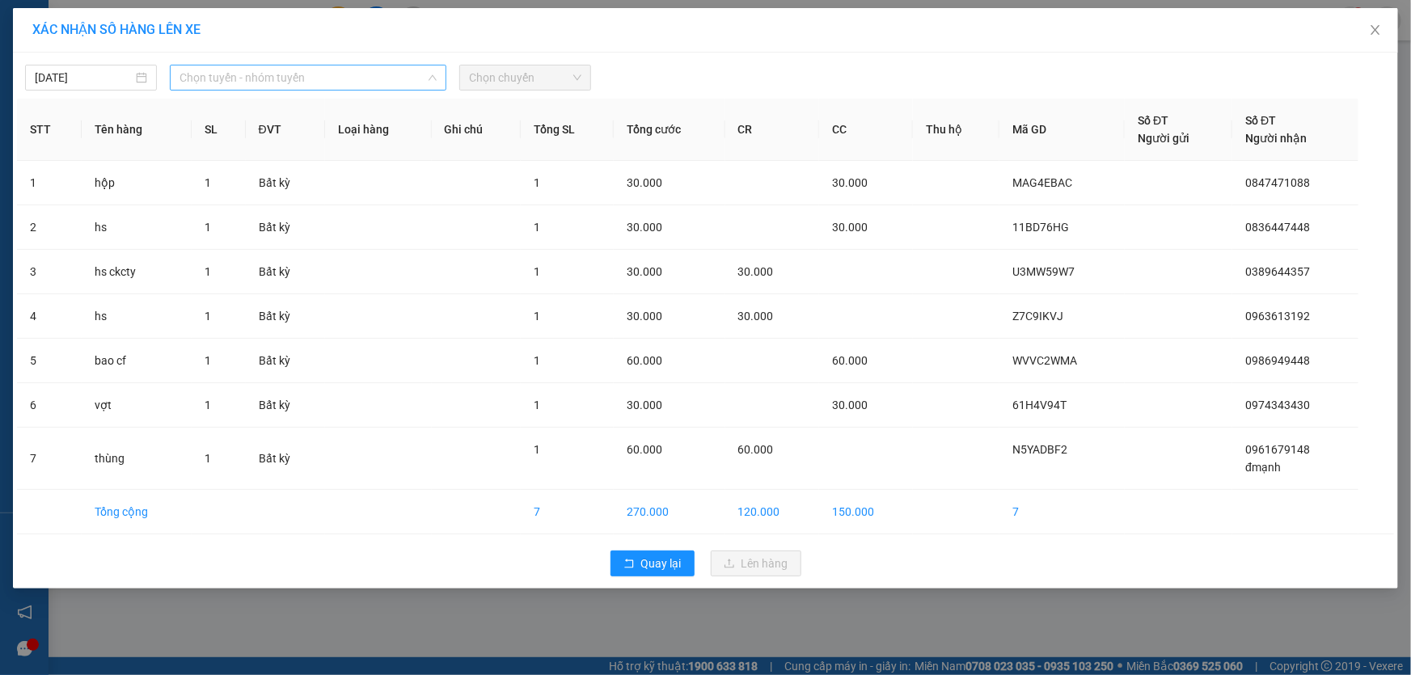
click at [386, 80] on span "Chọn tuyến - nhóm tuyến" at bounding box center [308, 77] width 257 height 24
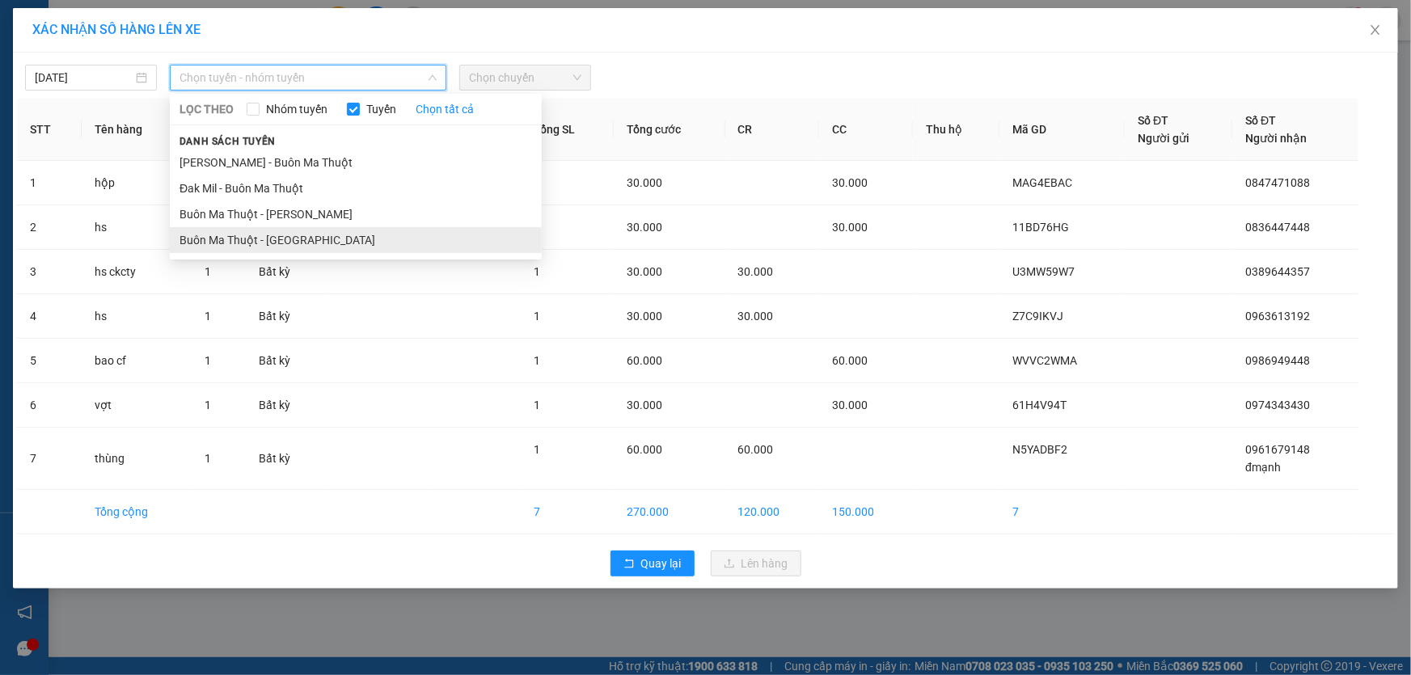
click at [302, 240] on li "Buôn Ma Thuột - [GEOGRAPHIC_DATA]" at bounding box center [356, 240] width 372 height 26
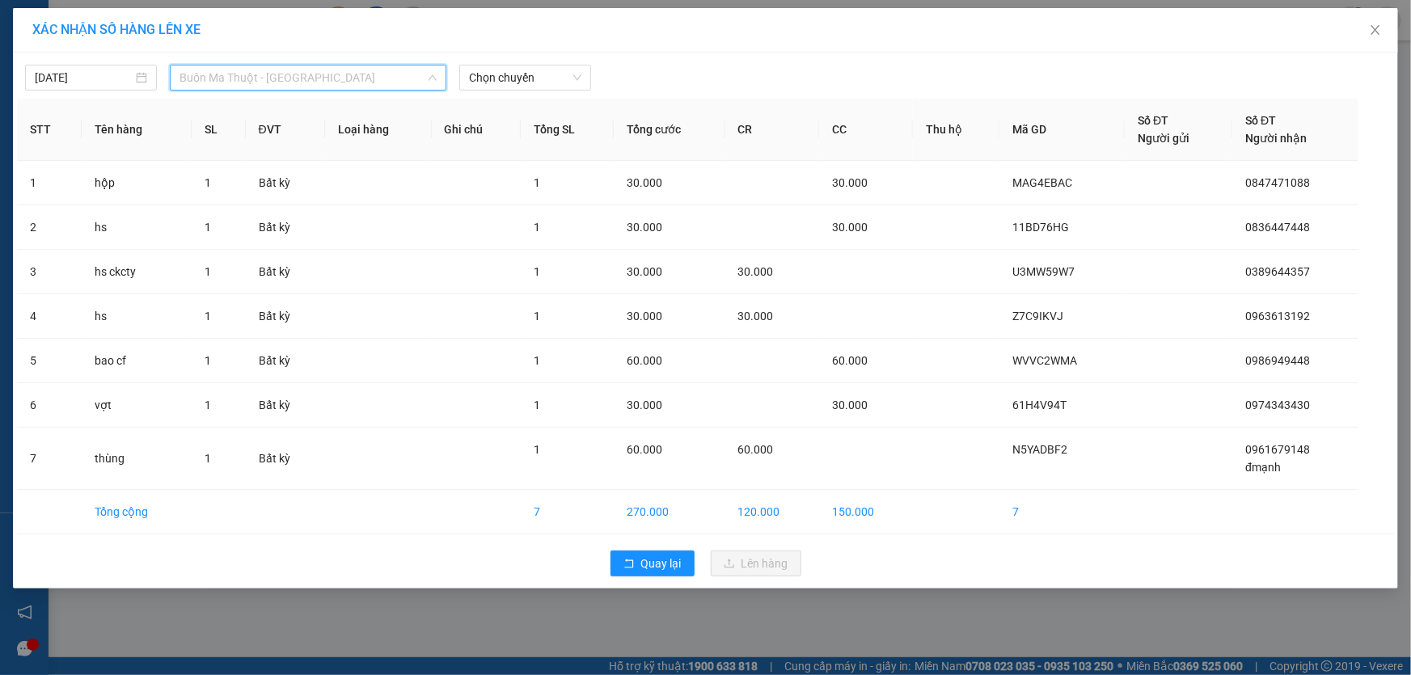
click at [348, 82] on span "Buôn Ma Thuột - [GEOGRAPHIC_DATA]" at bounding box center [308, 77] width 257 height 24
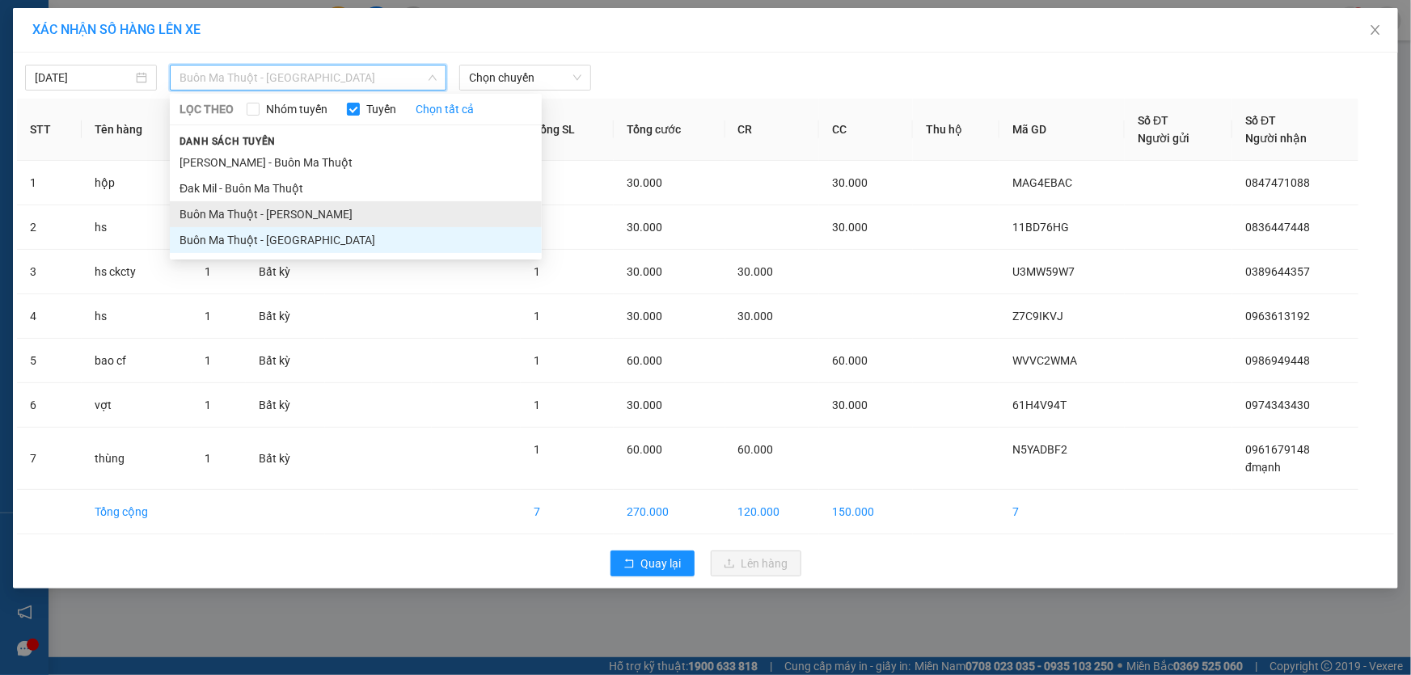
click at [315, 215] on li "Buôn Ma Thuột - [PERSON_NAME]" at bounding box center [356, 214] width 372 height 26
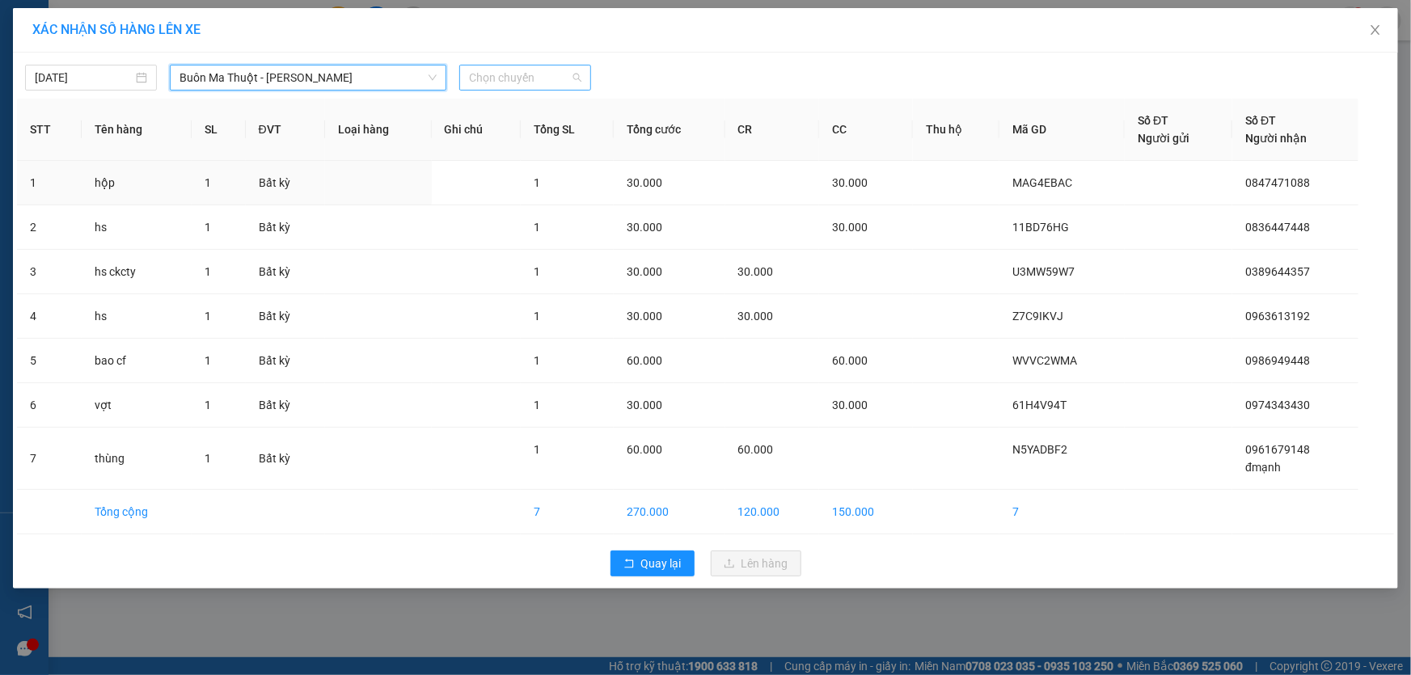
click at [532, 81] on span "Chọn chuyến" at bounding box center [525, 77] width 112 height 24
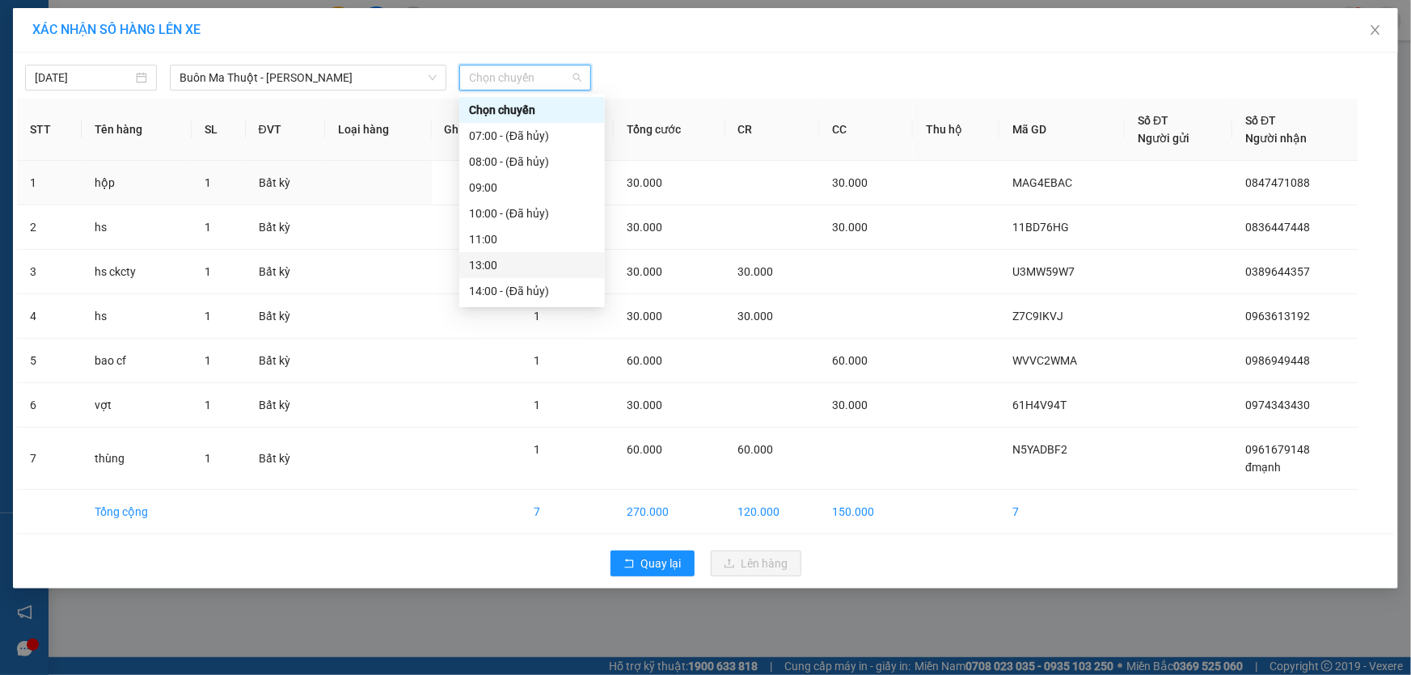
scroll to position [73, 0]
click at [508, 236] on div "15:00" at bounding box center [532, 244] width 126 height 18
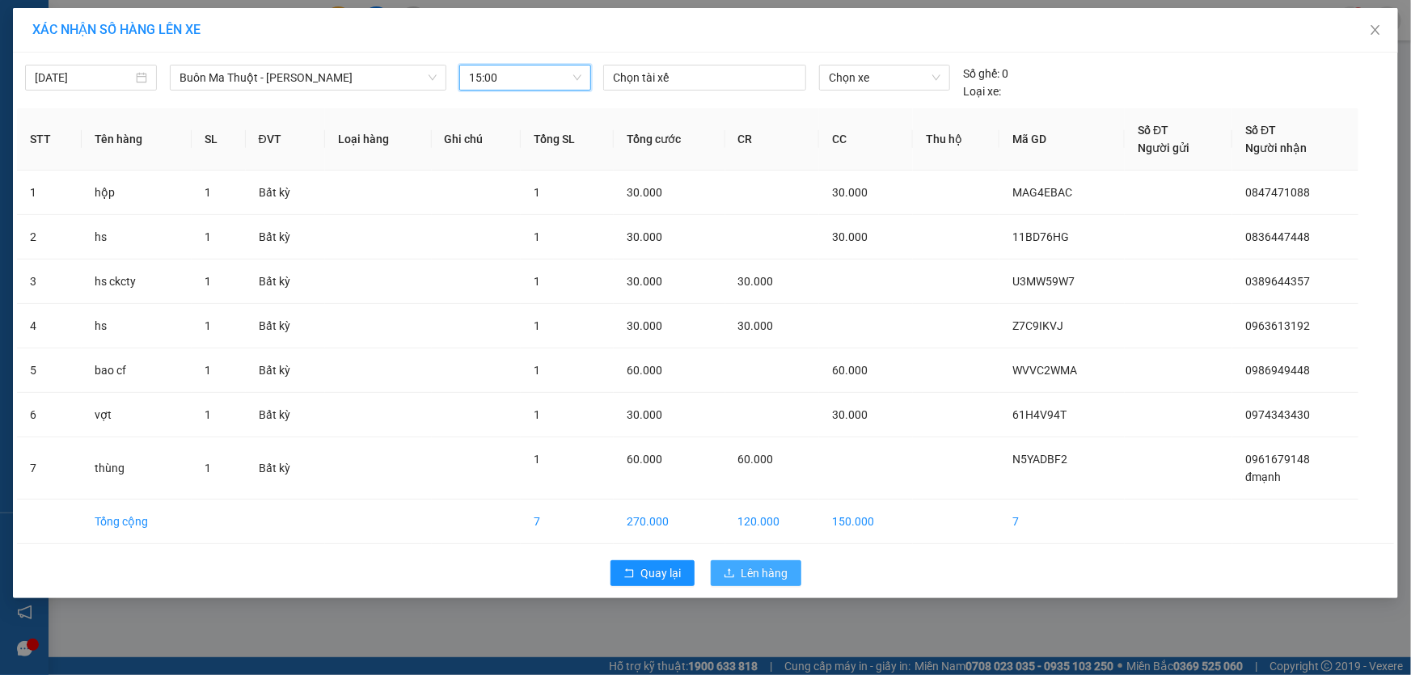
click at [765, 568] on span "Lên hàng" at bounding box center [764, 573] width 47 height 18
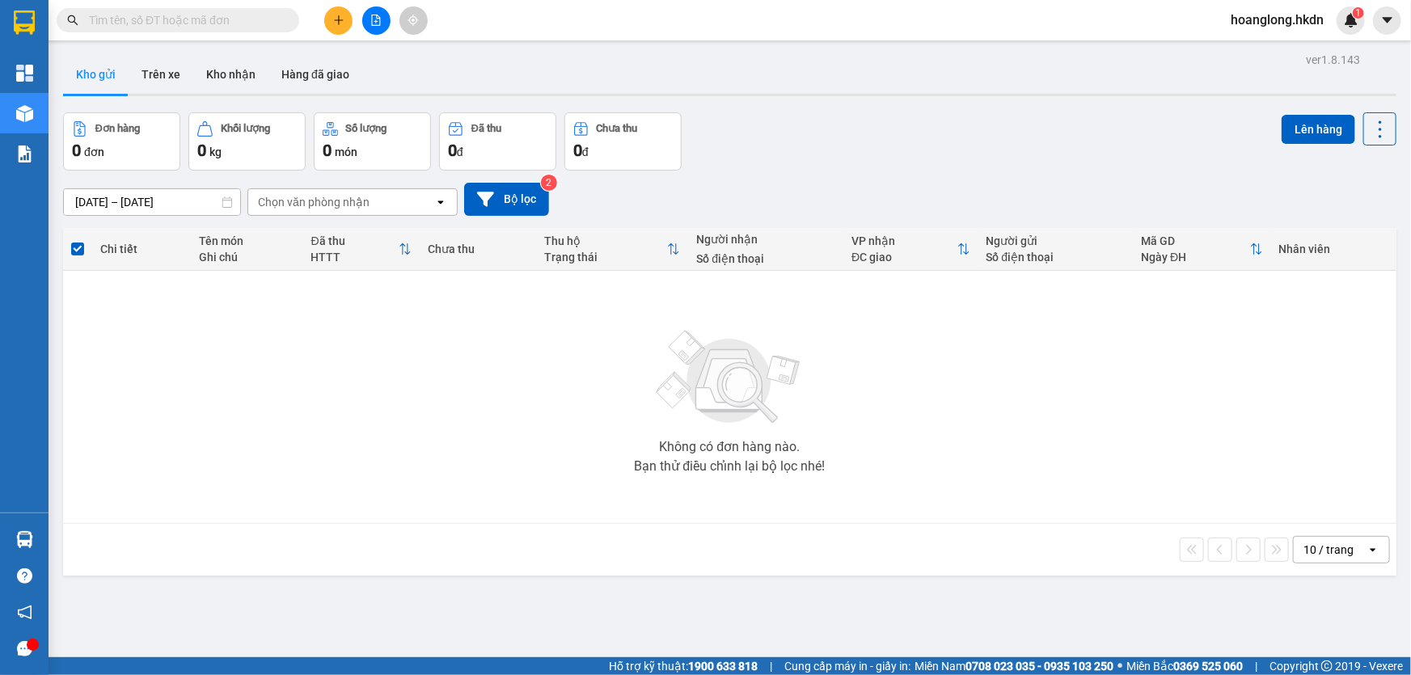
click at [333, 17] on icon "plus" at bounding box center [338, 20] width 11 height 11
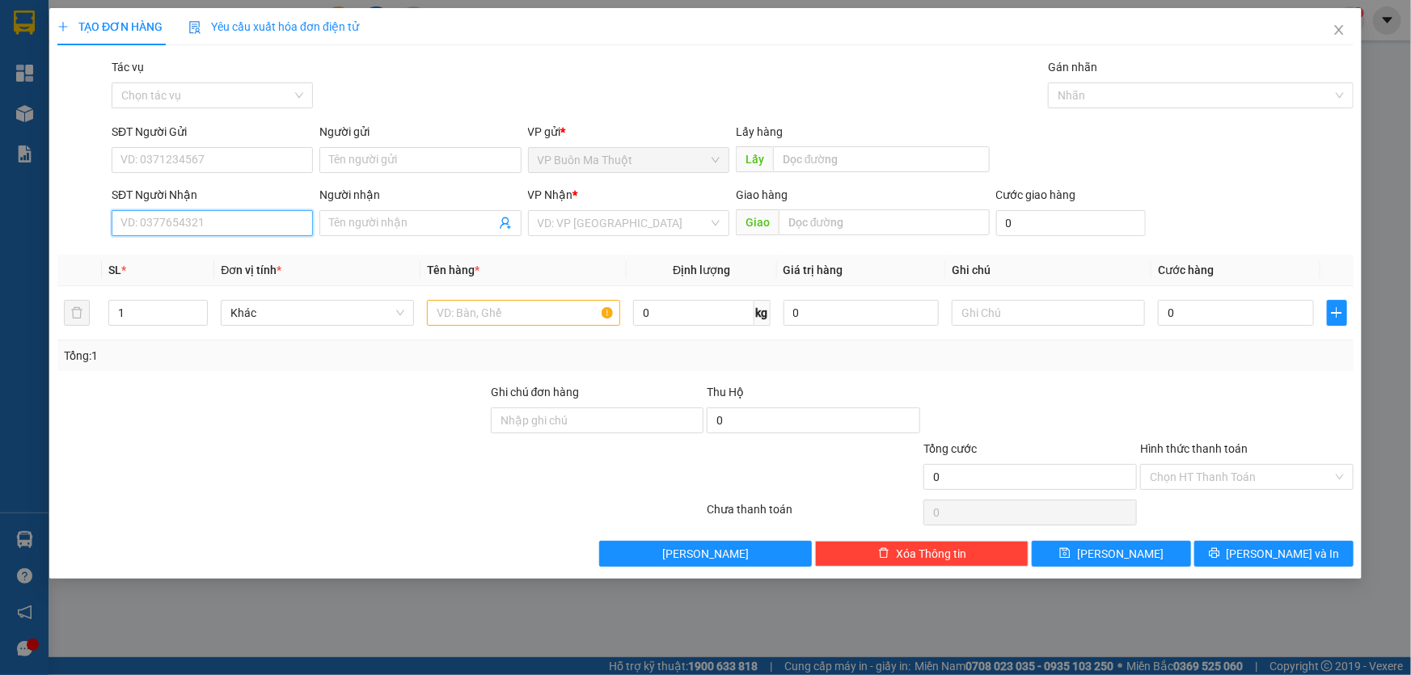
click at [260, 229] on input "SĐT Người Nhận" at bounding box center [212, 223] width 201 height 26
click at [206, 229] on input "SĐT Người Nhận" at bounding box center [212, 223] width 201 height 26
type input "0972849668"
click at [586, 218] on input "search" at bounding box center [623, 223] width 171 height 24
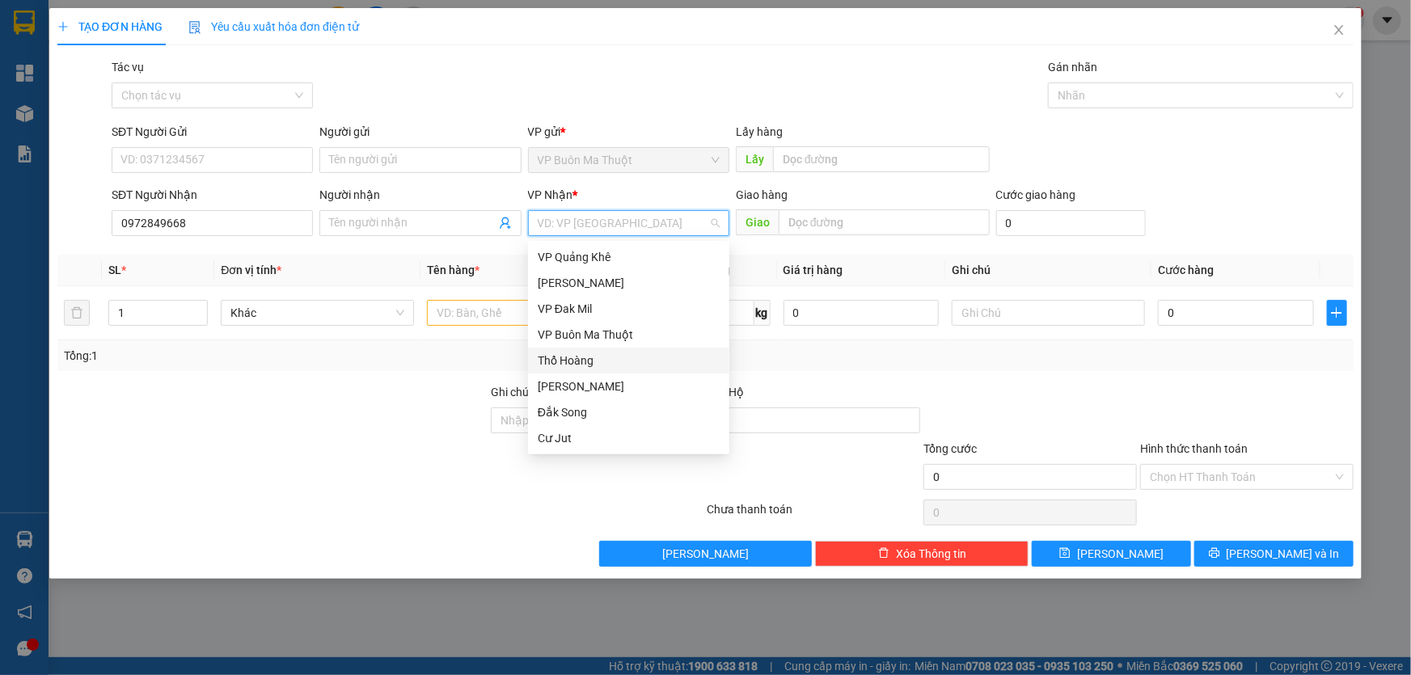
click at [561, 368] on div "Thổ Hoàng" at bounding box center [629, 361] width 182 height 18
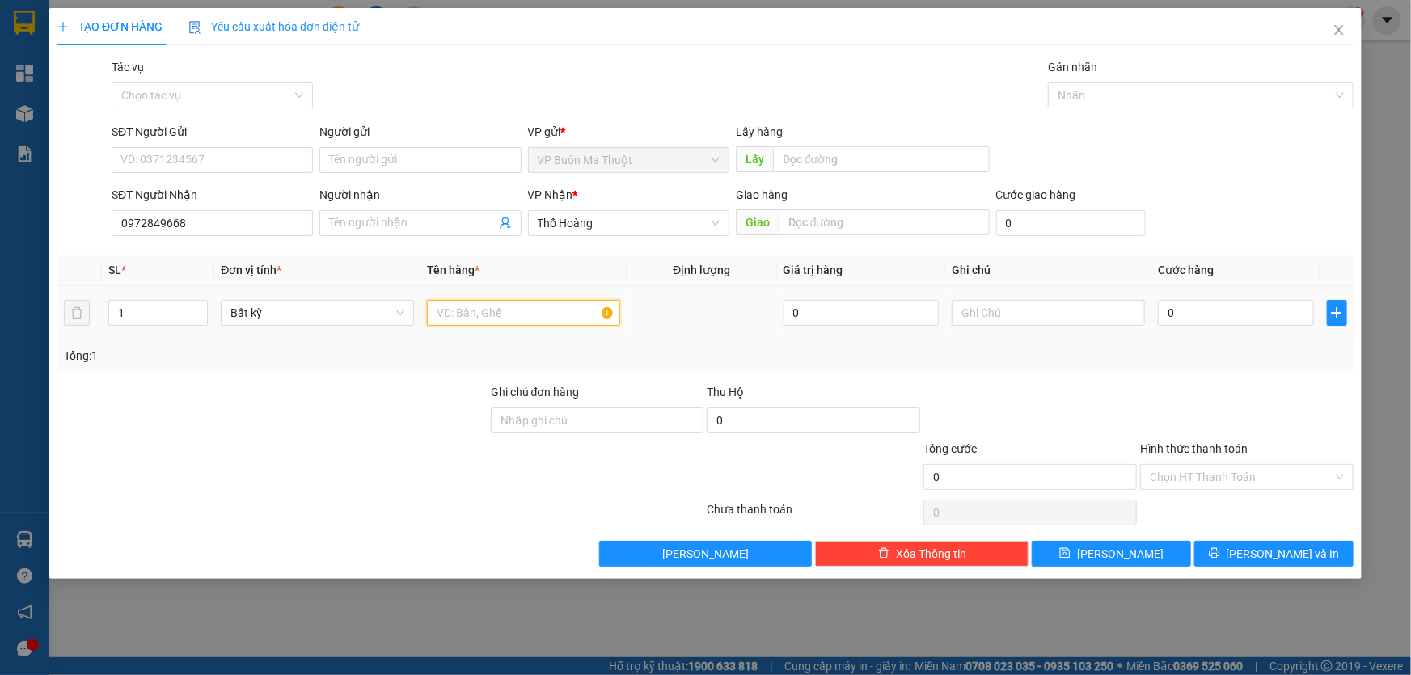
click at [471, 326] on input "text" at bounding box center [523, 313] width 193 height 26
type input "thùng"
click at [1193, 297] on td "0" at bounding box center [1235, 313] width 169 height 54
click at [1191, 306] on input "0" at bounding box center [1236, 313] width 156 height 26
type input "4"
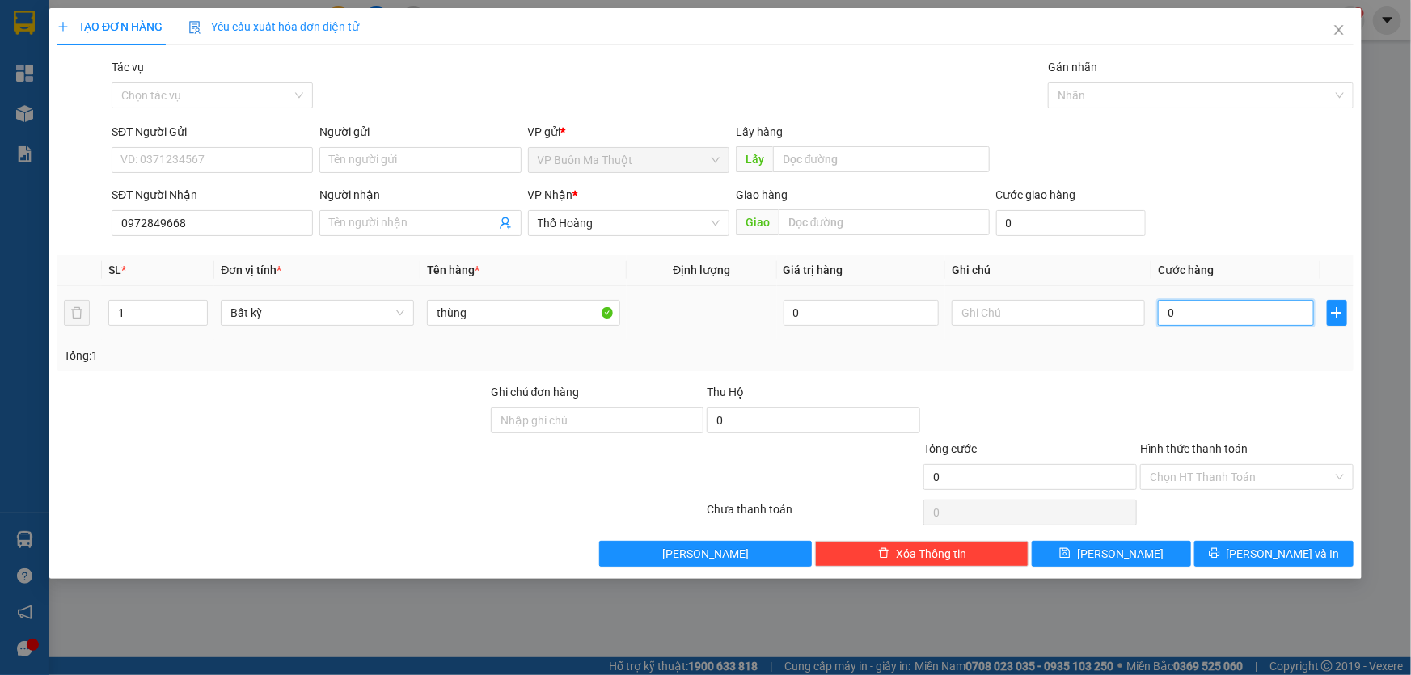
type input "4"
type input "40"
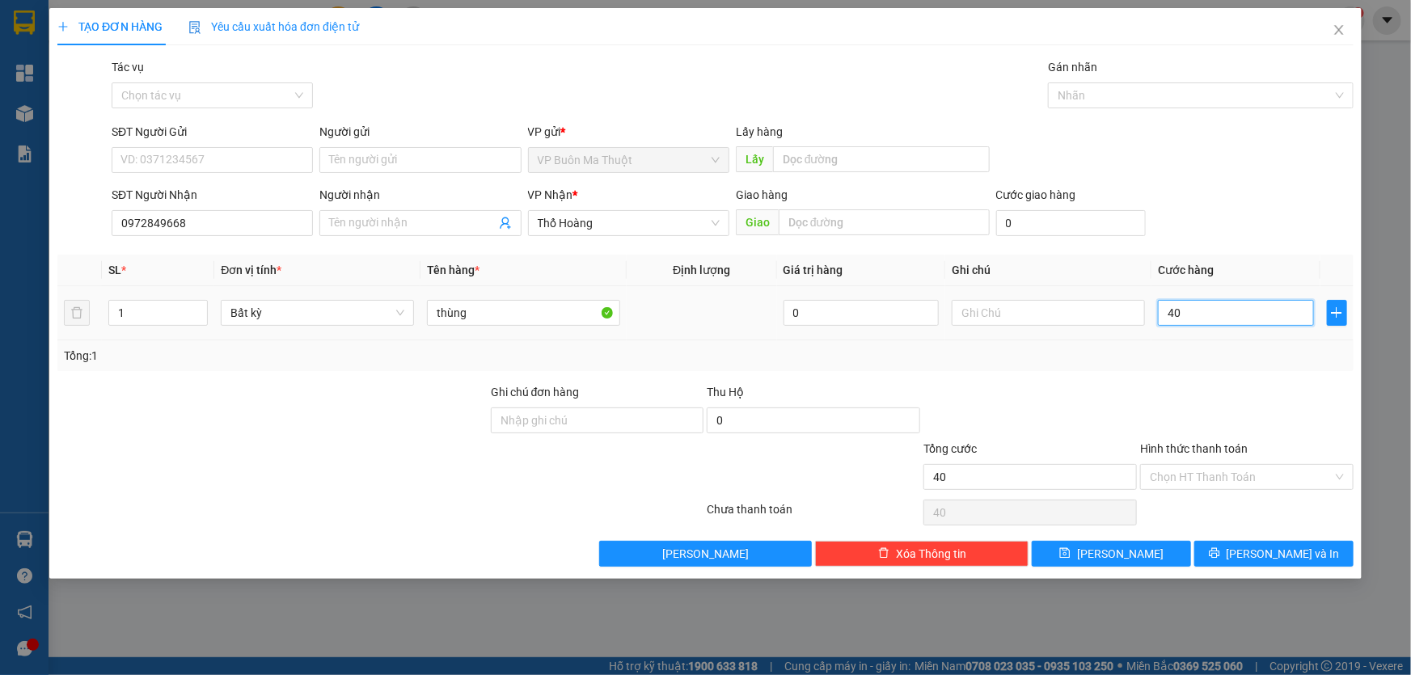
type input "400"
type input "4.000"
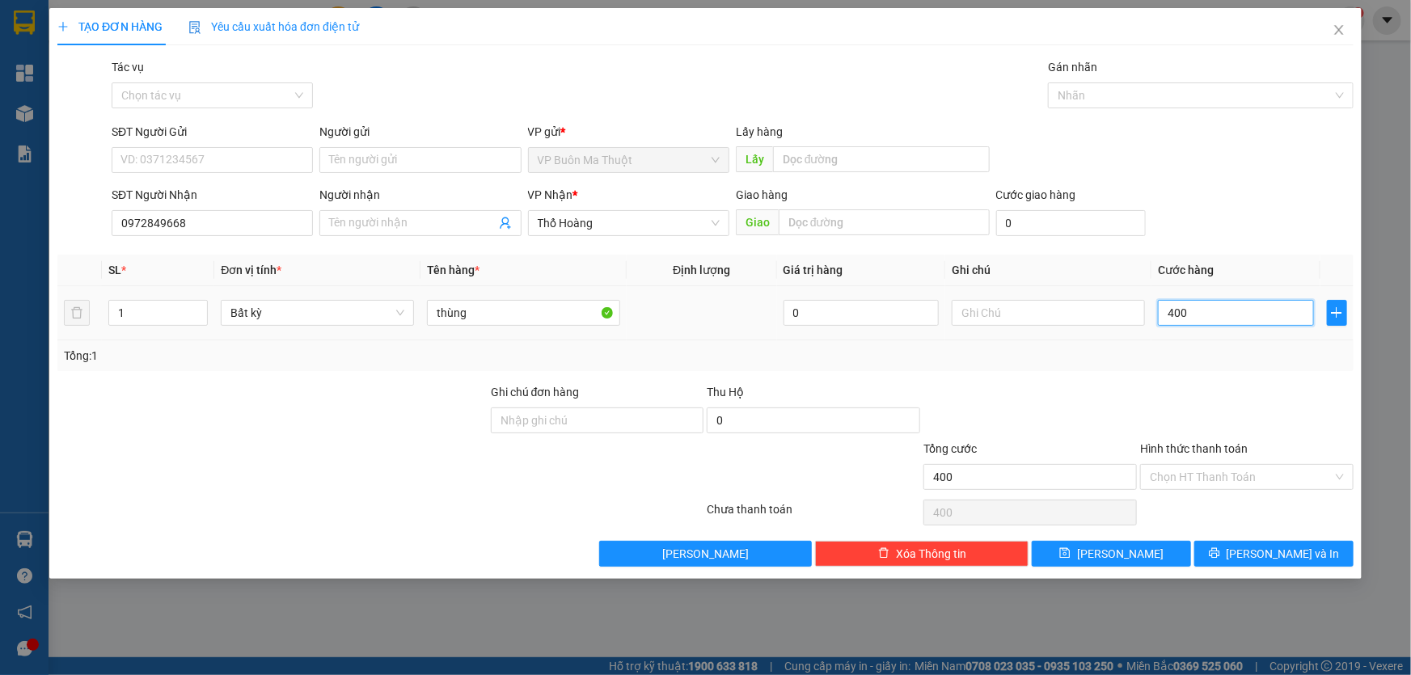
type input "4.000"
type input "40.000"
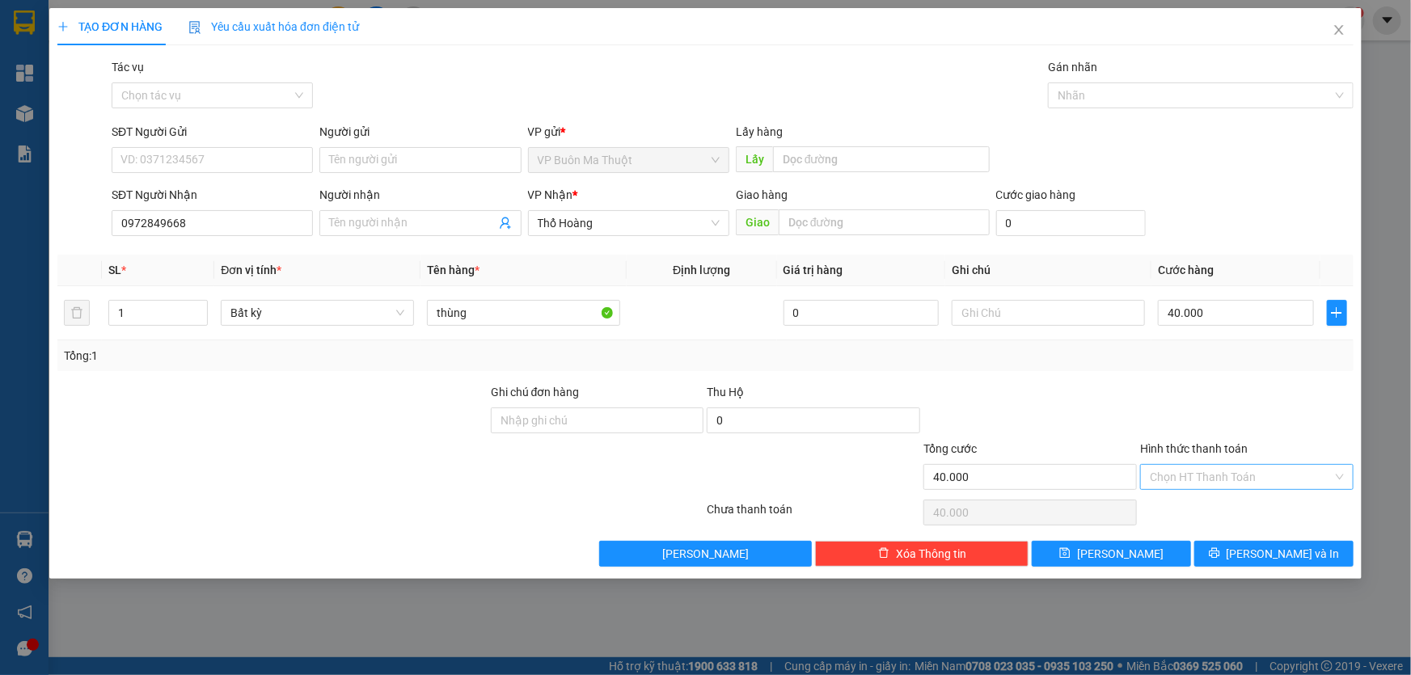
click at [1187, 488] on input "Hình thức thanh toán" at bounding box center [1241, 477] width 183 height 24
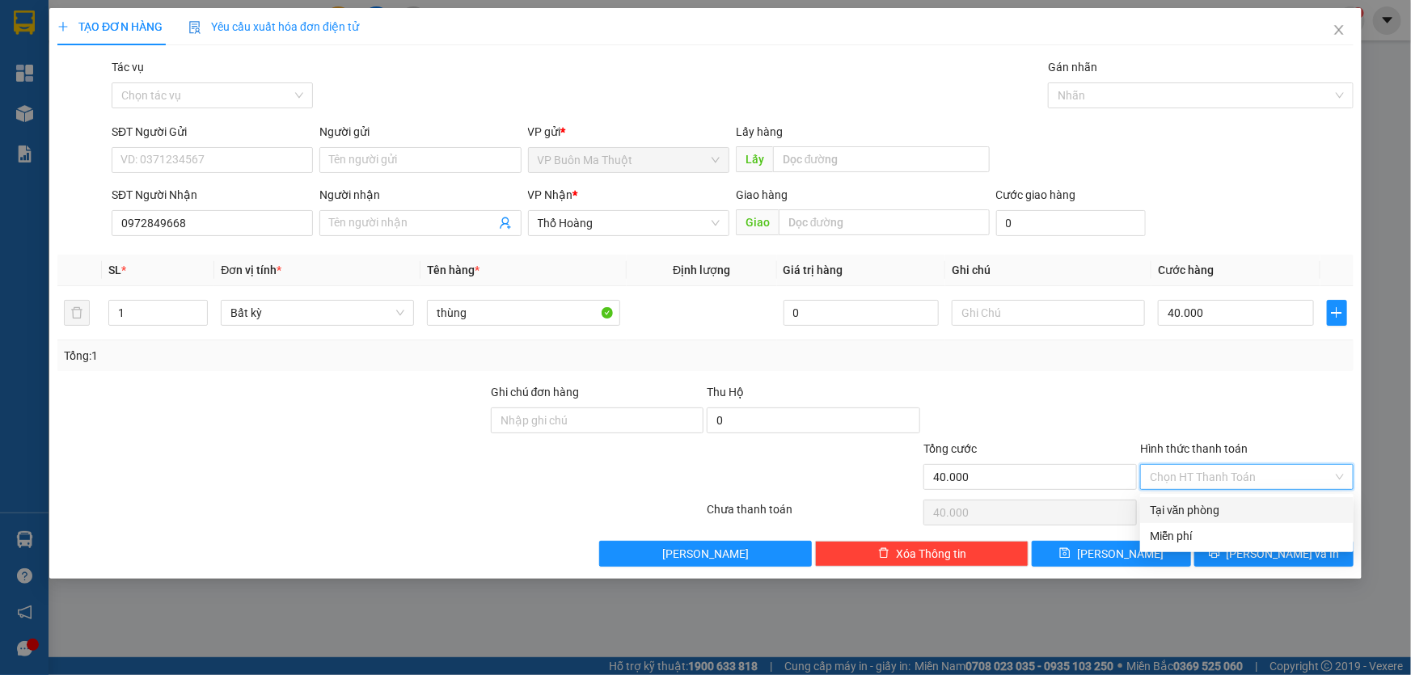
click at [1176, 509] on div "Tại văn phòng" at bounding box center [1247, 510] width 194 height 18
type input "0"
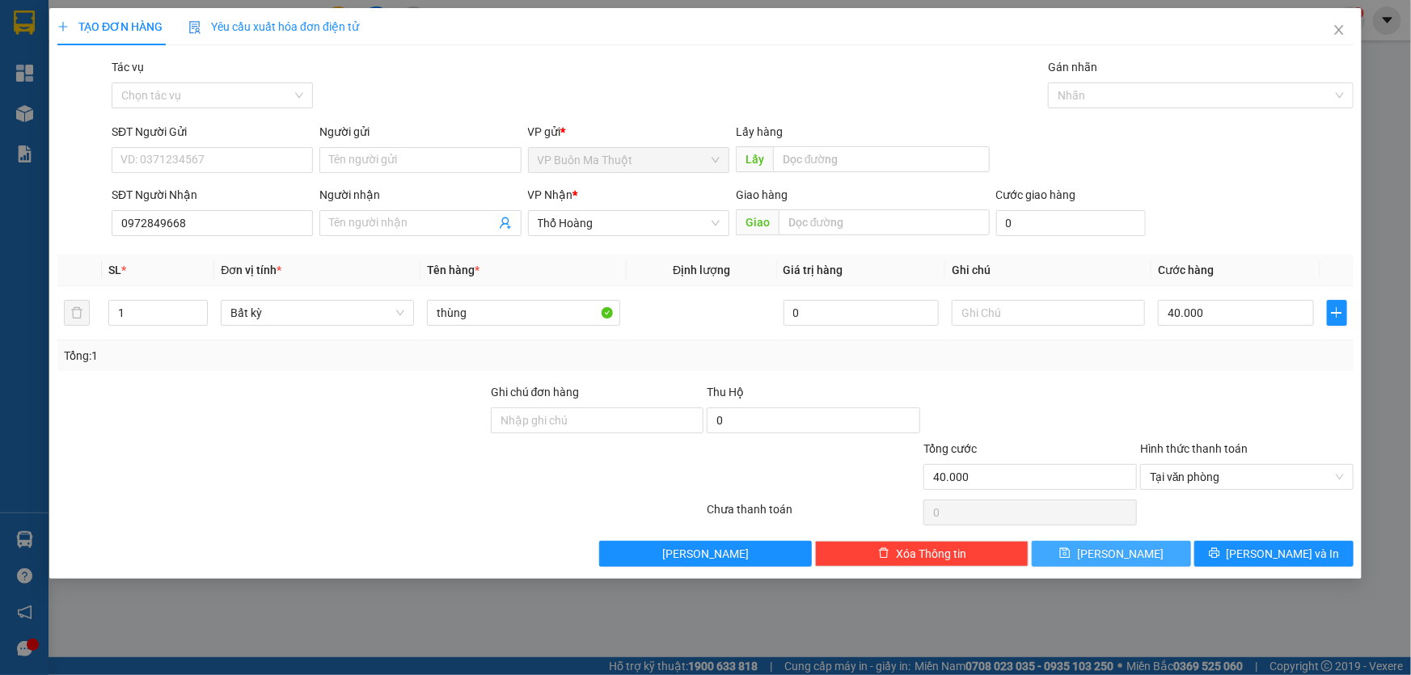
click at [1158, 543] on button "[PERSON_NAME]" at bounding box center [1111, 554] width 159 height 26
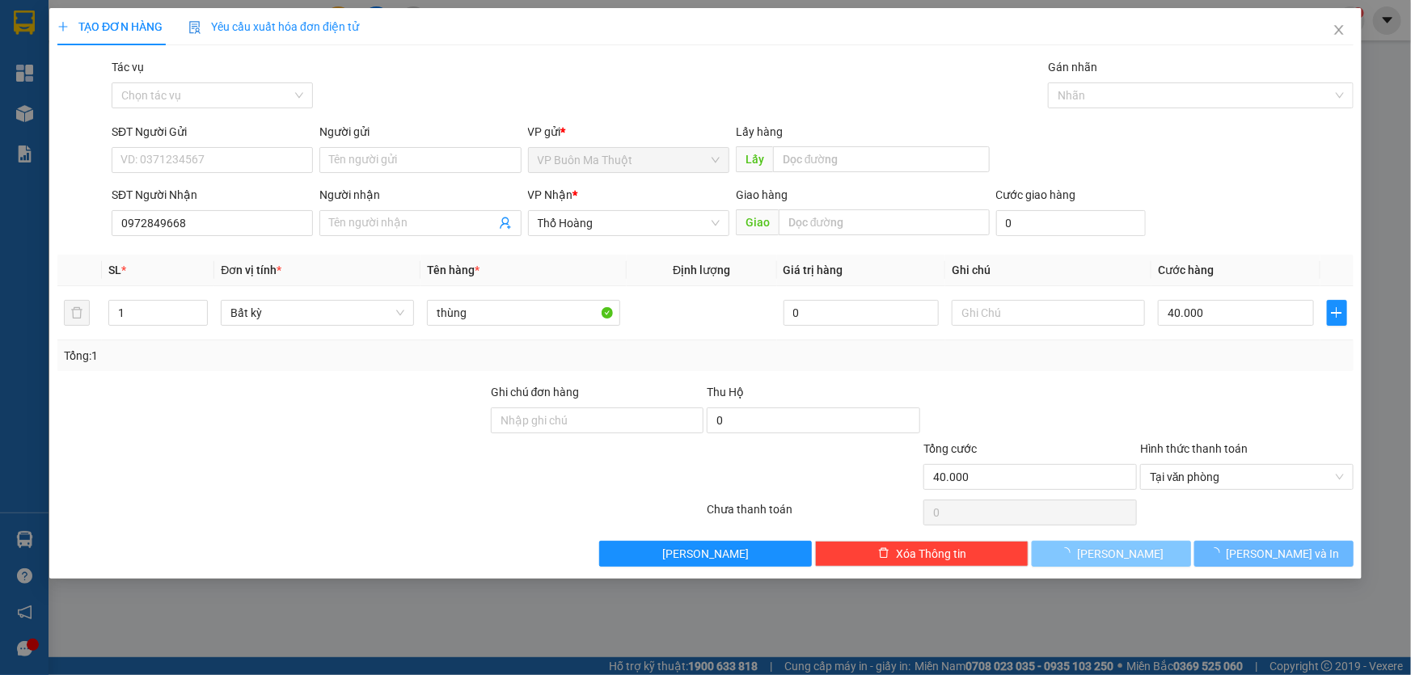
type input "0"
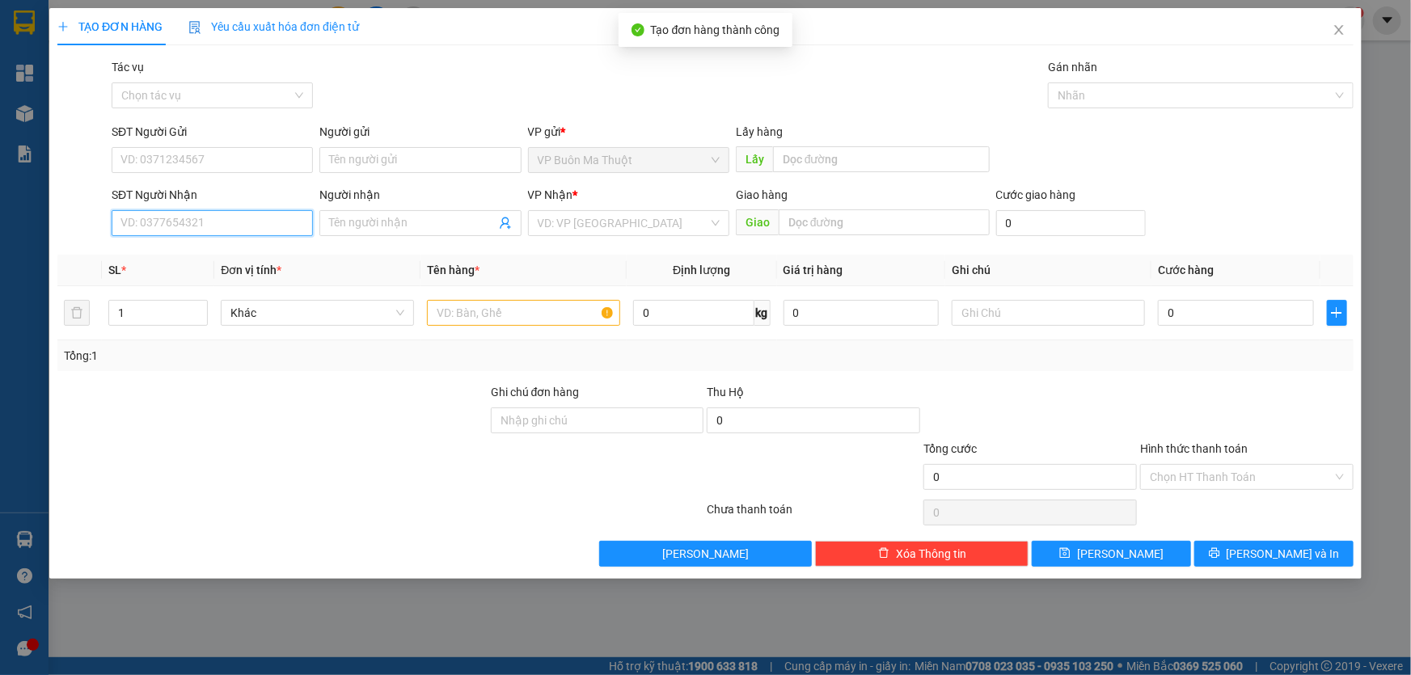
click at [224, 218] on input "SĐT Người Nhận" at bounding box center [212, 223] width 201 height 26
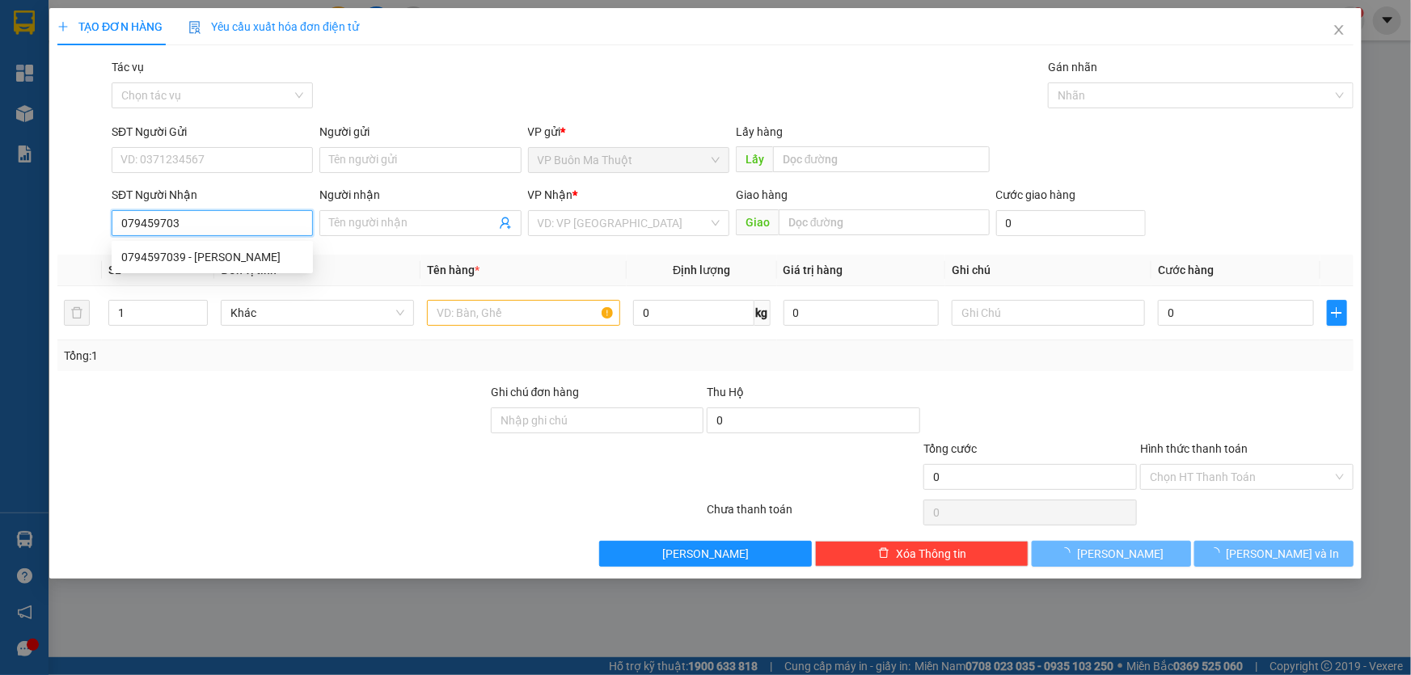
type input "0794597039"
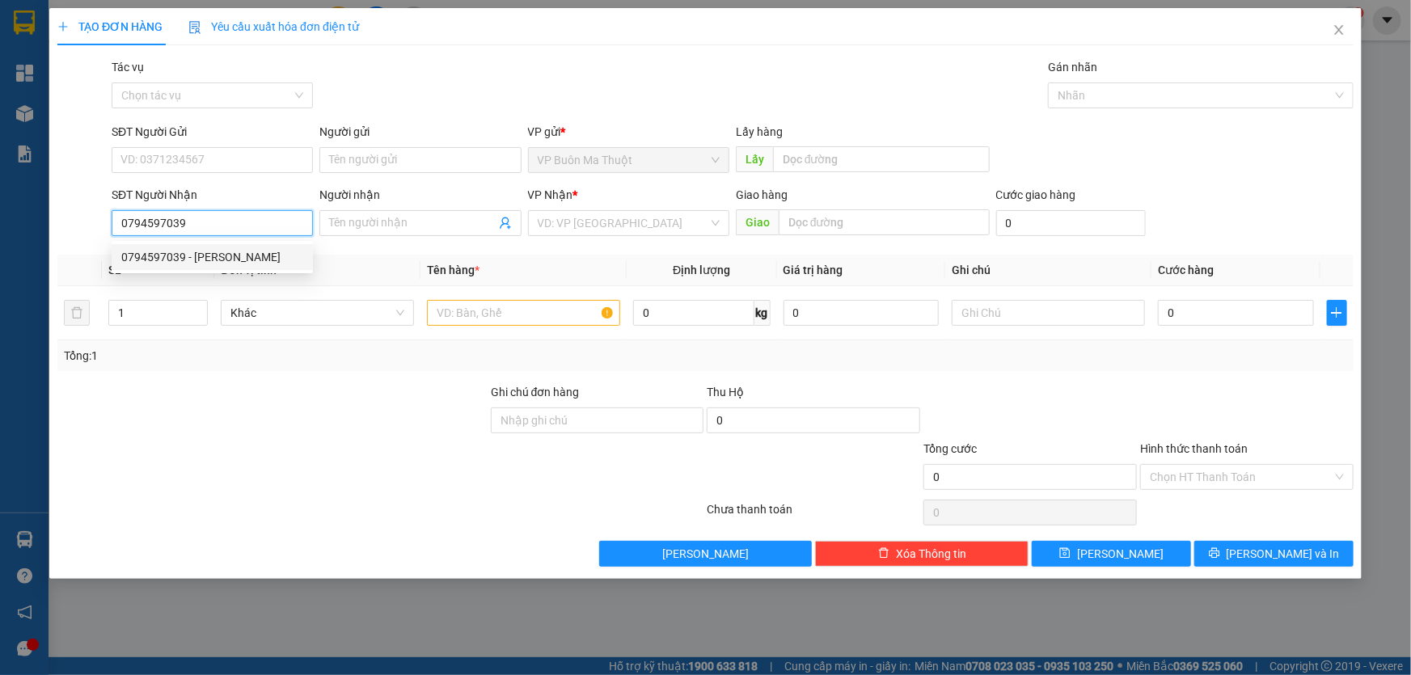
click at [247, 256] on div "0794597039 - [PERSON_NAME]" at bounding box center [212, 257] width 182 height 18
type input "[PERSON_NAME]"
type input "40.000"
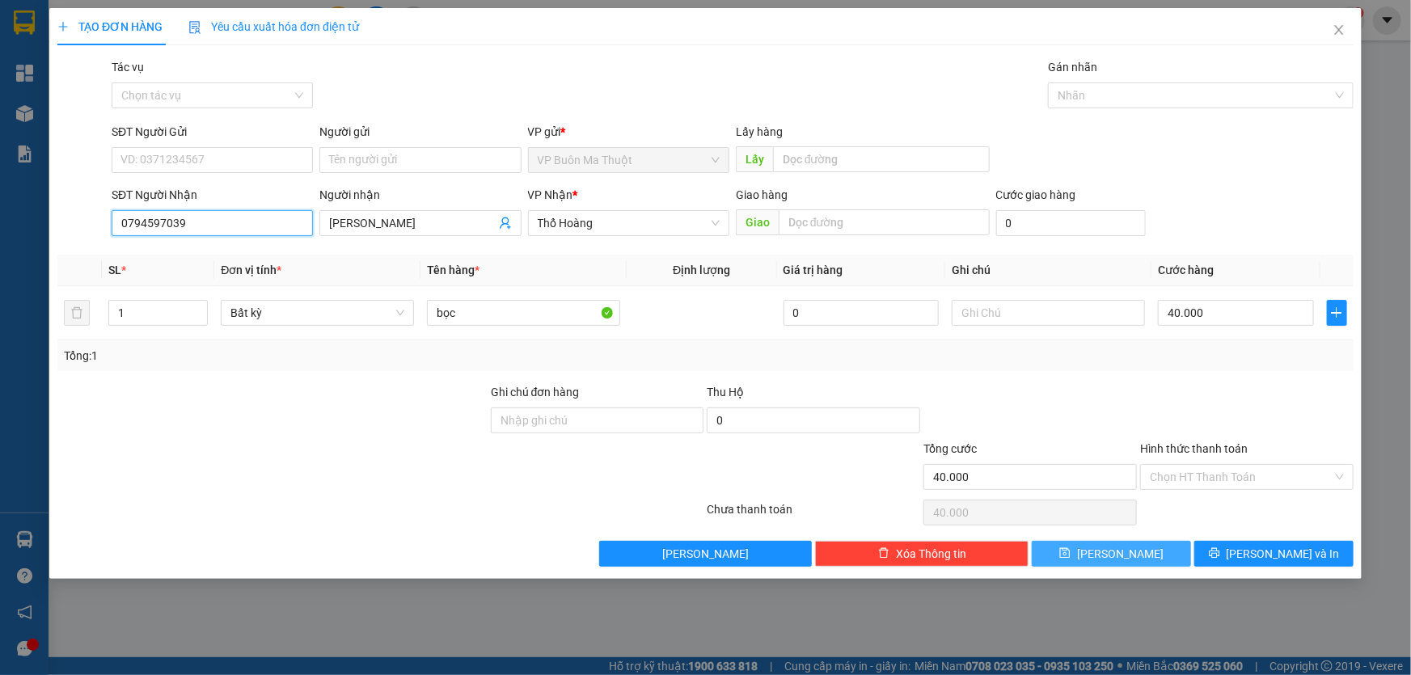
type input "0794597039"
click at [1092, 549] on button "[PERSON_NAME]" at bounding box center [1111, 554] width 159 height 26
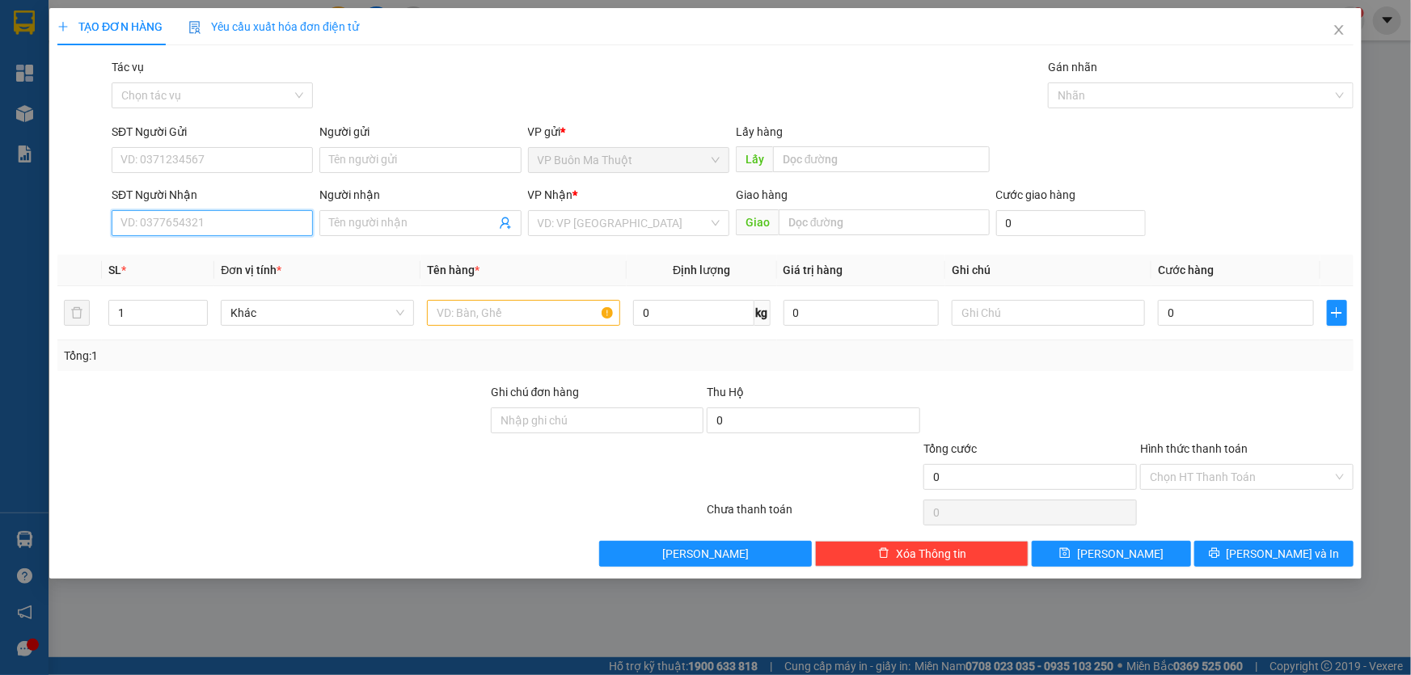
click at [250, 232] on input "SĐT Người Nhận" at bounding box center [212, 223] width 201 height 26
click at [586, 218] on input "search" at bounding box center [623, 223] width 171 height 24
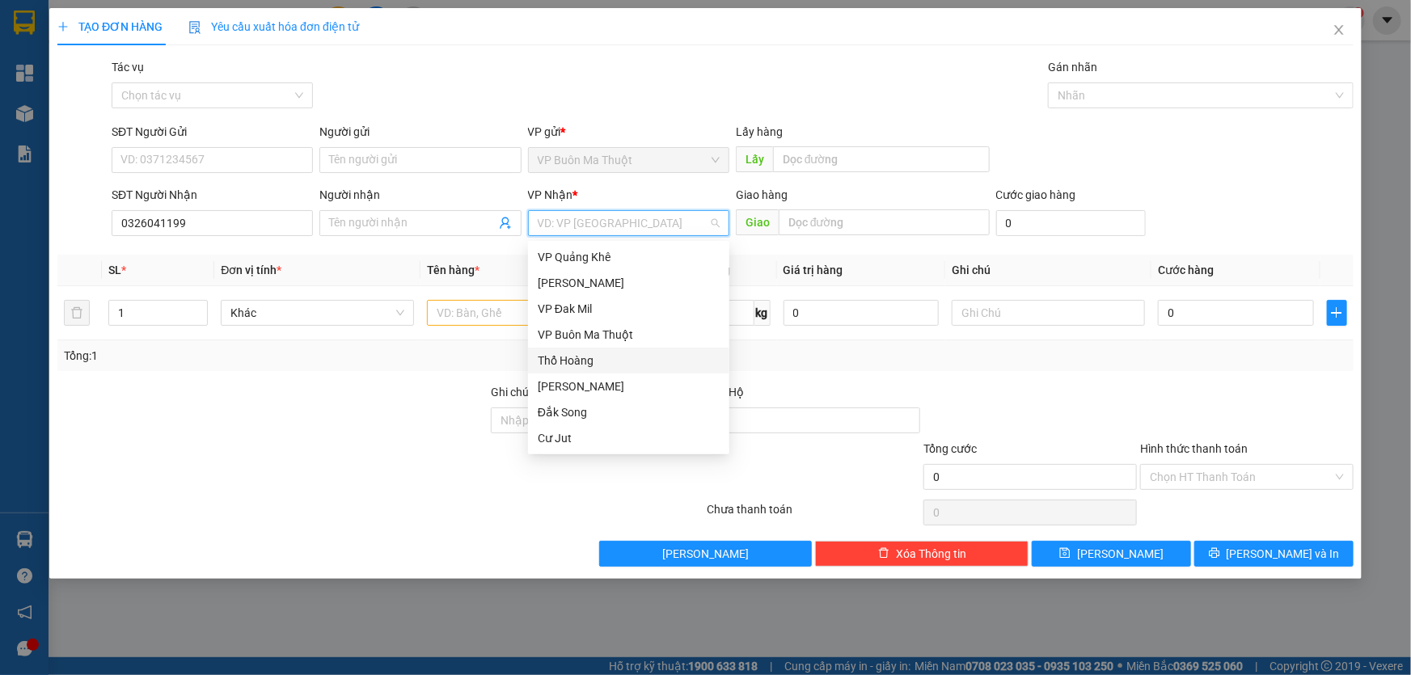
drag, startPoint x: 579, startPoint y: 361, endPoint x: 570, endPoint y: 357, distance: 9.8
click at [579, 361] on div "Thổ Hoàng" at bounding box center [629, 361] width 182 height 18
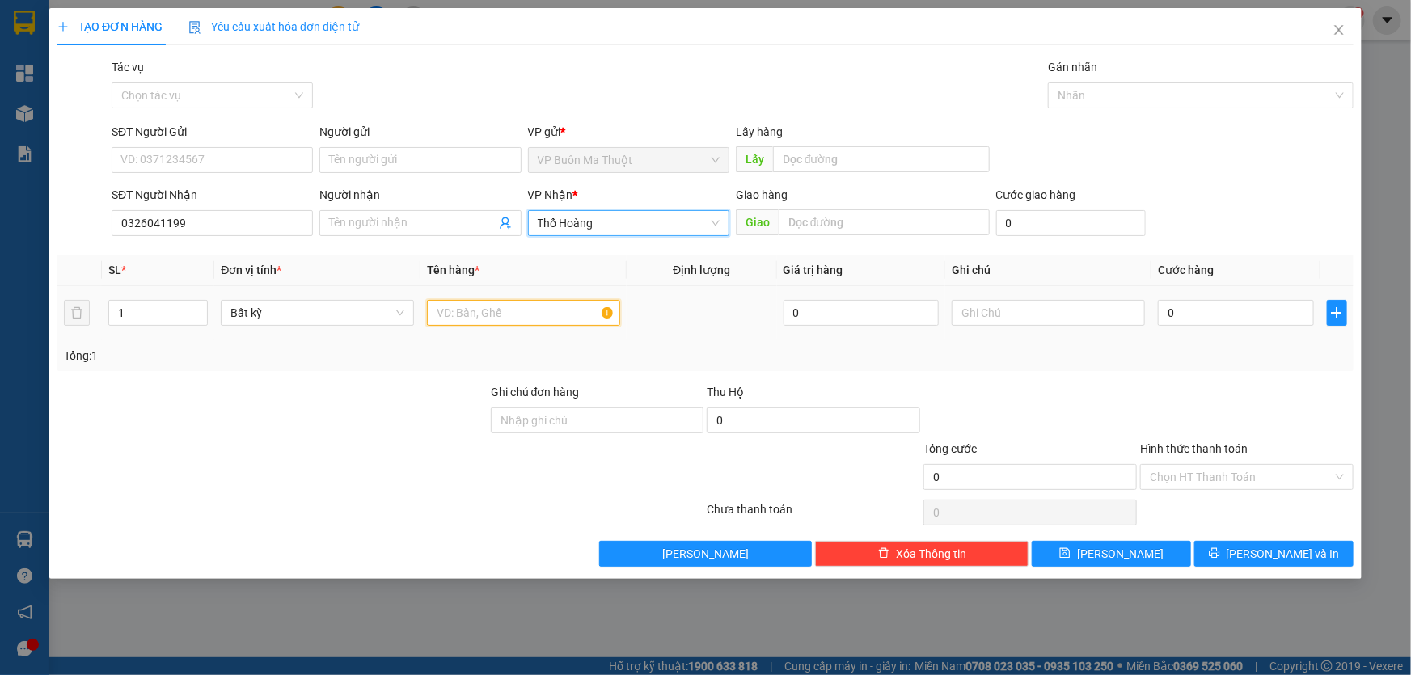
click at [515, 316] on input "text" at bounding box center [523, 313] width 193 height 26
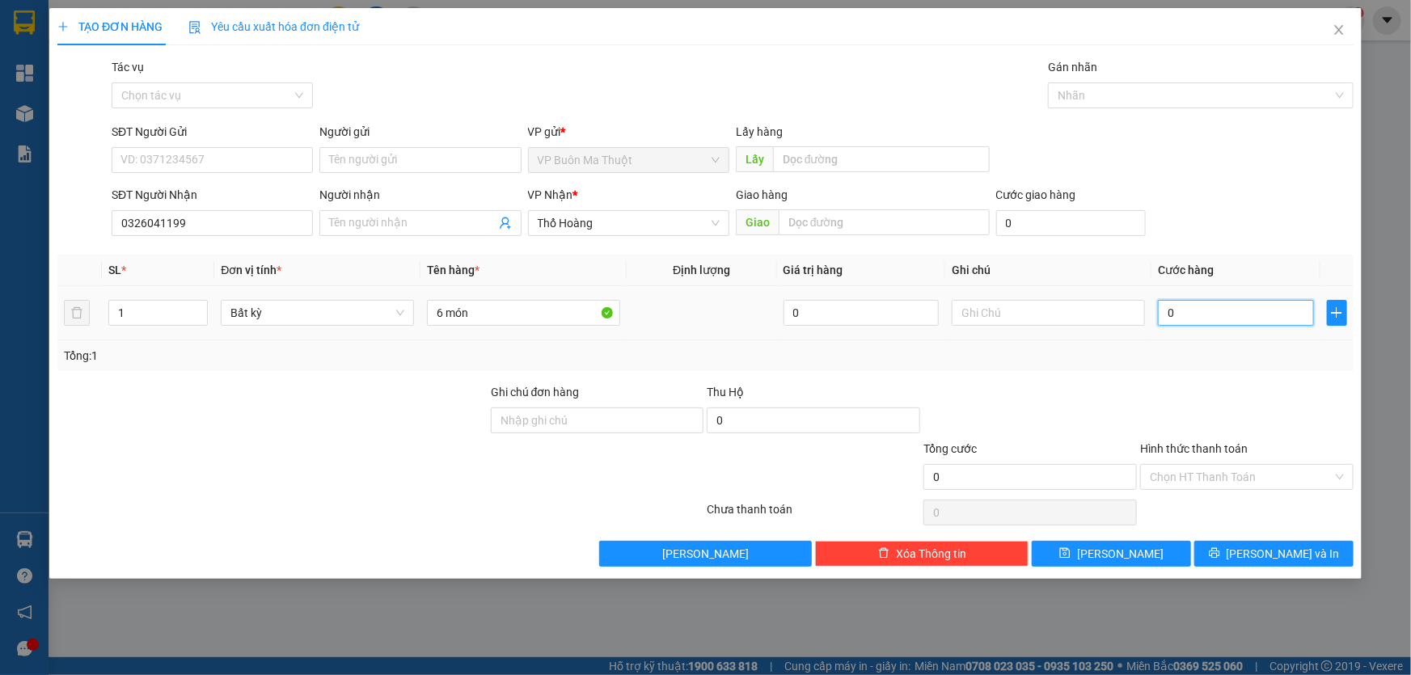
drag, startPoint x: 1208, startPoint y: 307, endPoint x: 1205, endPoint y: 299, distance: 8.7
click at [1208, 307] on input "0" at bounding box center [1236, 313] width 156 height 26
click at [1087, 541] on div "Transit Pickup Surcharge Ids Transit Deliver Surcharge Ids Transit Deliver Surc…" at bounding box center [705, 312] width 1296 height 509
click at [1084, 541] on div "Transit Pickup Surcharge Ids Transit Deliver Surcharge Ids Transit Deliver Surc…" at bounding box center [705, 312] width 1296 height 509
drag, startPoint x: 1075, startPoint y: 553, endPoint x: 1015, endPoint y: 527, distance: 65.9
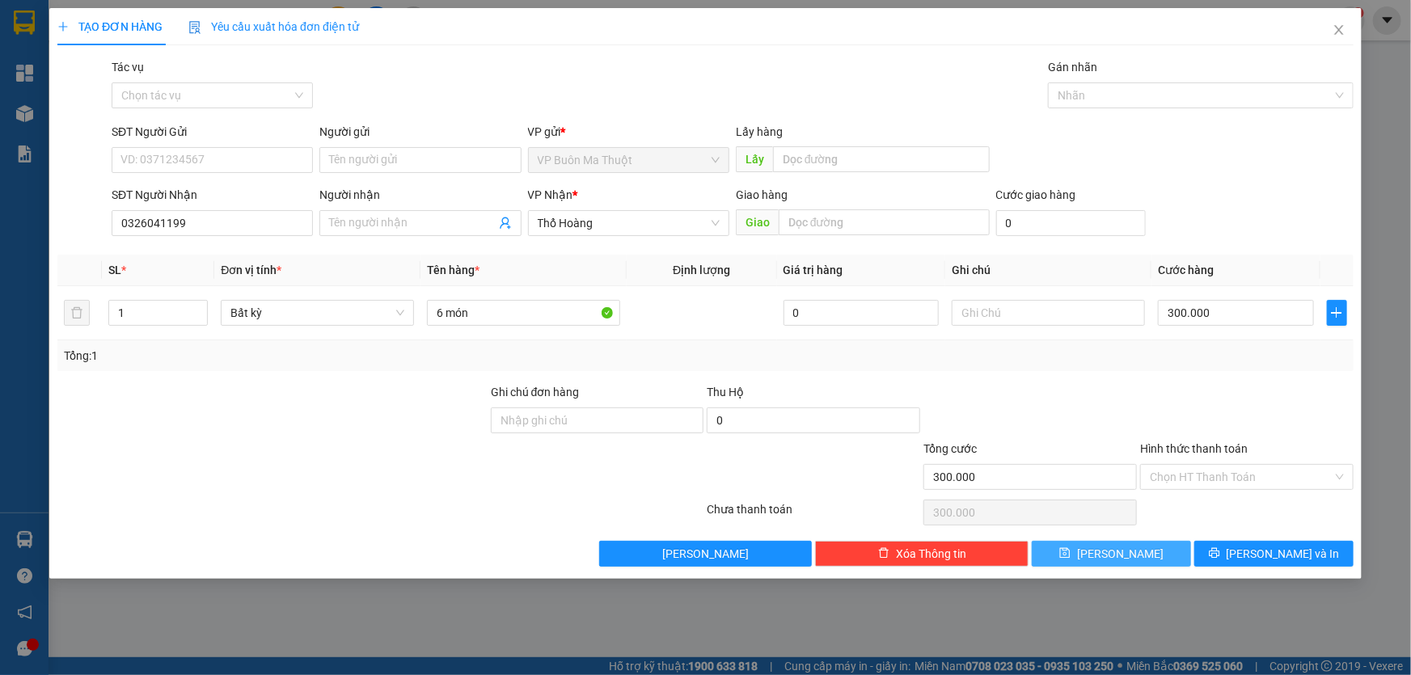
click at [1075, 554] on button "[PERSON_NAME]" at bounding box center [1111, 554] width 159 height 26
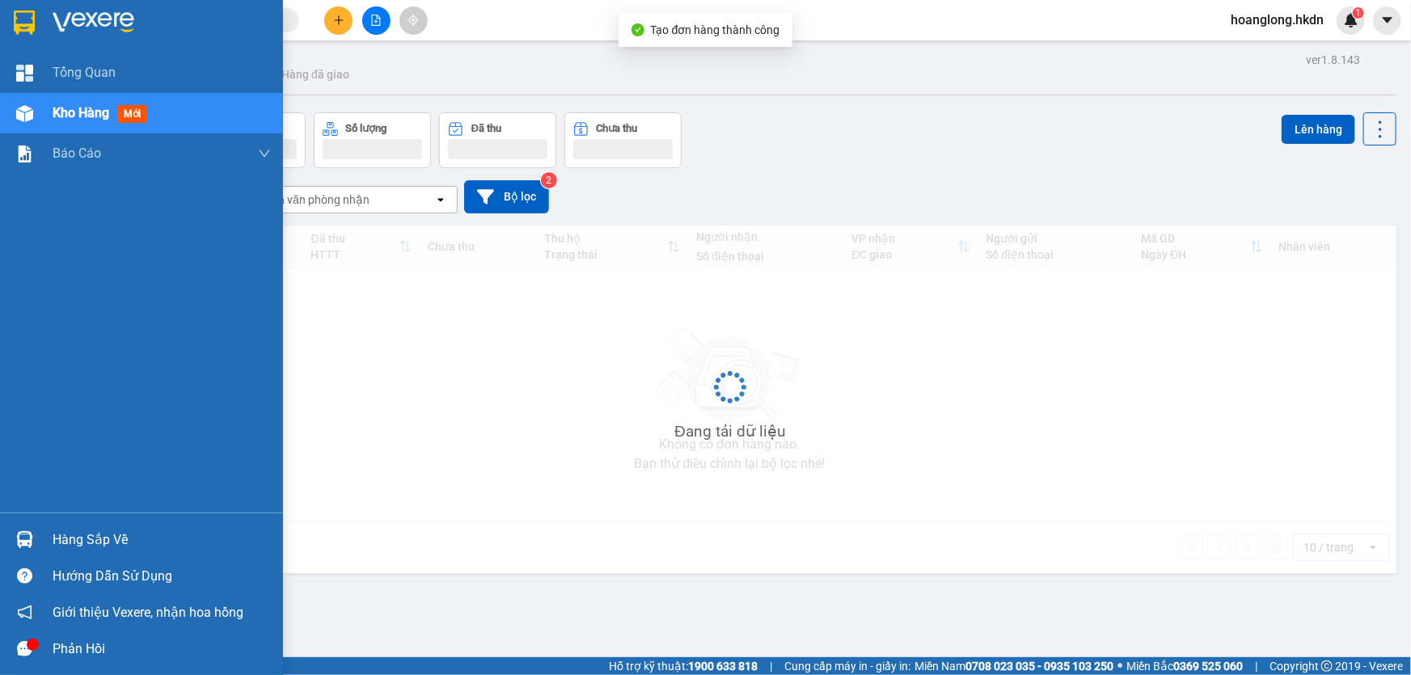
click at [23, 16] on img at bounding box center [24, 23] width 21 height 24
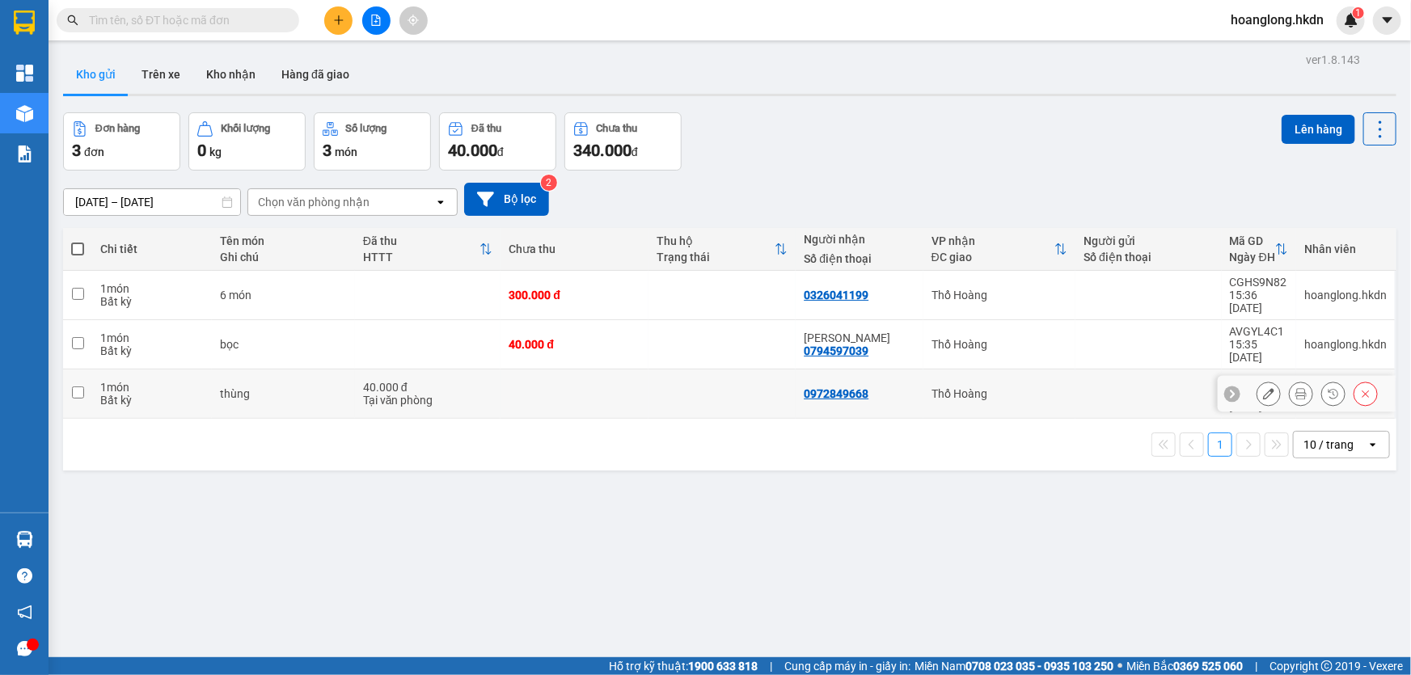
drag, startPoint x: 510, startPoint y: 370, endPoint x: 430, endPoint y: 324, distance: 92.0
click at [509, 370] on td at bounding box center [575, 394] width 148 height 49
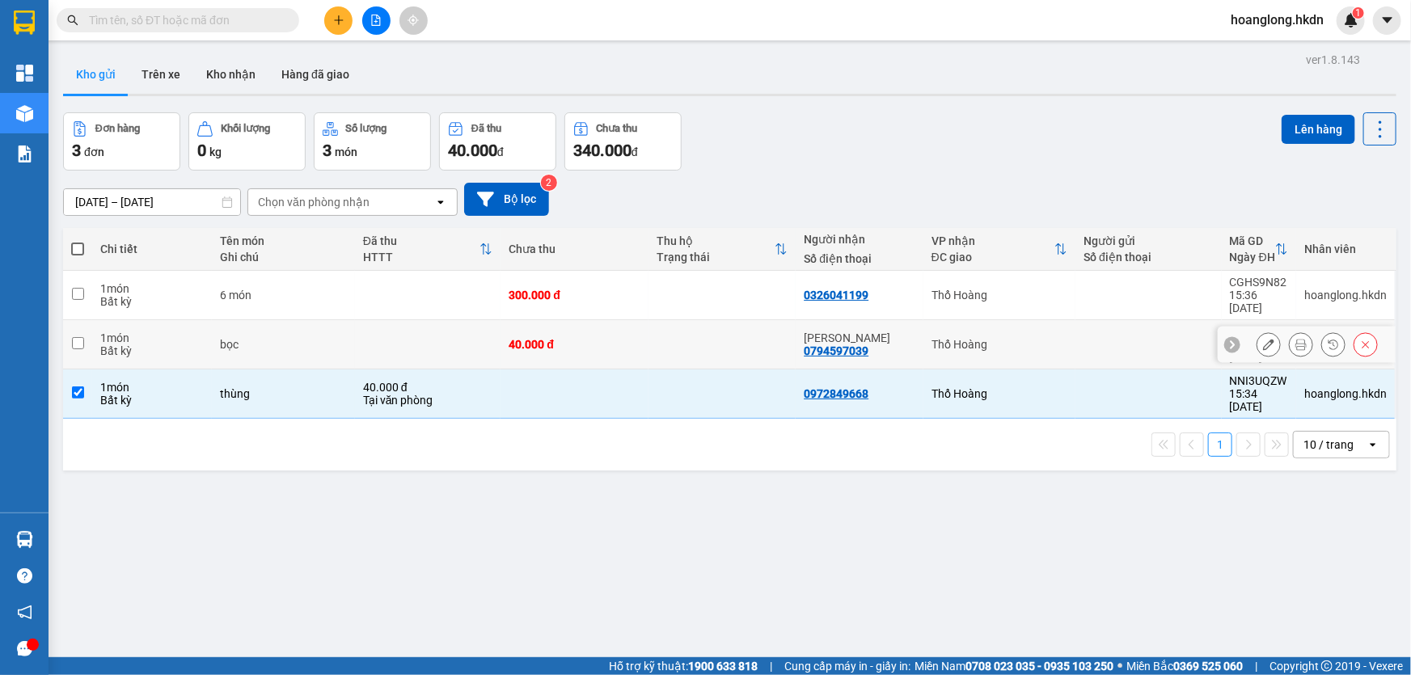
click at [429, 323] on td at bounding box center [428, 344] width 146 height 49
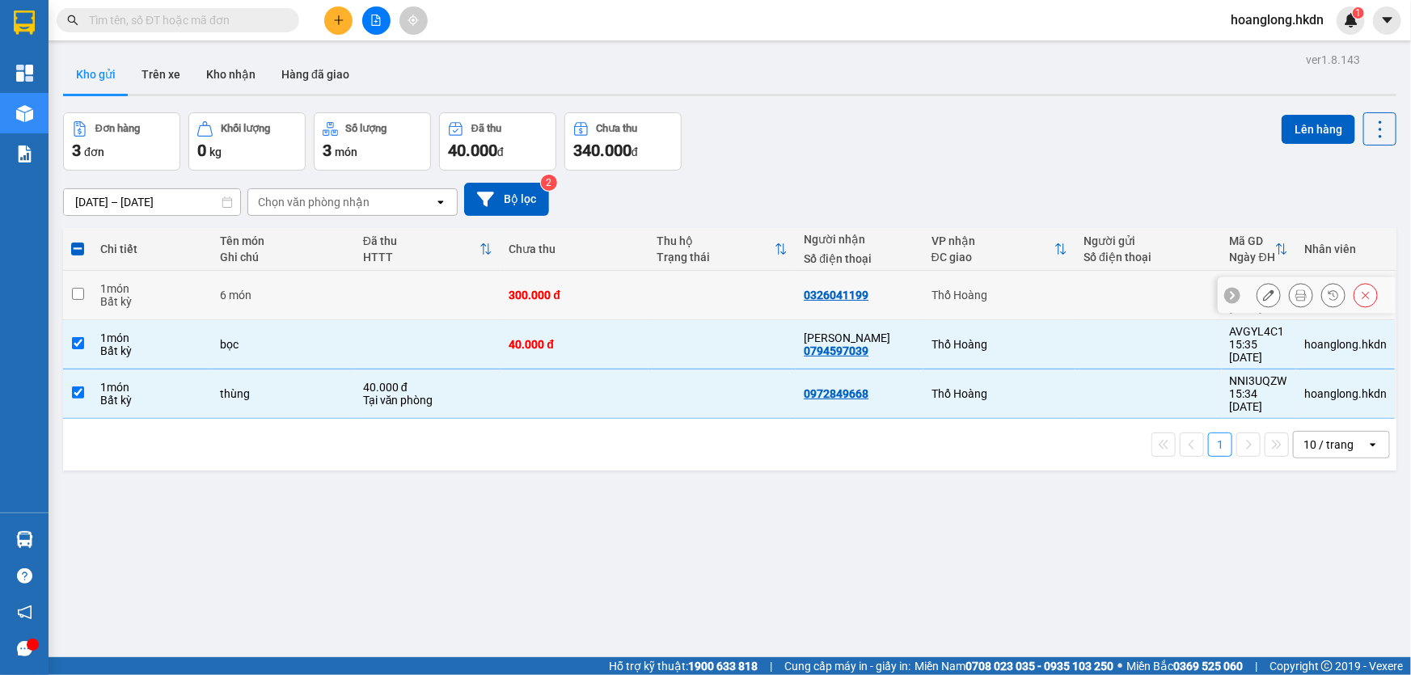
click at [451, 305] on td at bounding box center [428, 295] width 146 height 49
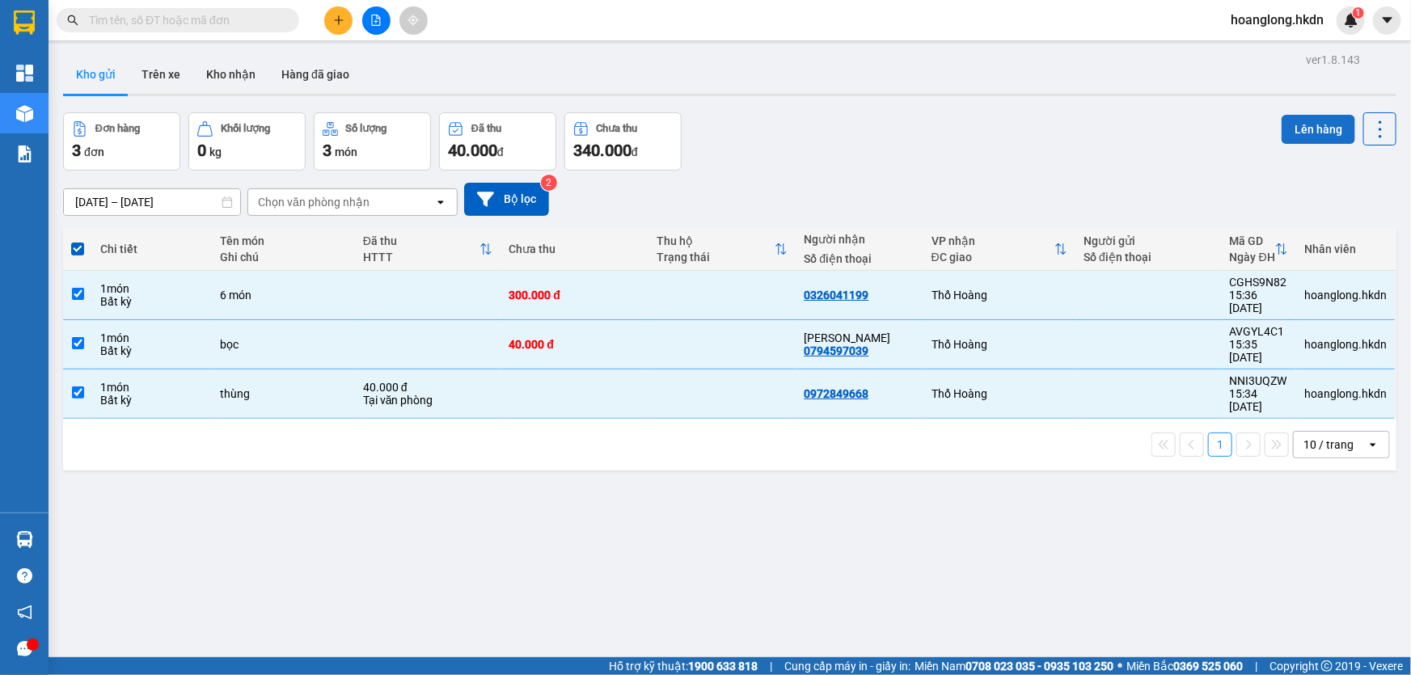
click at [1308, 137] on button "Lên hàng" at bounding box center [1319, 129] width 74 height 29
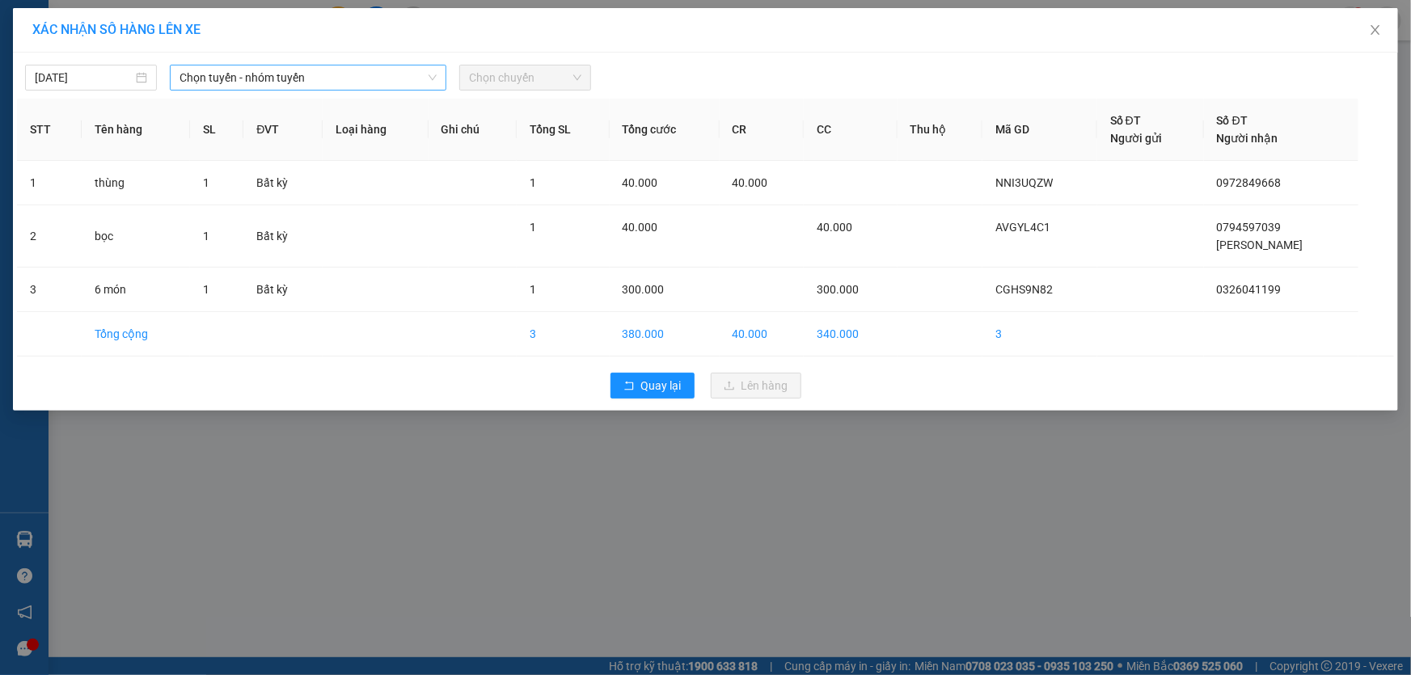
click at [342, 82] on span "Chọn tuyến - nhóm tuyến" at bounding box center [308, 77] width 257 height 24
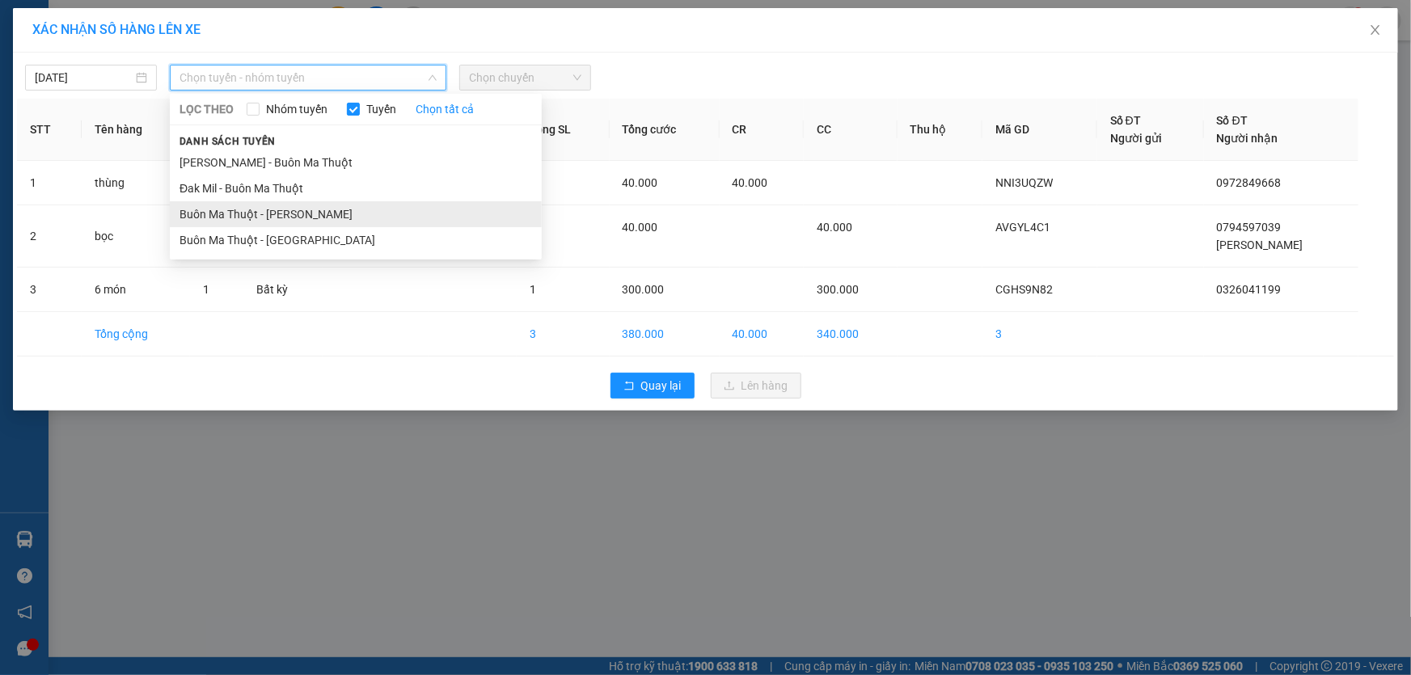
click at [286, 213] on li "Buôn Ma Thuột - [PERSON_NAME]" at bounding box center [356, 214] width 372 height 26
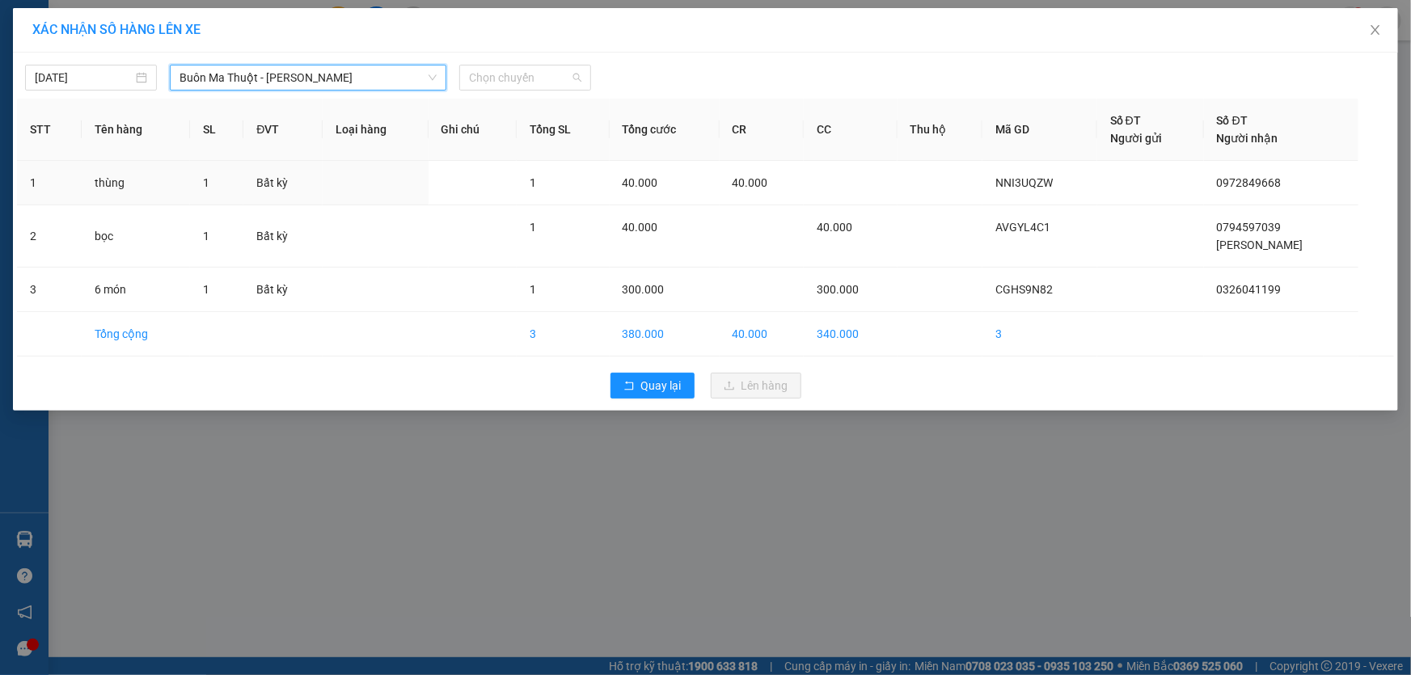
drag, startPoint x: 493, startPoint y: 85, endPoint x: 487, endPoint y: 158, distance: 73.9
click at [494, 85] on span "Chọn chuyến" at bounding box center [525, 77] width 112 height 24
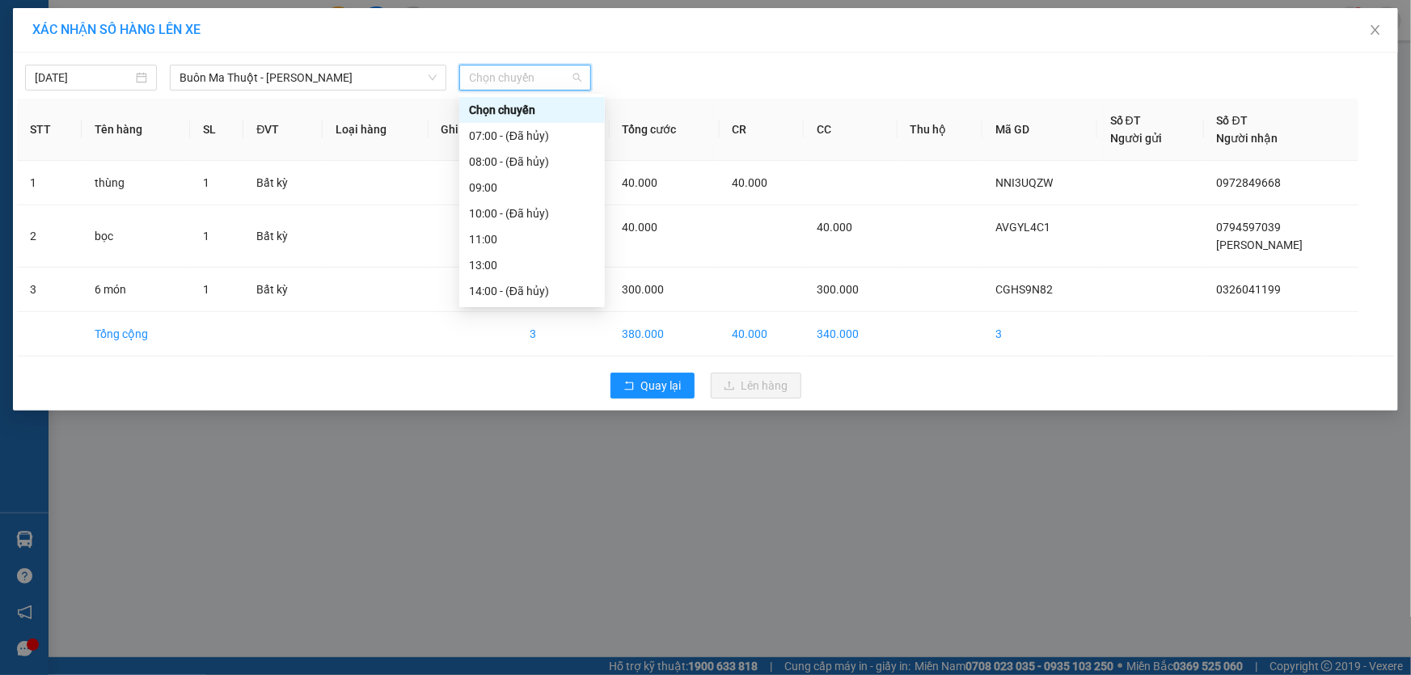
scroll to position [103, 0]
click at [504, 214] on div "15:00" at bounding box center [532, 214] width 126 height 18
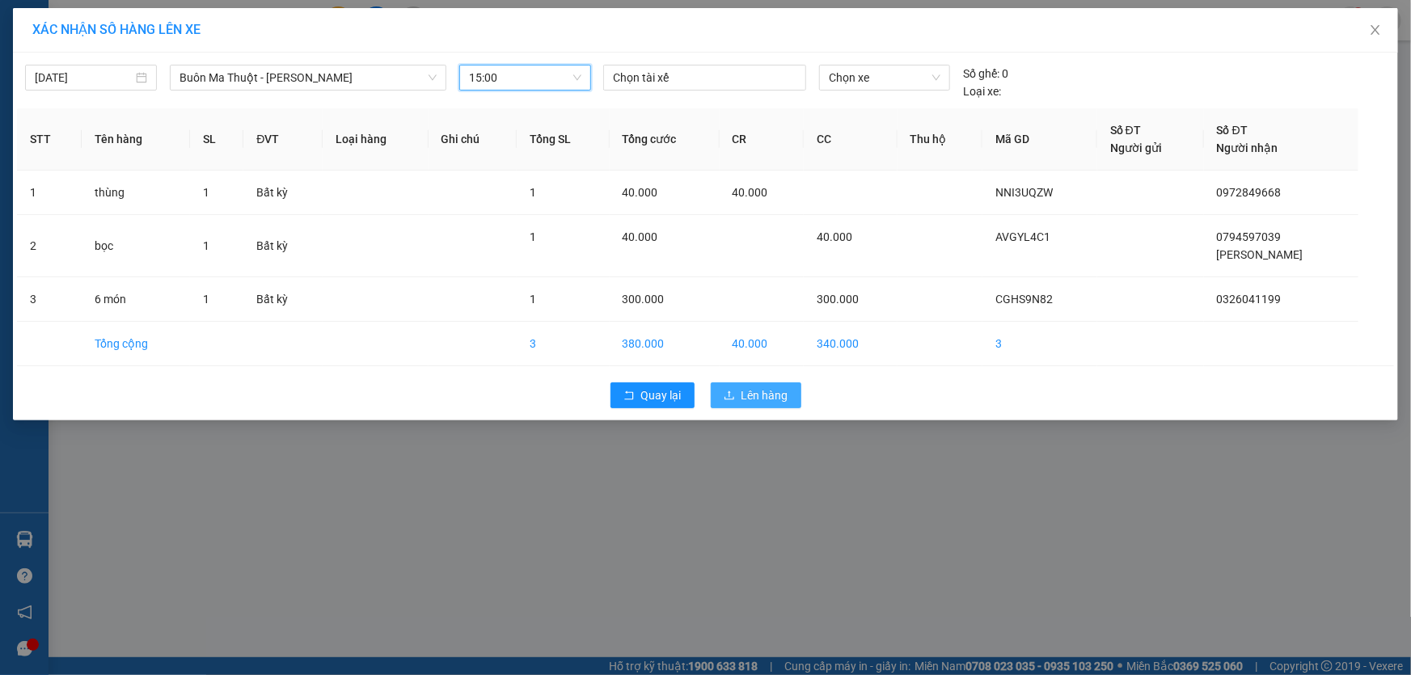
click at [771, 399] on span "Lên hàng" at bounding box center [764, 396] width 47 height 18
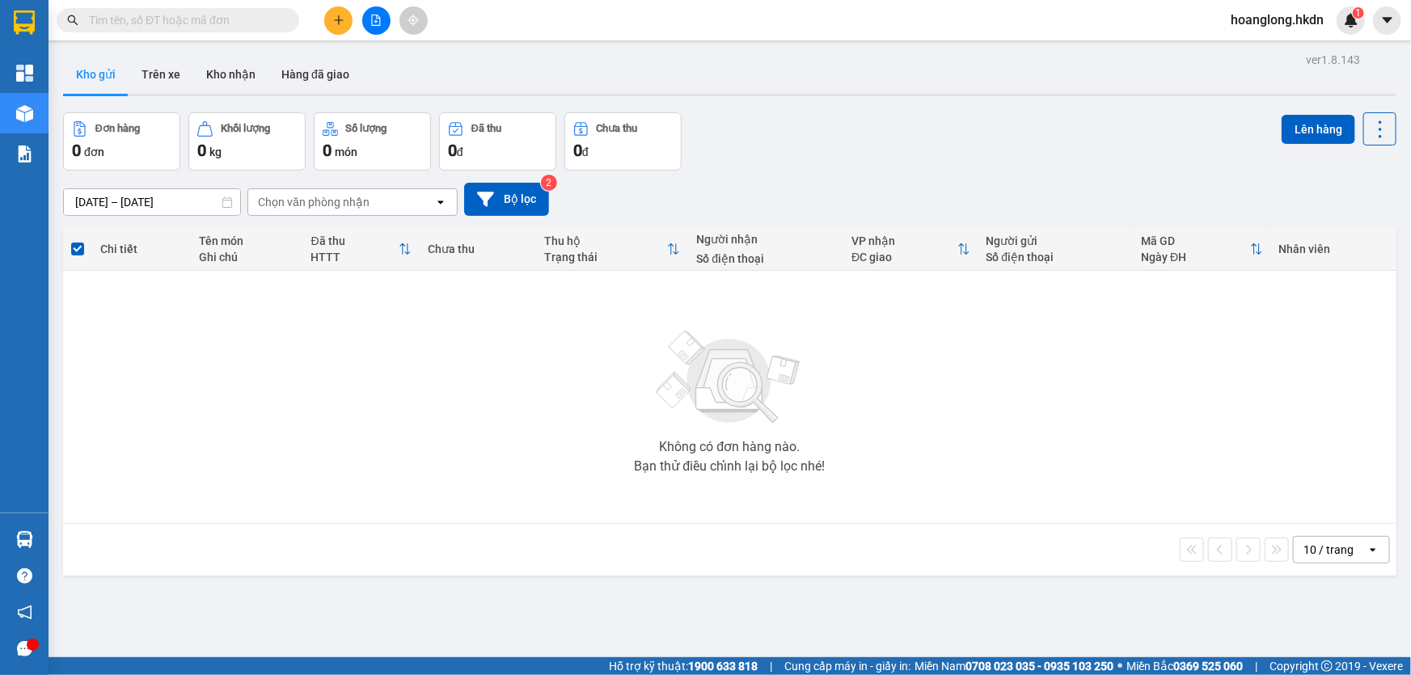
click at [349, 29] on button at bounding box center [338, 20] width 28 height 28
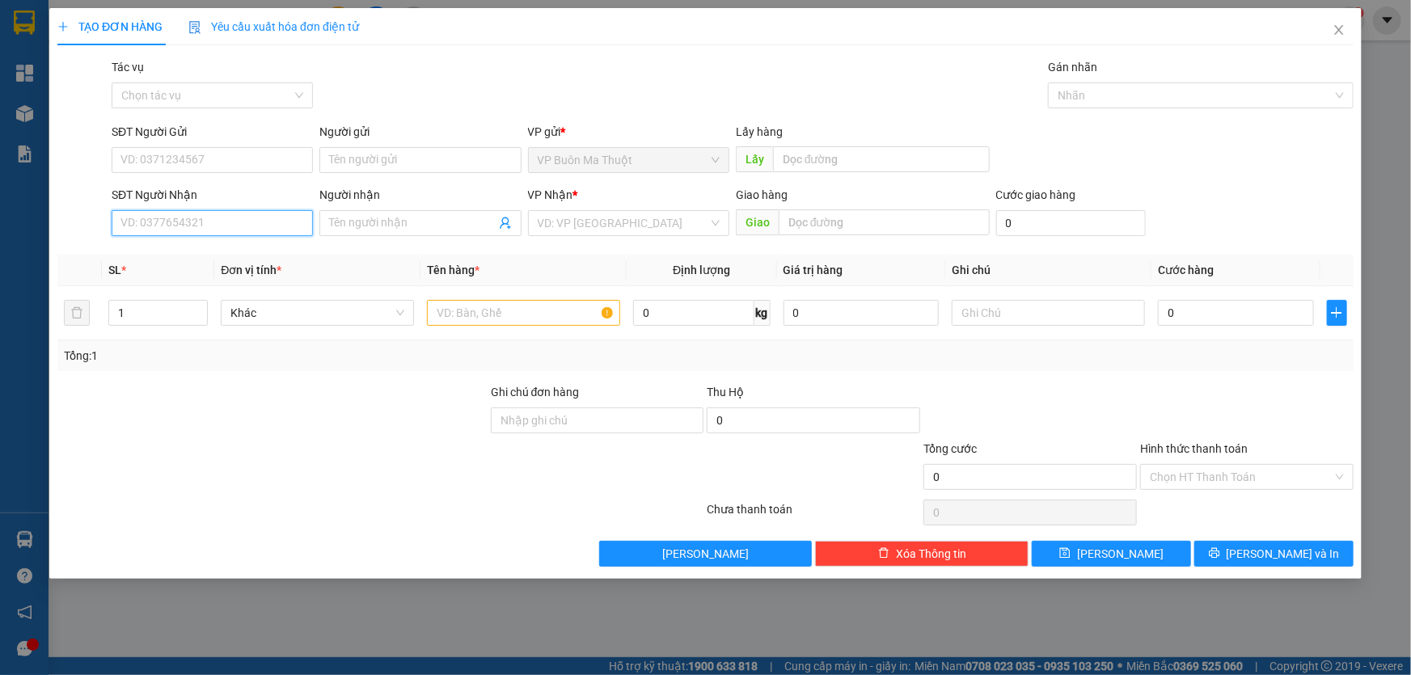
click at [272, 215] on input "SĐT Người Nhận" at bounding box center [212, 223] width 201 height 26
click at [230, 263] on div "0935015142 - cà sò" at bounding box center [212, 257] width 182 height 18
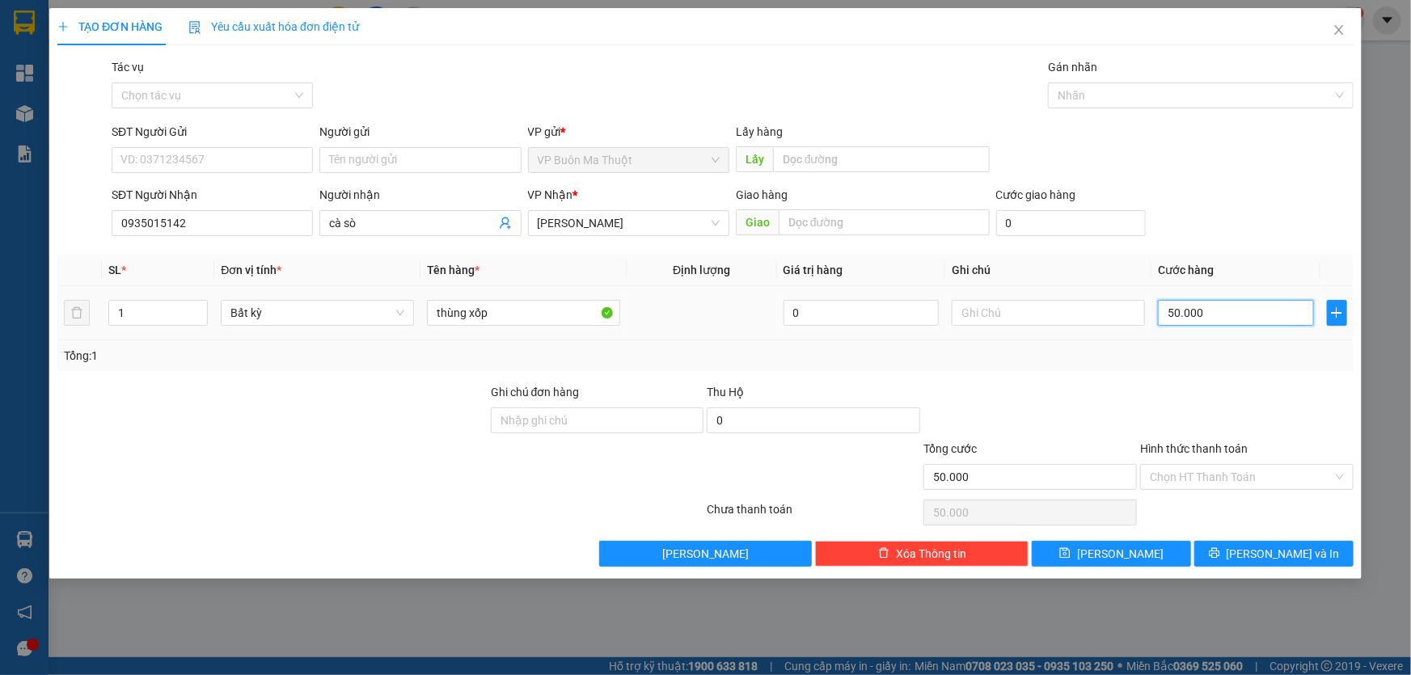
click at [1200, 309] on input "50.000" at bounding box center [1236, 313] width 156 height 26
click at [1222, 480] on input "Hình thức thanh toán" at bounding box center [1241, 477] width 183 height 24
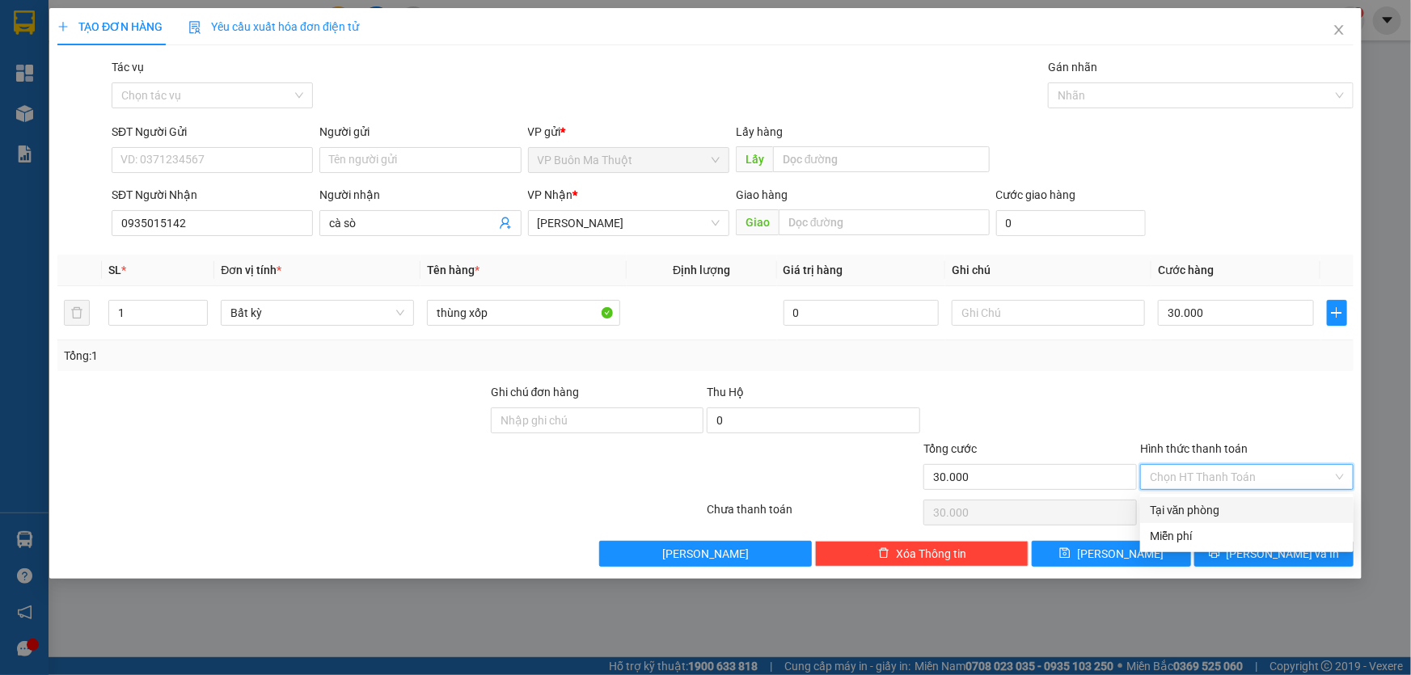
click at [1200, 513] on div "Tại văn phòng" at bounding box center [1247, 510] width 194 height 18
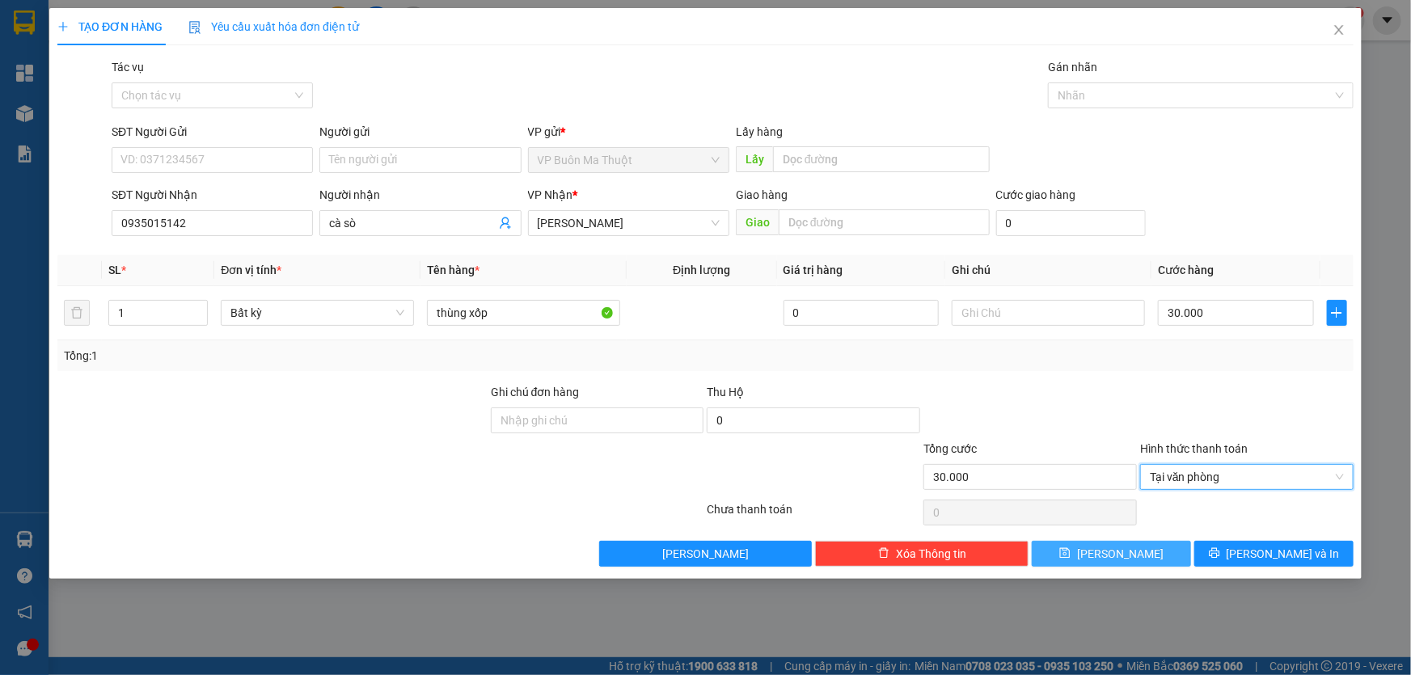
click at [1156, 553] on button "[PERSON_NAME]" at bounding box center [1111, 554] width 159 height 26
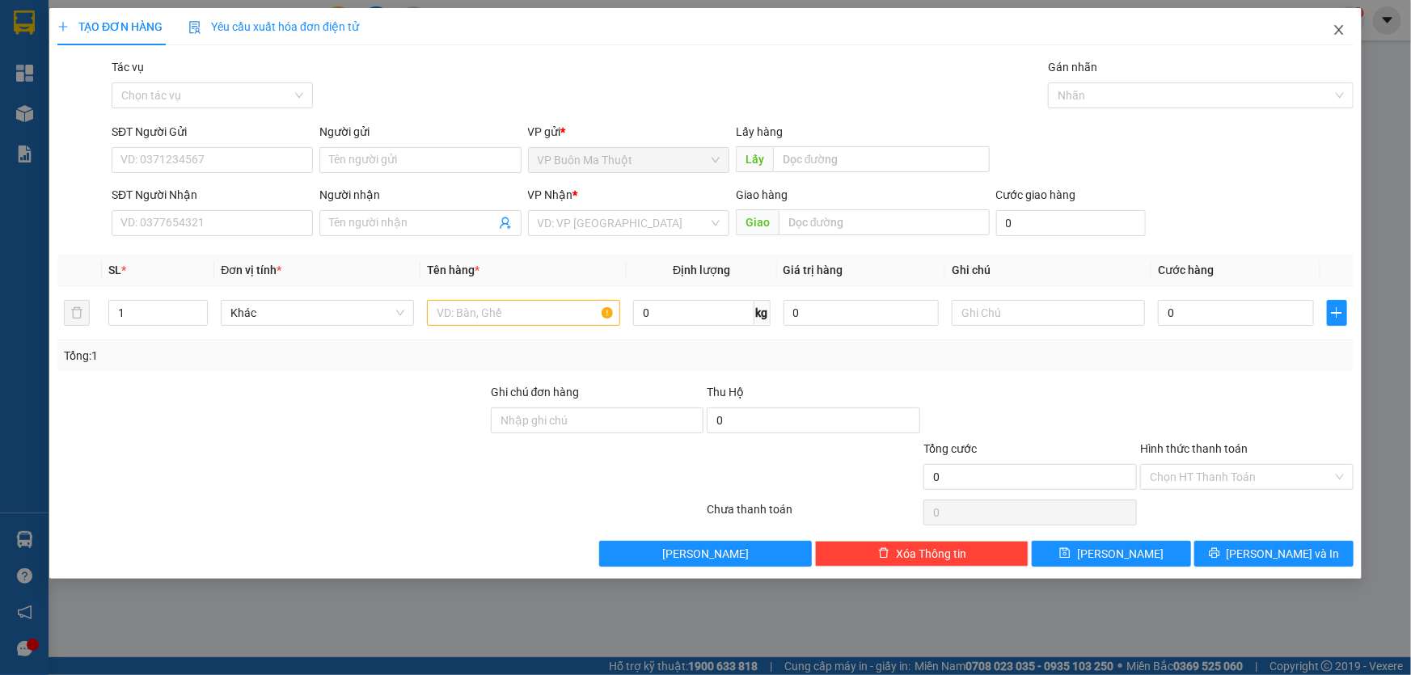
click at [1341, 28] on icon "close" at bounding box center [1338, 30] width 9 height 10
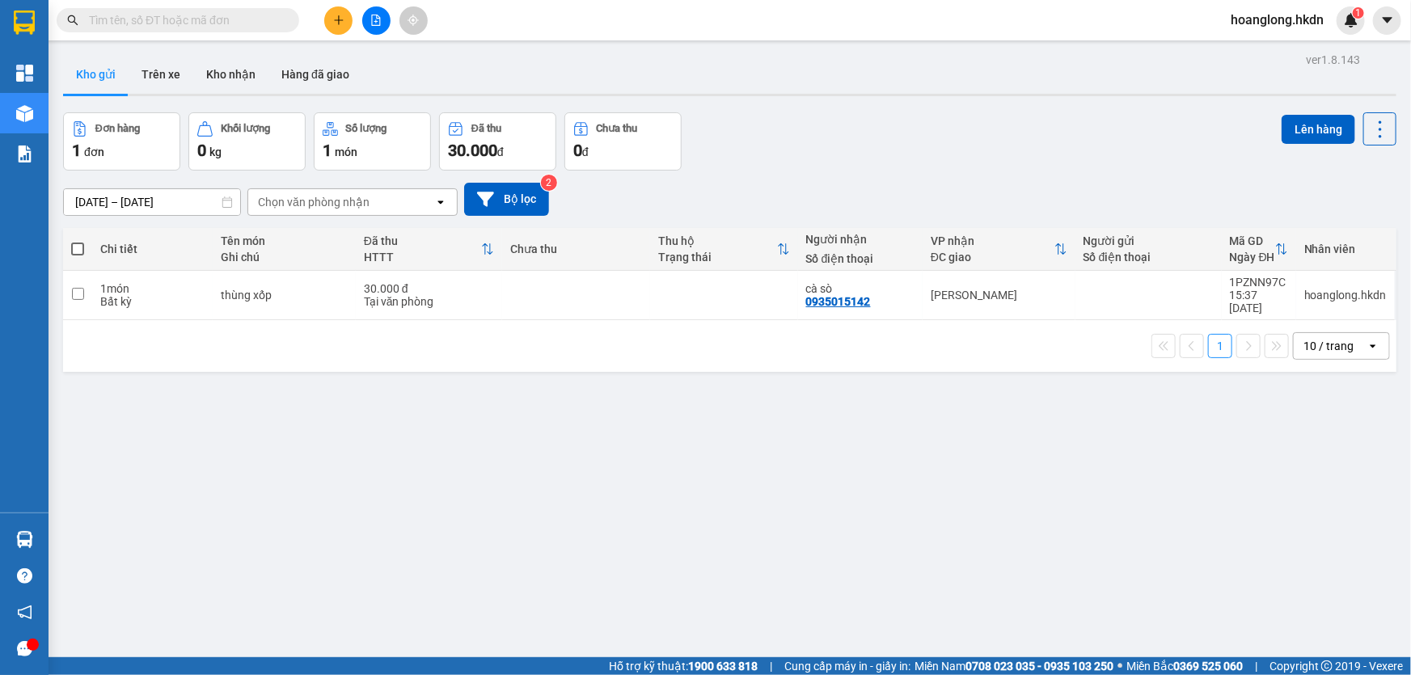
click at [331, 19] on button at bounding box center [338, 20] width 28 height 28
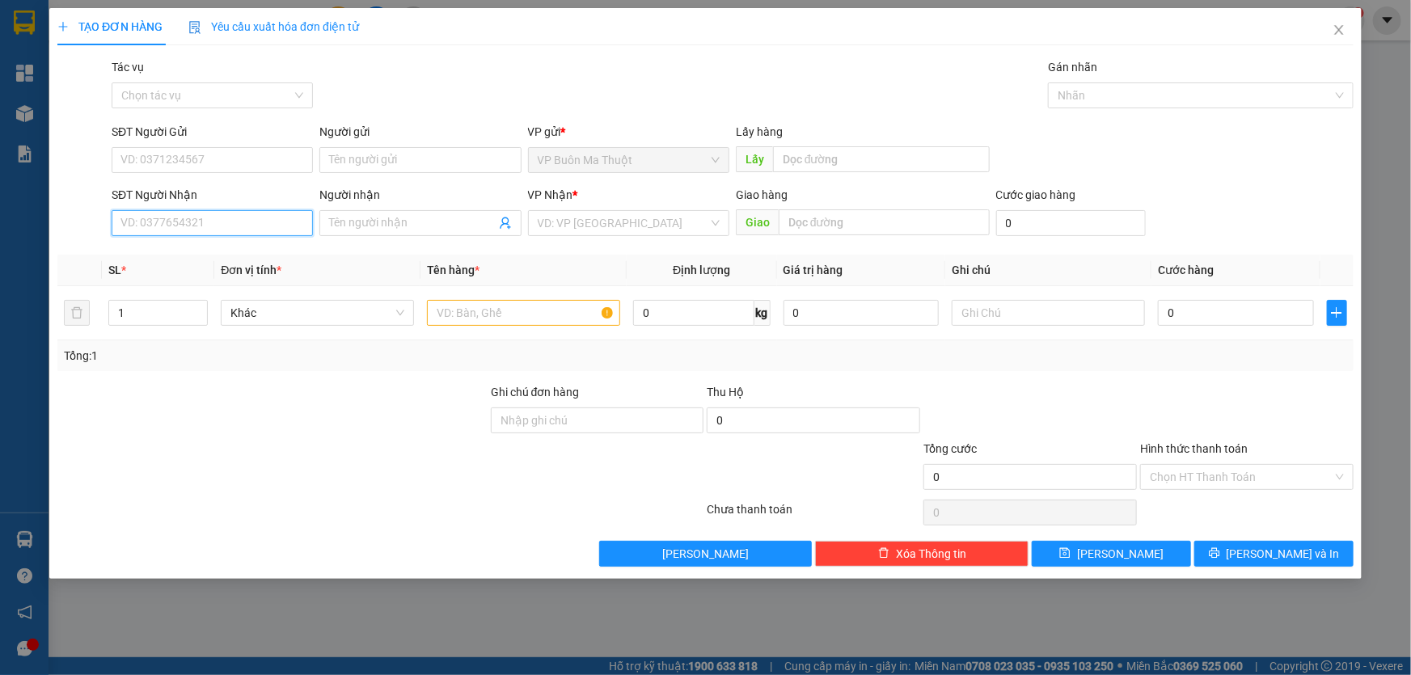
click at [260, 224] on input "SĐT Người Nhận" at bounding box center [212, 223] width 201 height 26
click at [604, 225] on input "search" at bounding box center [623, 223] width 171 height 24
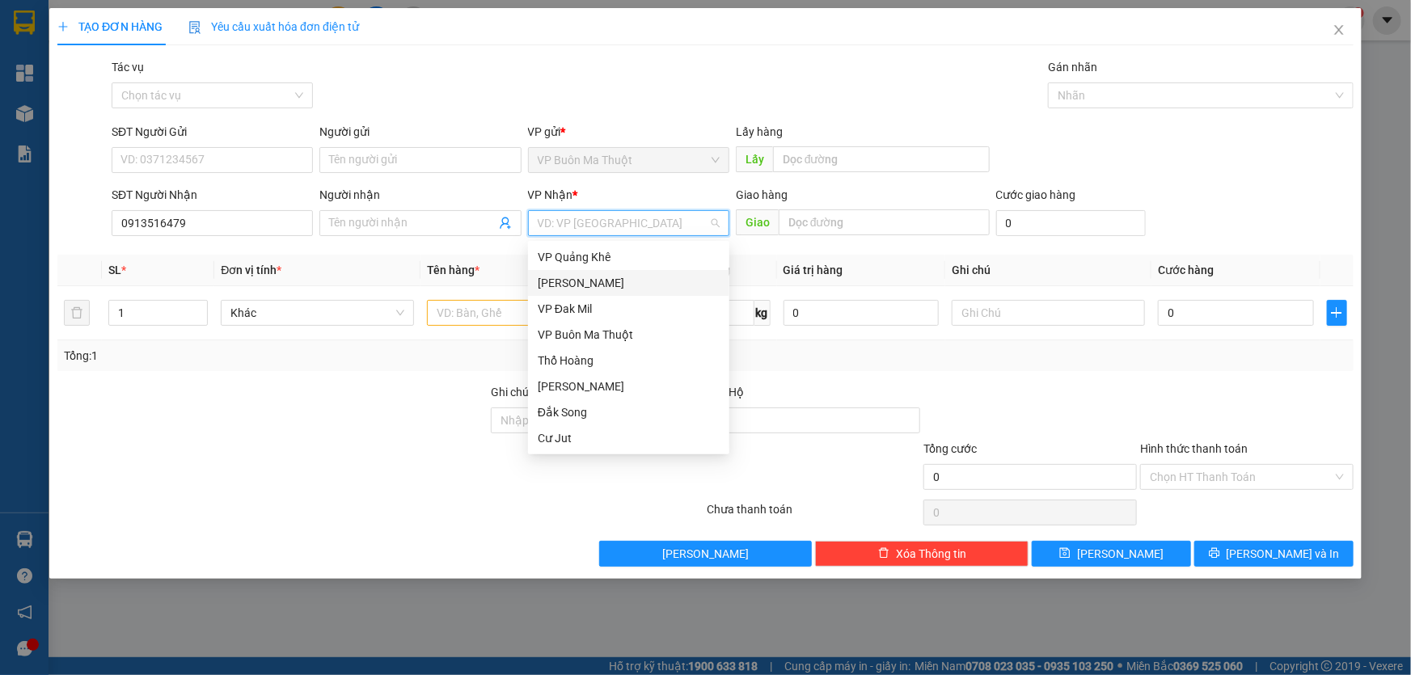
drag, startPoint x: 562, startPoint y: 284, endPoint x: 481, endPoint y: 319, distance: 88.3
click at [561, 285] on div "[PERSON_NAME]" at bounding box center [629, 283] width 182 height 18
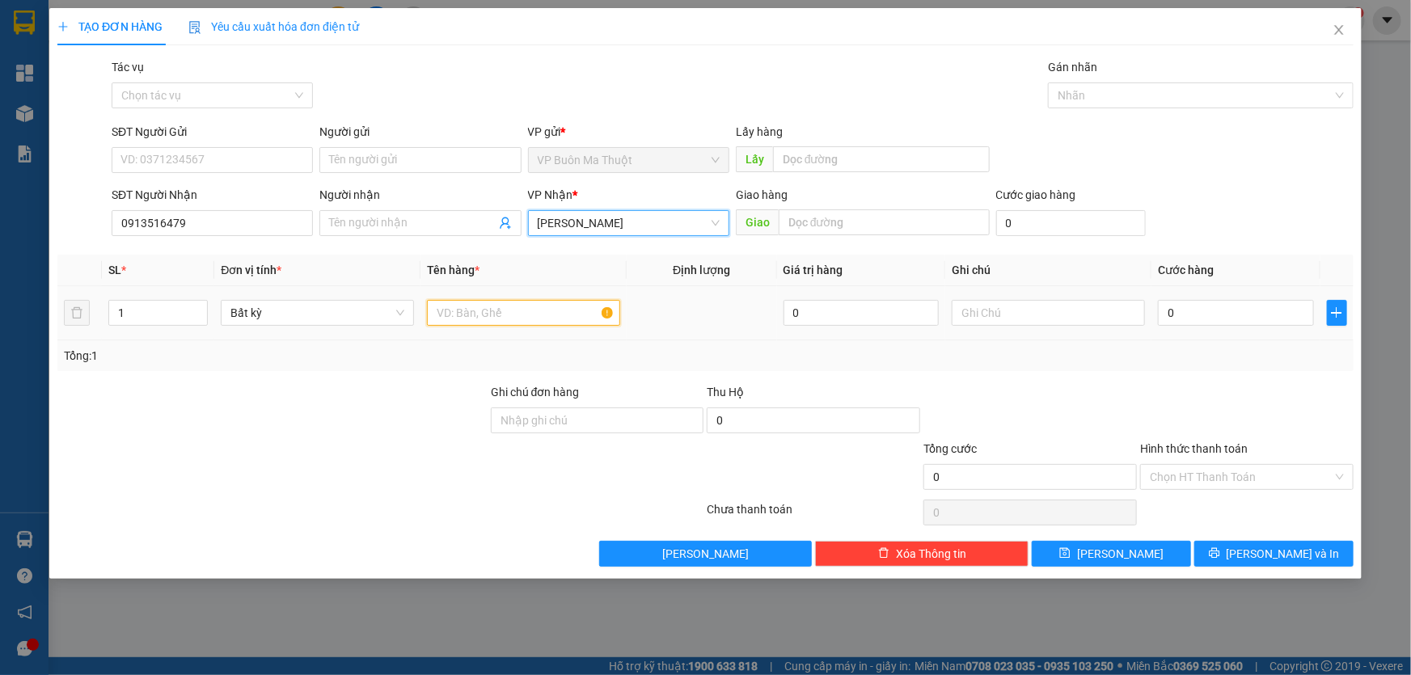
click at [481, 319] on input "text" at bounding box center [523, 313] width 193 height 26
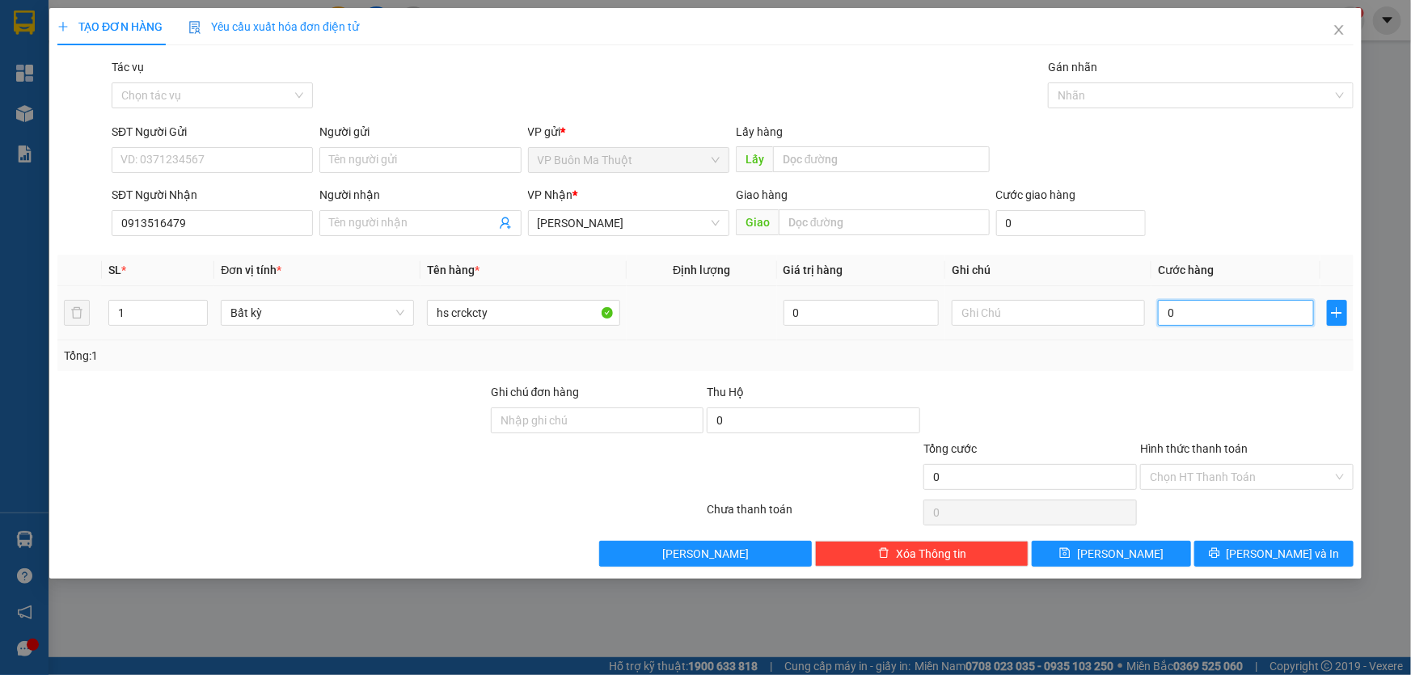
click at [1194, 326] on input "0" at bounding box center [1236, 313] width 156 height 26
click at [1202, 316] on input "0" at bounding box center [1236, 313] width 156 height 26
click at [1236, 482] on input "Hình thức thanh toán" at bounding box center [1241, 477] width 183 height 24
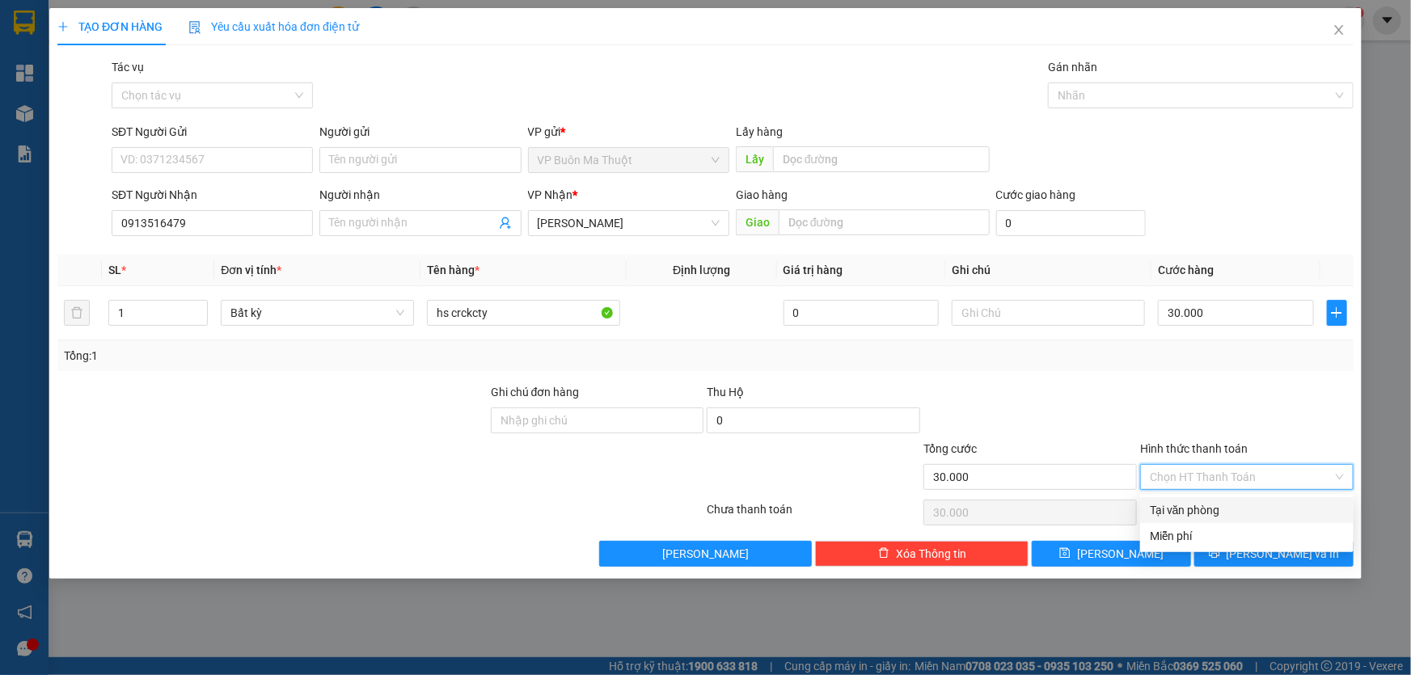
click at [1199, 509] on div "Tại văn phòng" at bounding box center [1247, 510] width 194 height 18
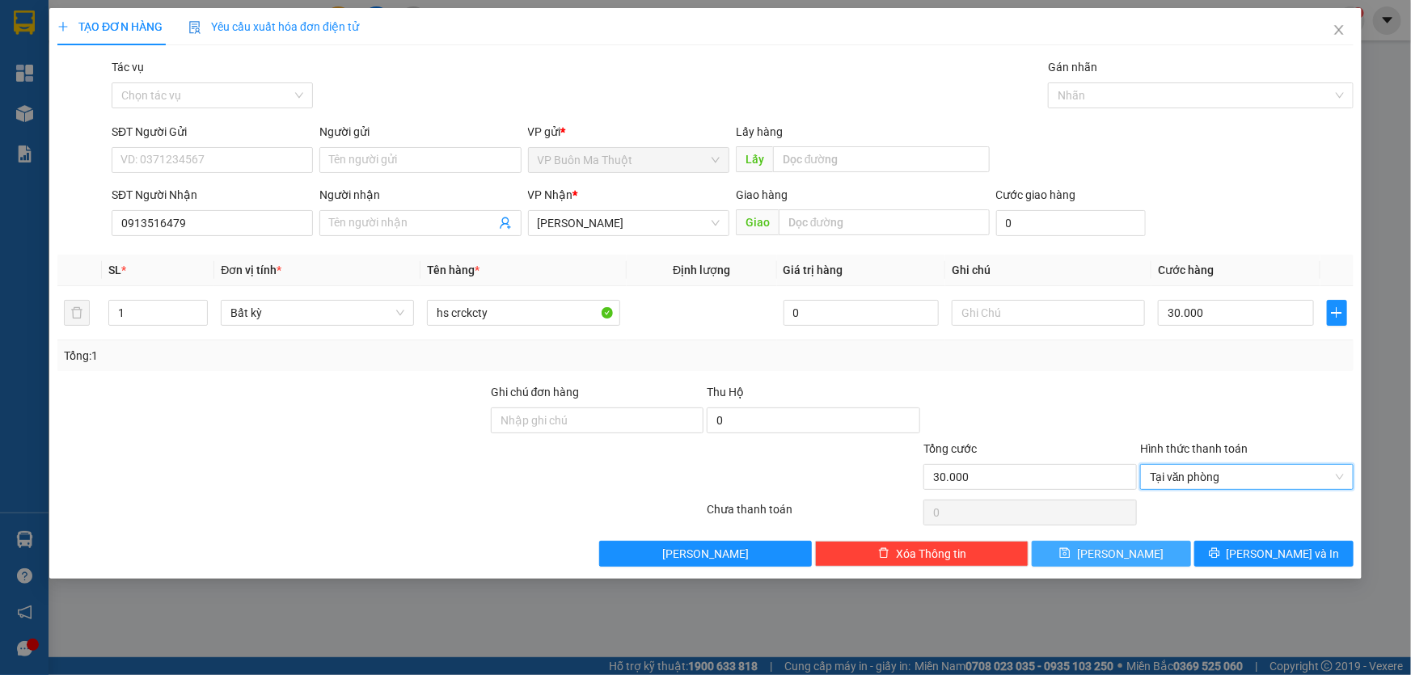
click at [1138, 551] on button "[PERSON_NAME]" at bounding box center [1111, 554] width 159 height 26
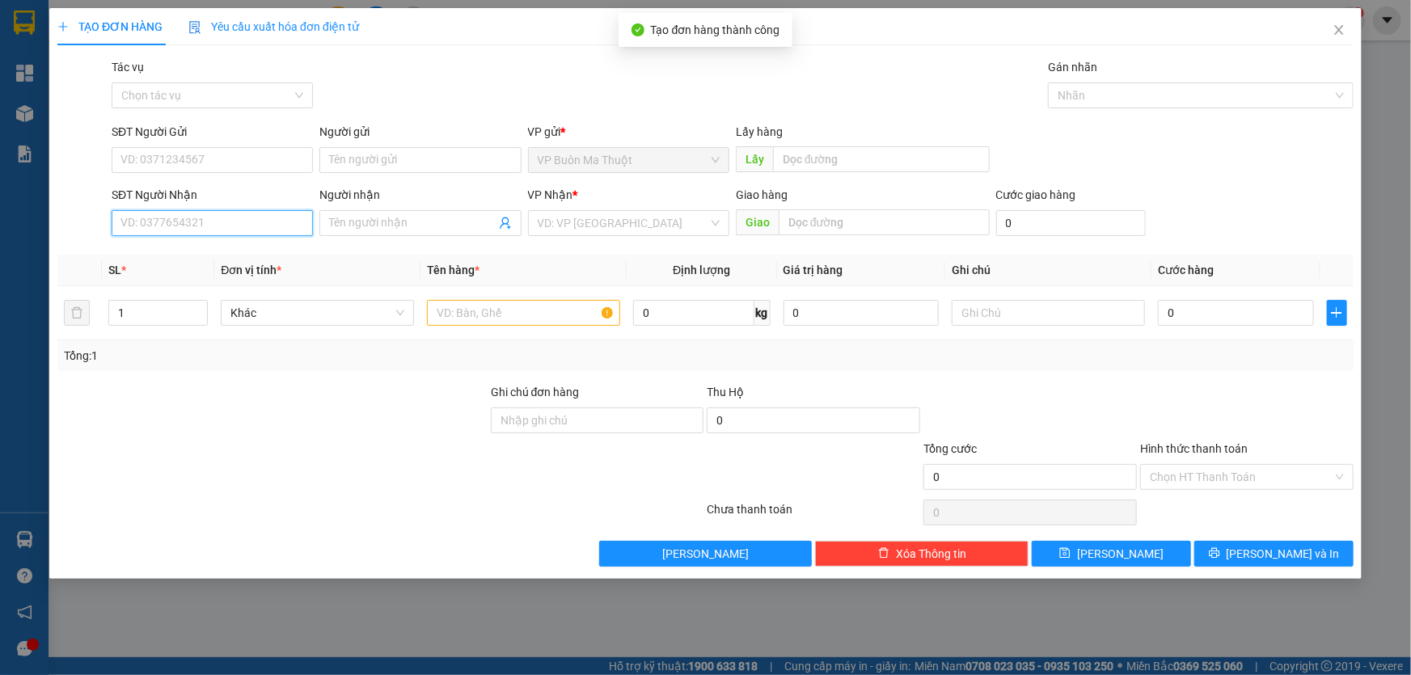
click at [284, 226] on input "SĐT Người Nhận" at bounding box center [212, 223] width 201 height 26
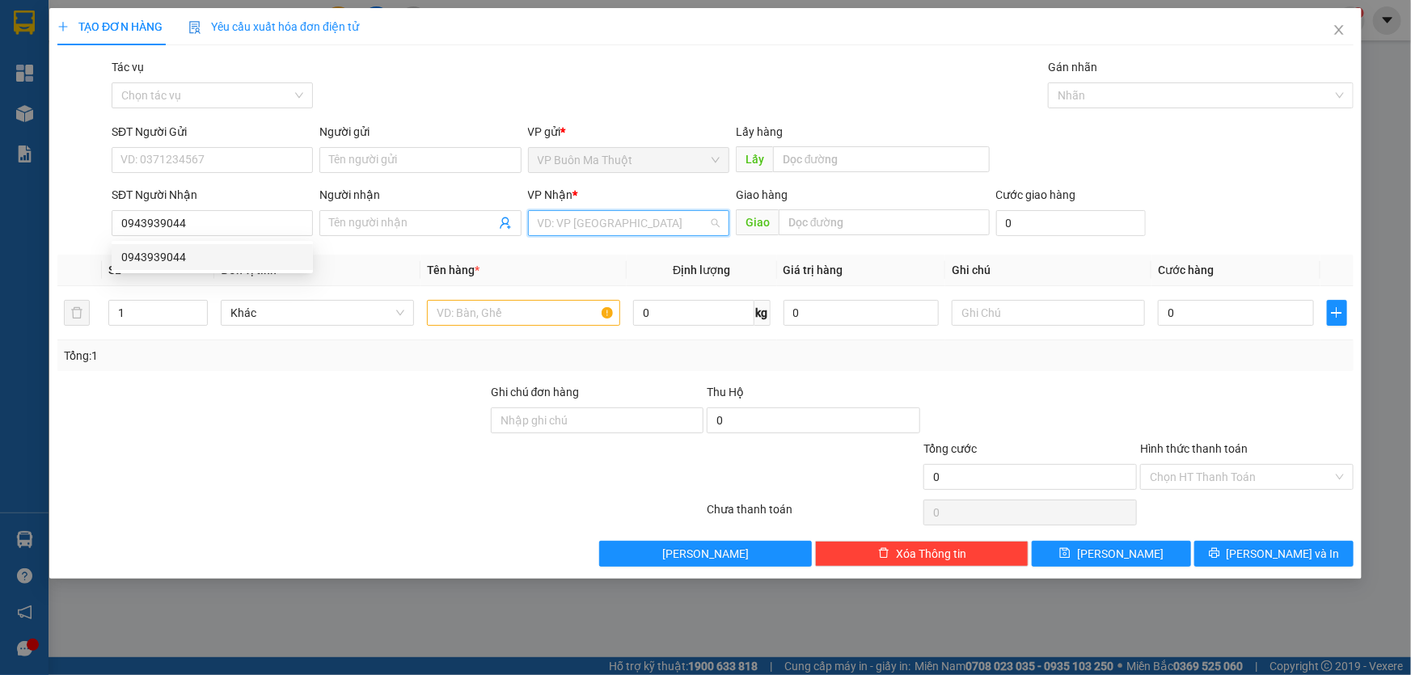
click at [595, 220] on input "search" at bounding box center [623, 223] width 171 height 24
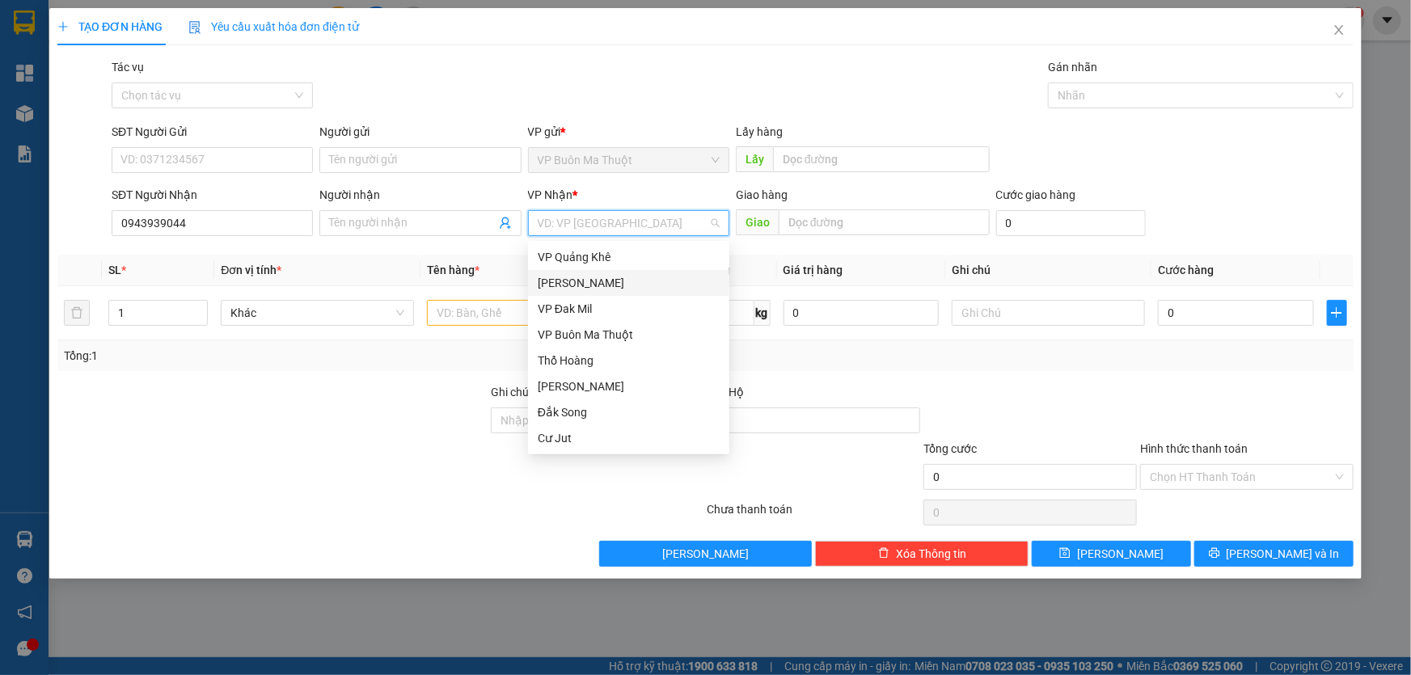
click at [581, 277] on div "[PERSON_NAME]" at bounding box center [629, 283] width 182 height 18
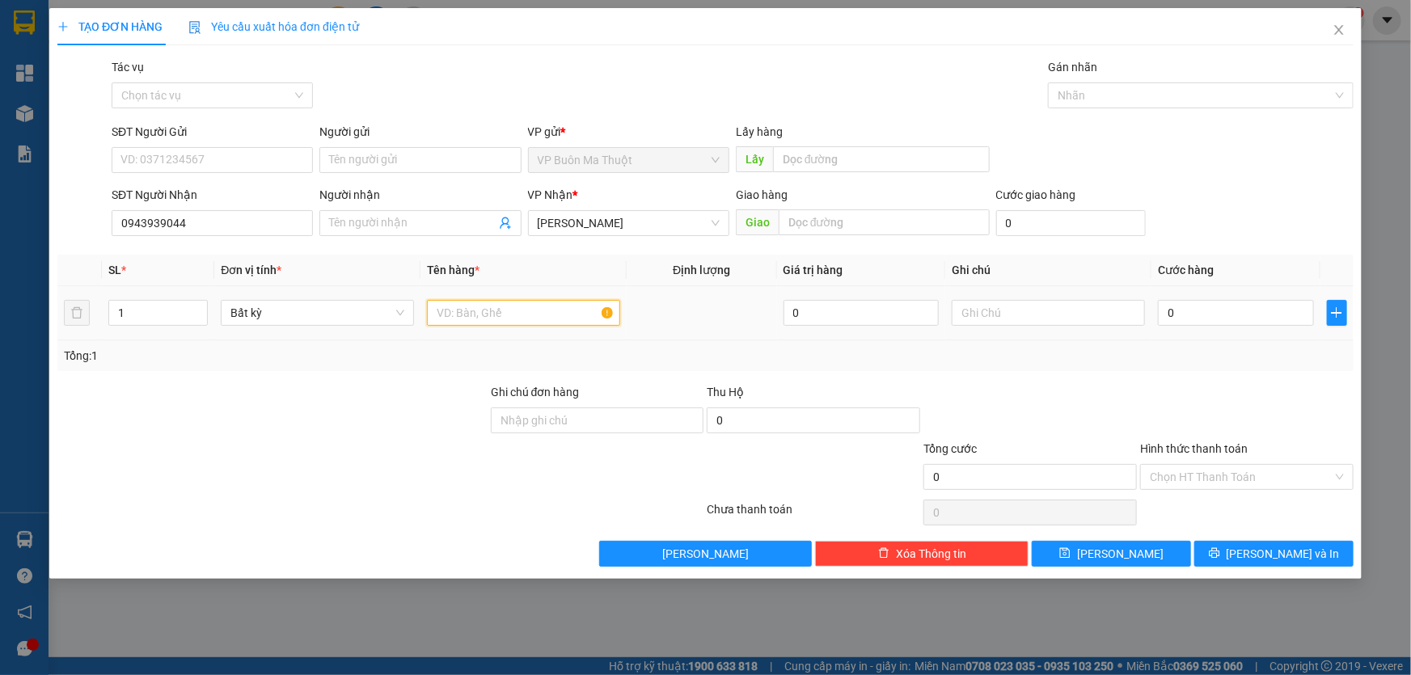
click at [473, 319] on input "text" at bounding box center [523, 313] width 193 height 26
click at [1209, 302] on input "0" at bounding box center [1236, 313] width 156 height 26
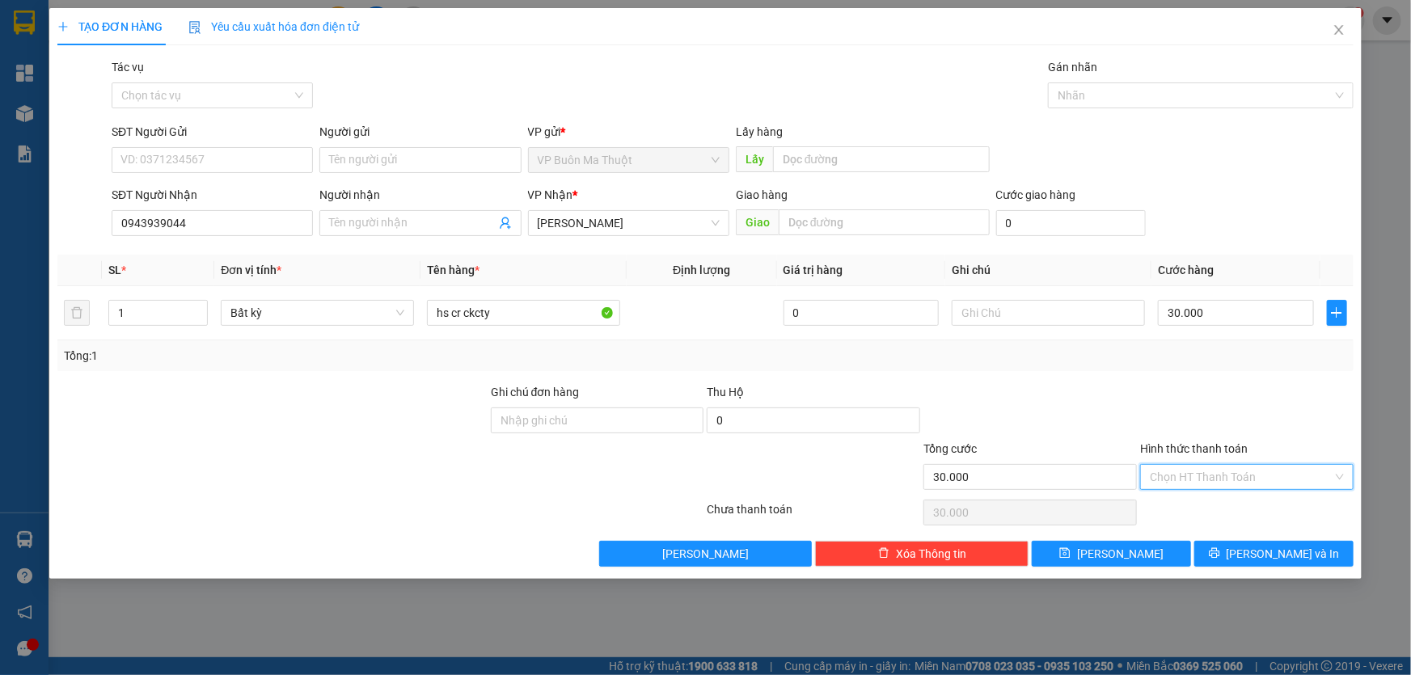
click at [1189, 471] on input "Hình thức thanh toán" at bounding box center [1241, 477] width 183 height 24
click at [1195, 508] on div "Tại văn phòng" at bounding box center [1247, 510] width 194 height 18
click at [1135, 556] on button "[PERSON_NAME]" at bounding box center [1111, 554] width 159 height 26
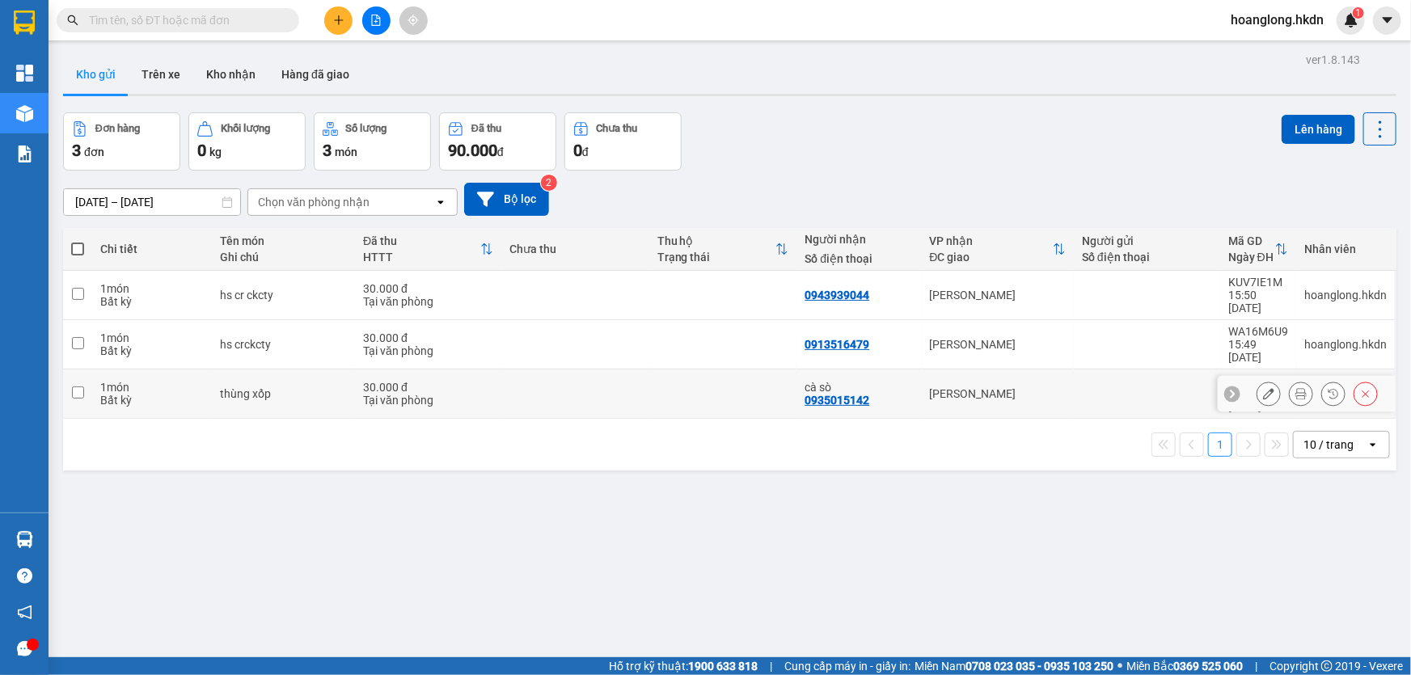
click at [572, 370] on td at bounding box center [575, 394] width 148 height 49
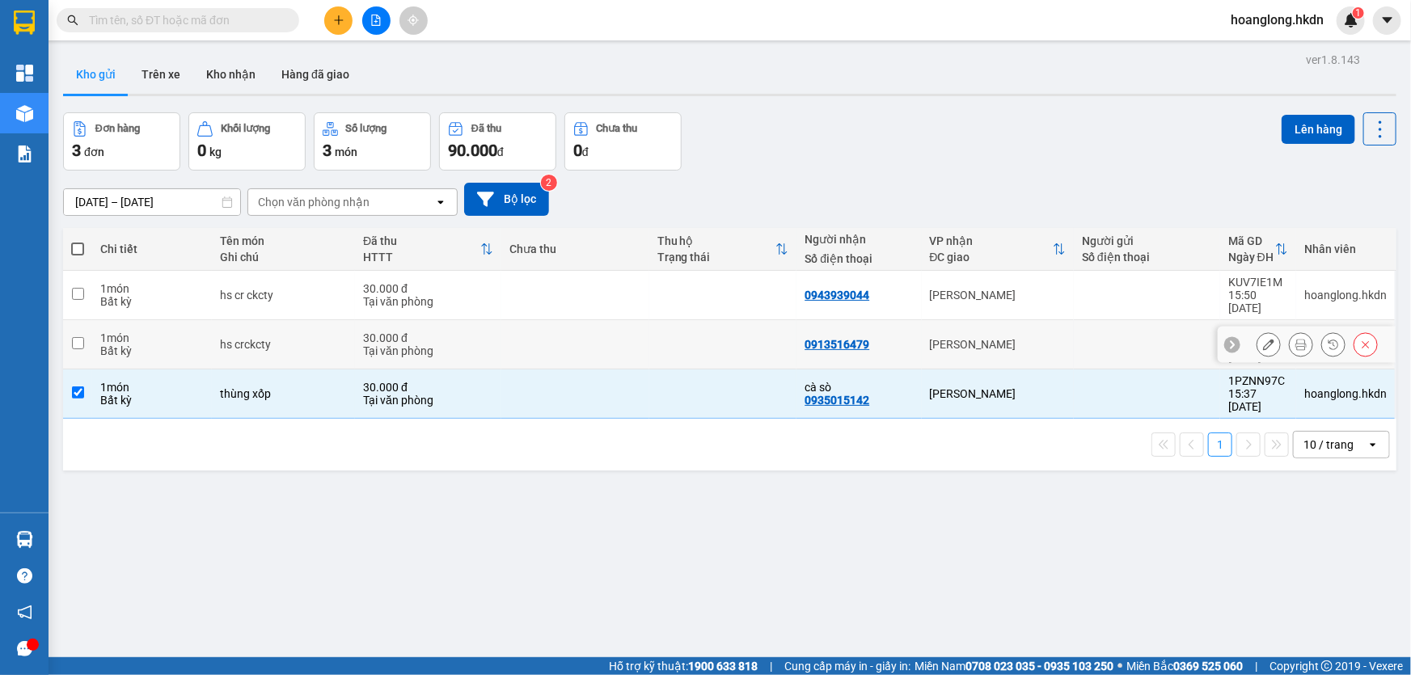
click at [596, 332] on td at bounding box center [575, 344] width 148 height 49
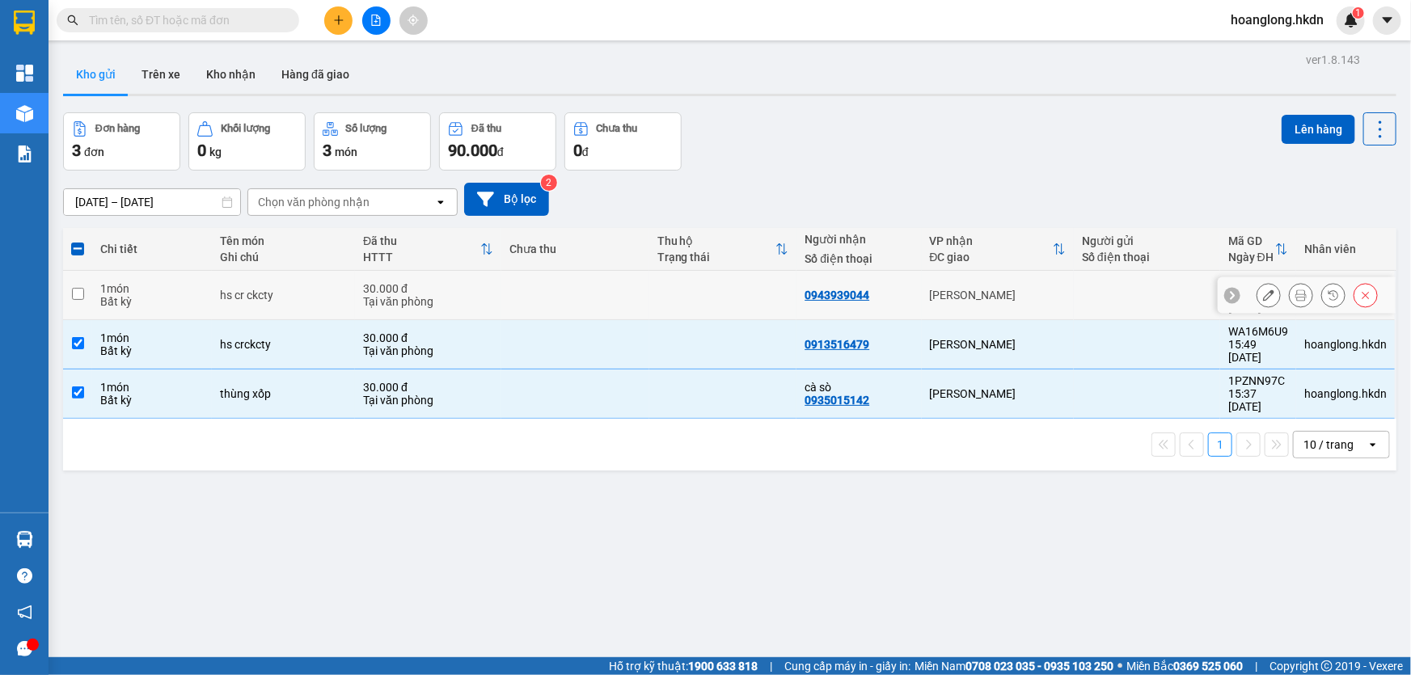
drag, startPoint x: 624, startPoint y: 302, endPoint x: 634, endPoint y: 298, distance: 10.5
click at [625, 302] on td at bounding box center [575, 295] width 148 height 49
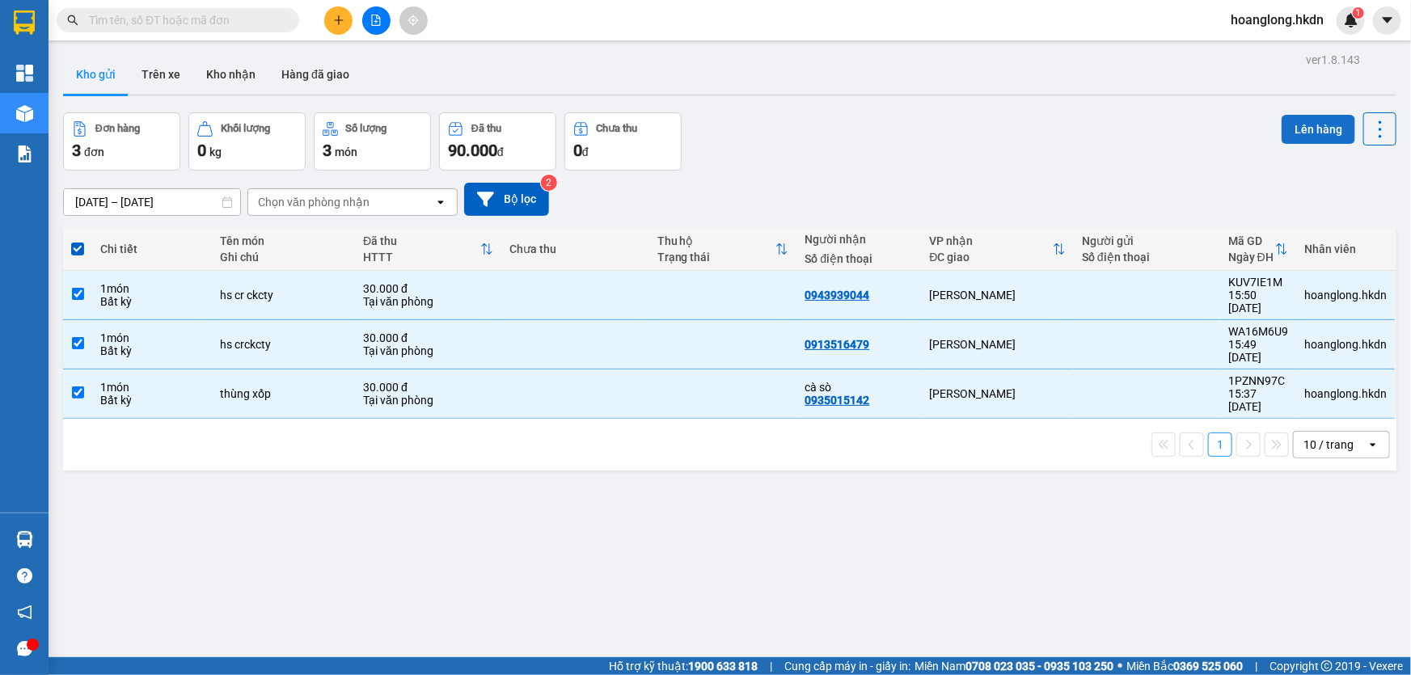
click at [1294, 137] on button "Lên hàng" at bounding box center [1319, 129] width 74 height 29
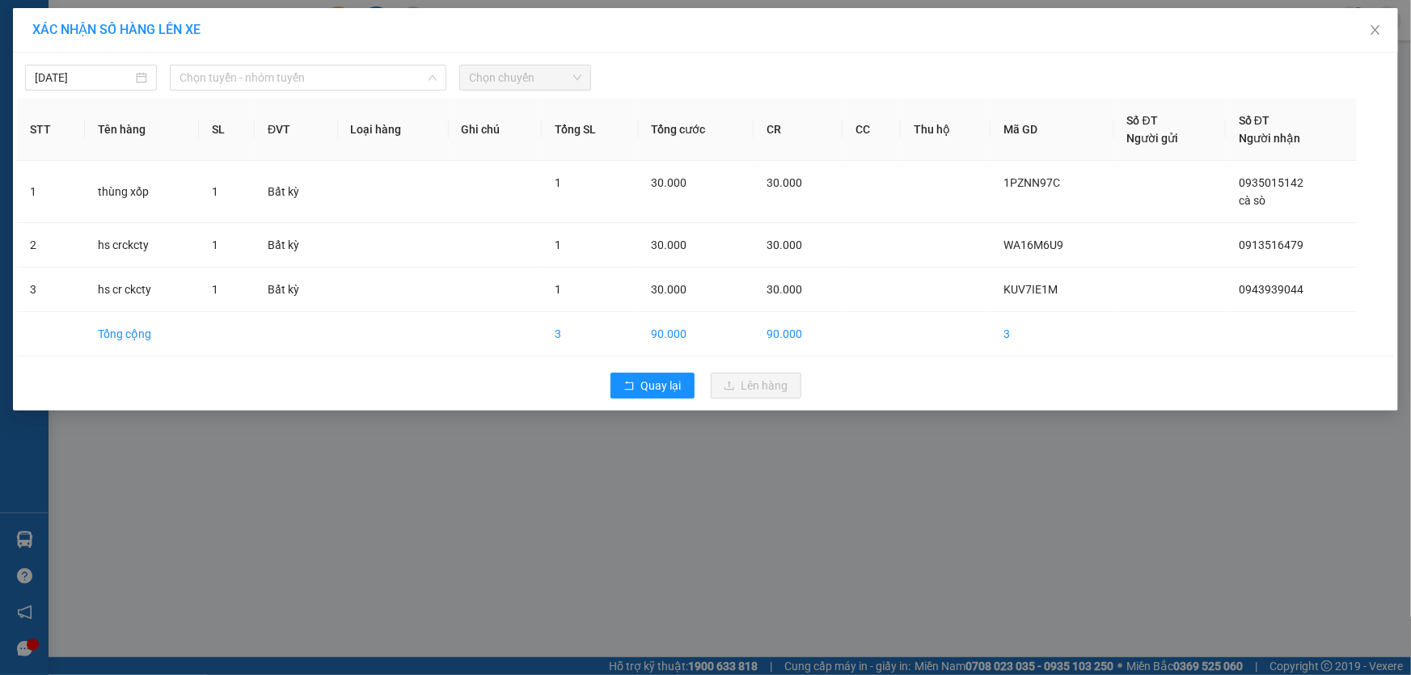
drag, startPoint x: 315, startPoint y: 72, endPoint x: 302, endPoint y: 91, distance: 22.9
click at [308, 77] on span "Chọn tuyến - nhóm tuyến" at bounding box center [308, 77] width 257 height 24
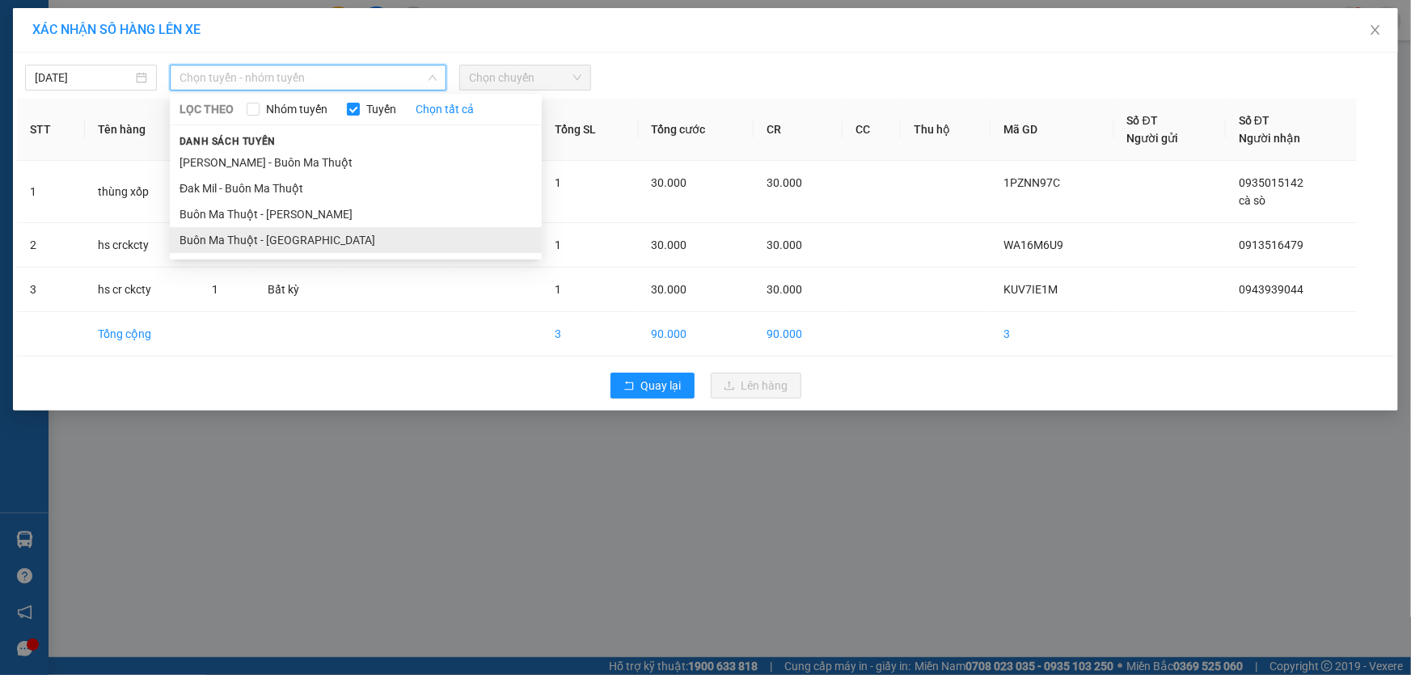
click at [279, 247] on li "Buôn Ma Thuột - [GEOGRAPHIC_DATA]" at bounding box center [356, 240] width 372 height 26
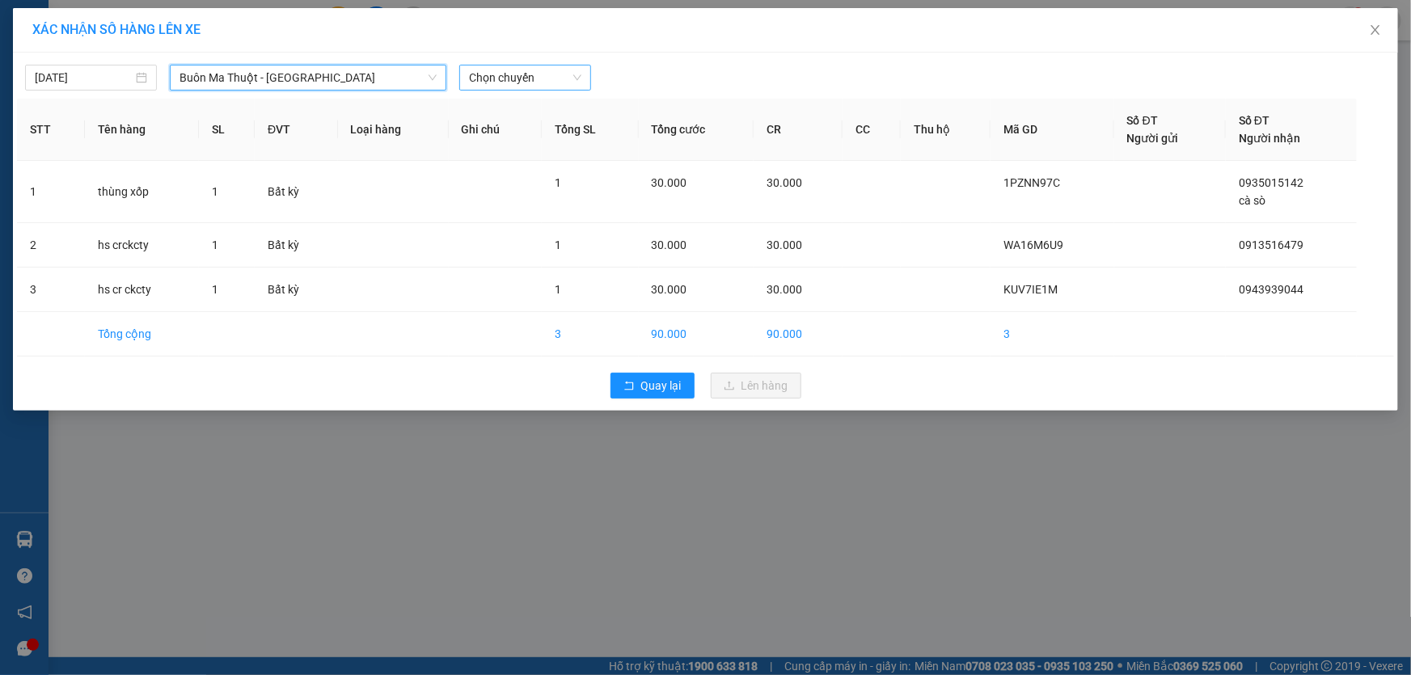
click at [513, 80] on span "Chọn chuyến" at bounding box center [525, 77] width 112 height 24
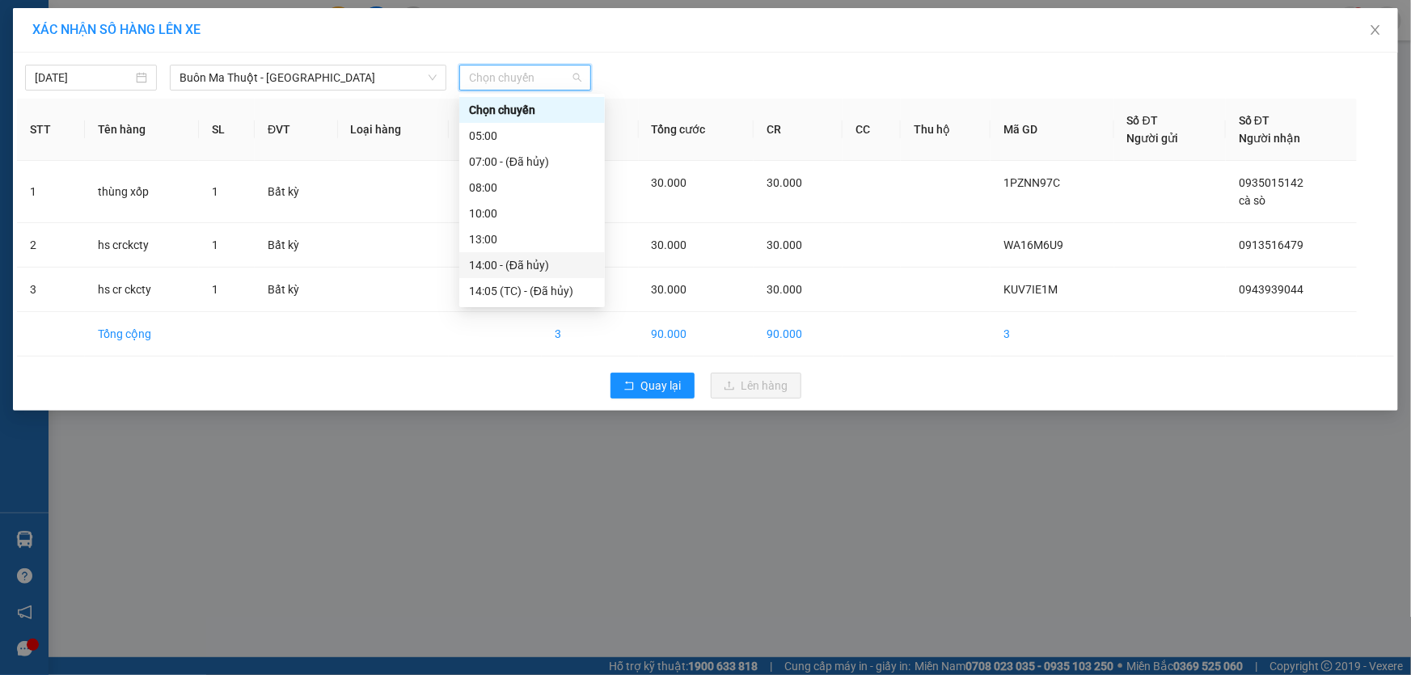
scroll to position [51, 0]
click at [510, 258] on div "16:00" at bounding box center [532, 266] width 126 height 18
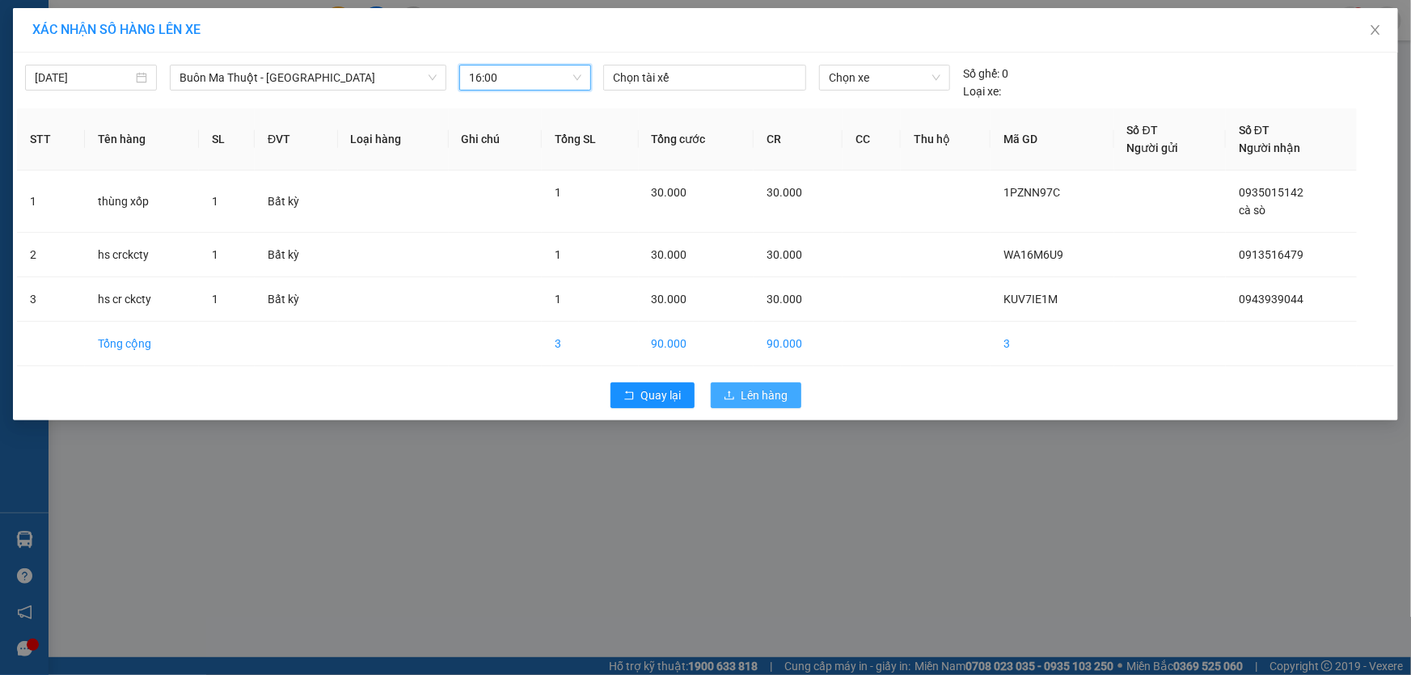
click at [759, 404] on button "Lên hàng" at bounding box center [756, 395] width 91 height 26
